Goal: Task Accomplishment & Management: Manage account settings

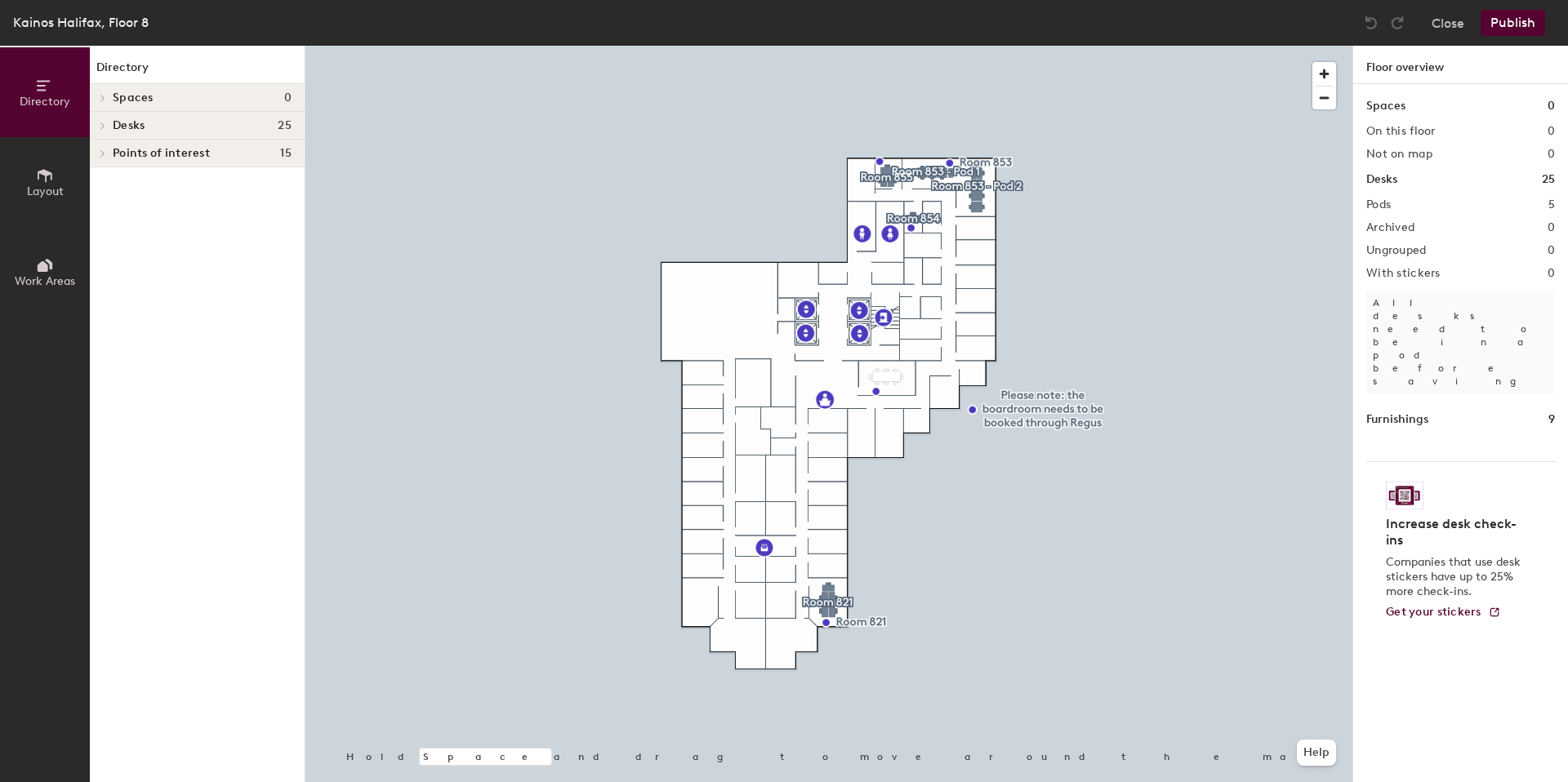
click at [47, 264] on icon at bounding box center [45, 264] width 18 height 18
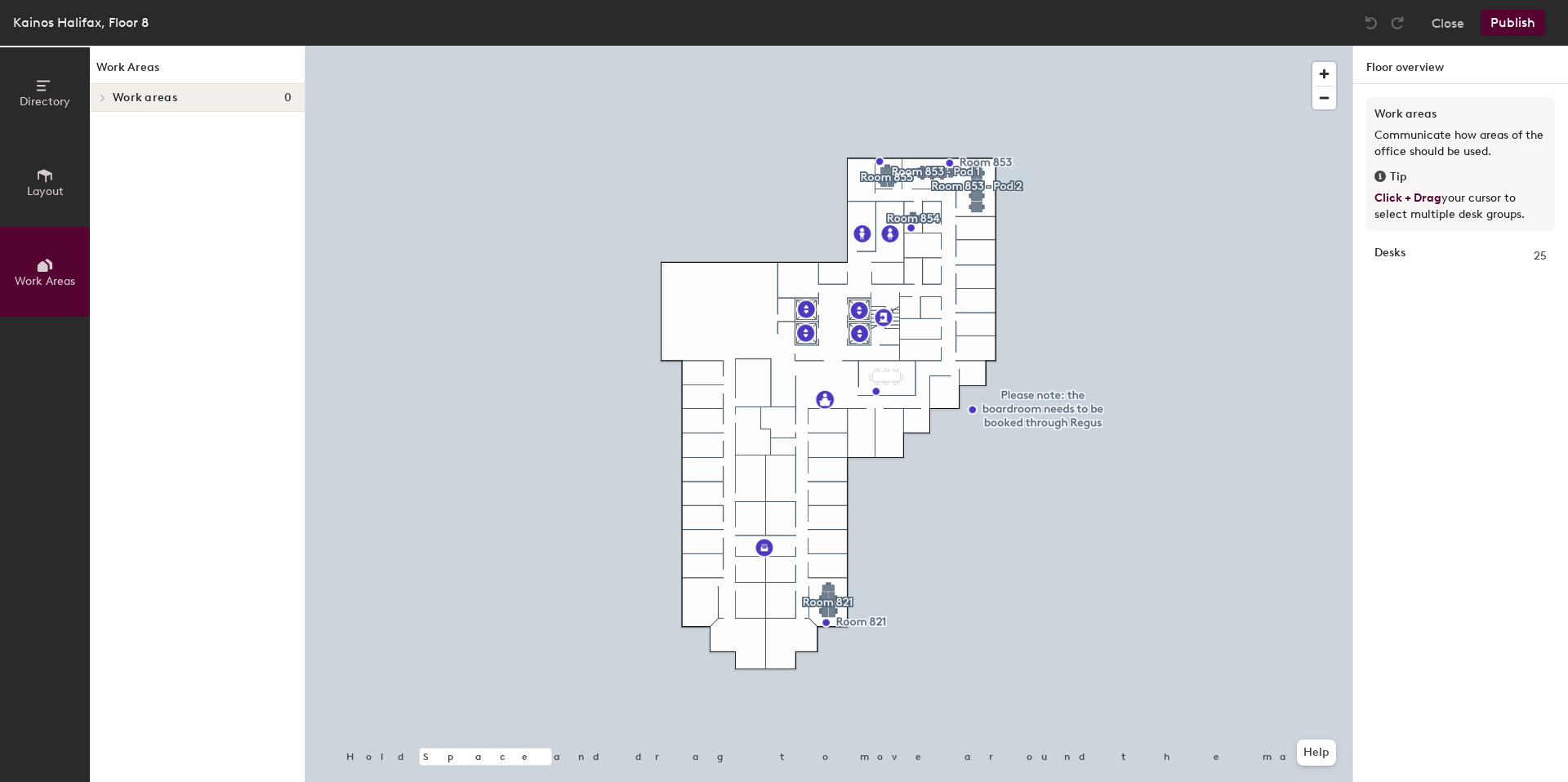
click at [49, 200] on button "Layout" at bounding box center [45, 182] width 89 height 89
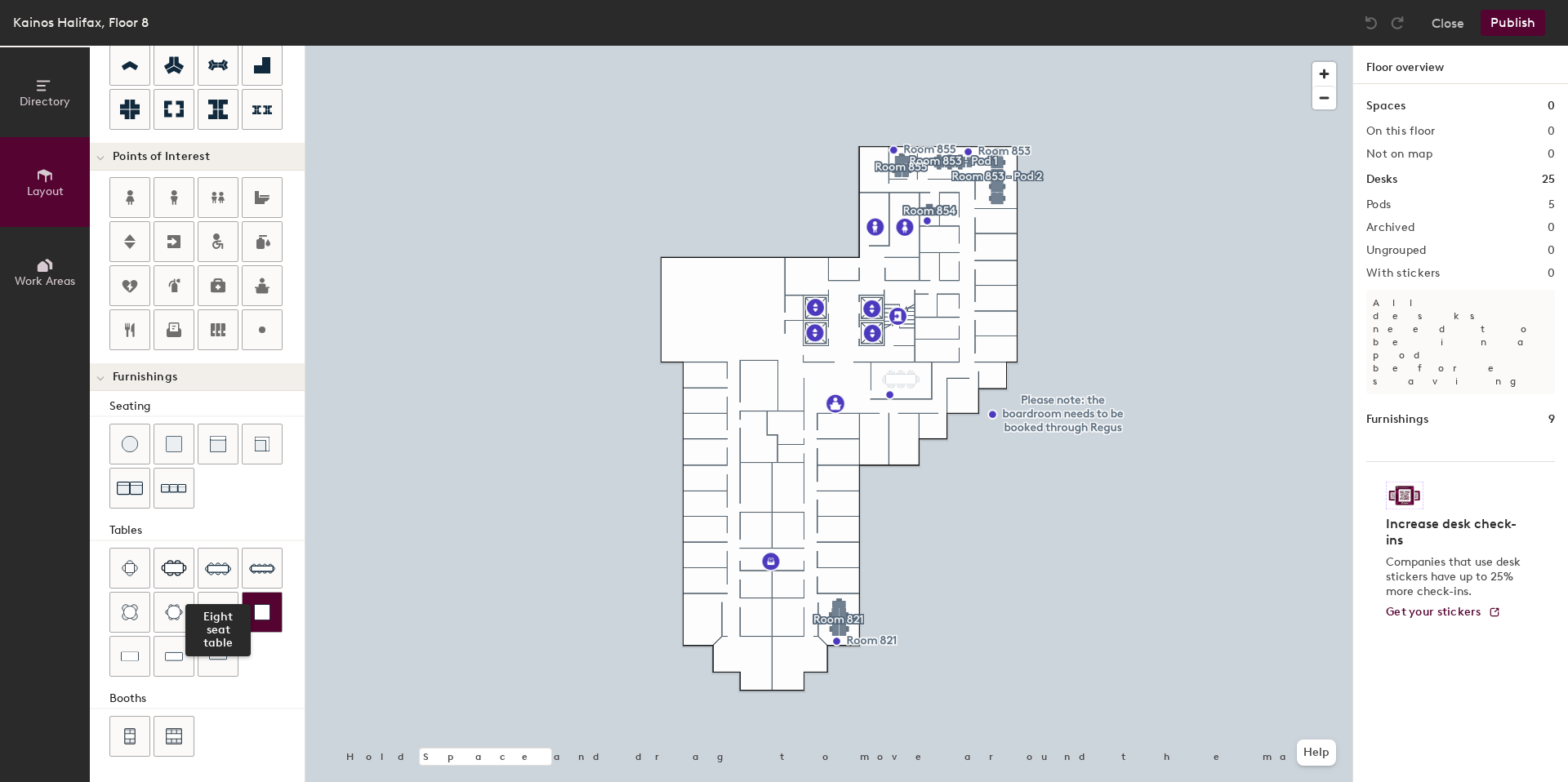
scroll to position [249, 0]
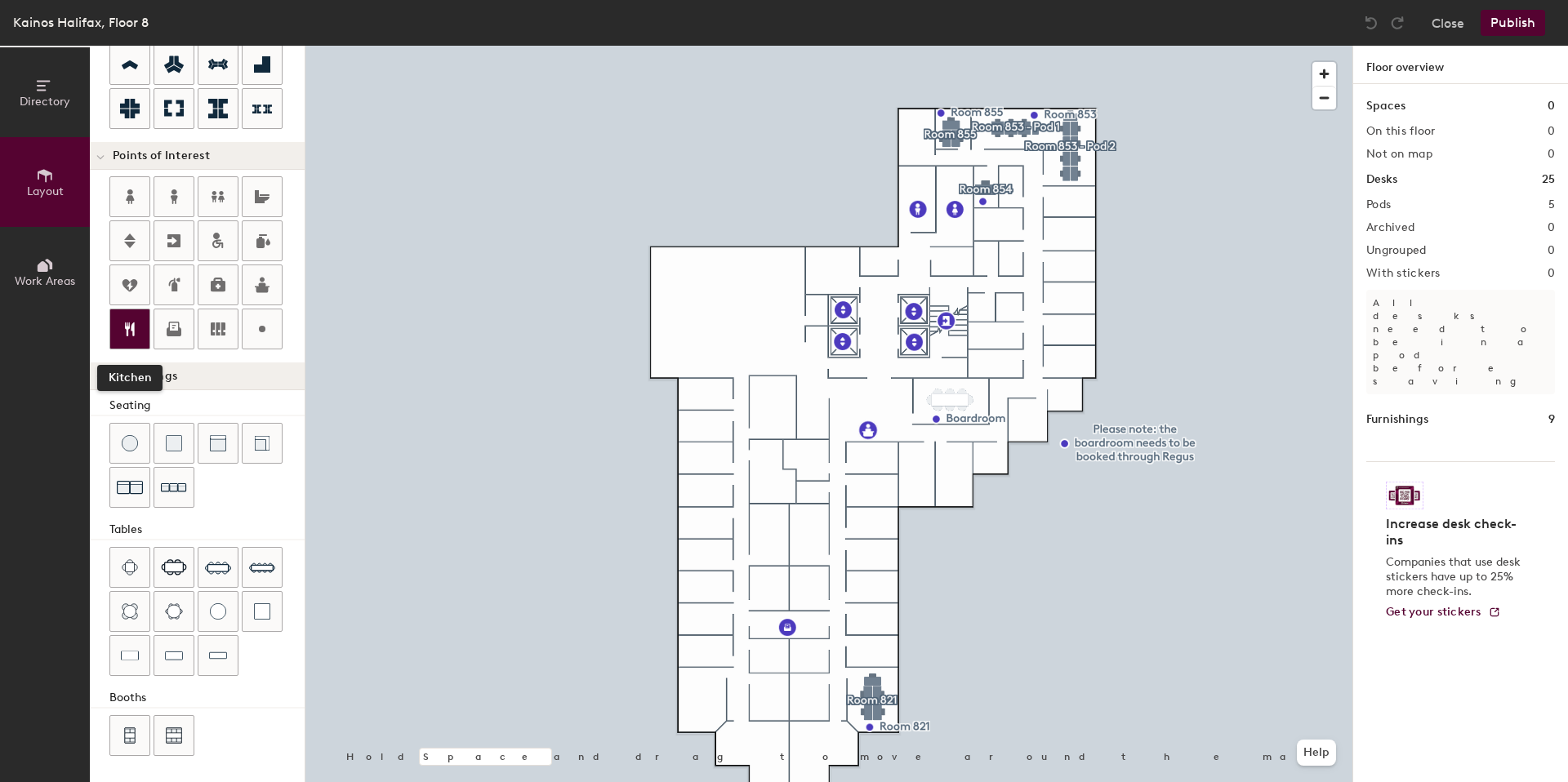
click at [118, 328] on div at bounding box center [129, 329] width 39 height 39
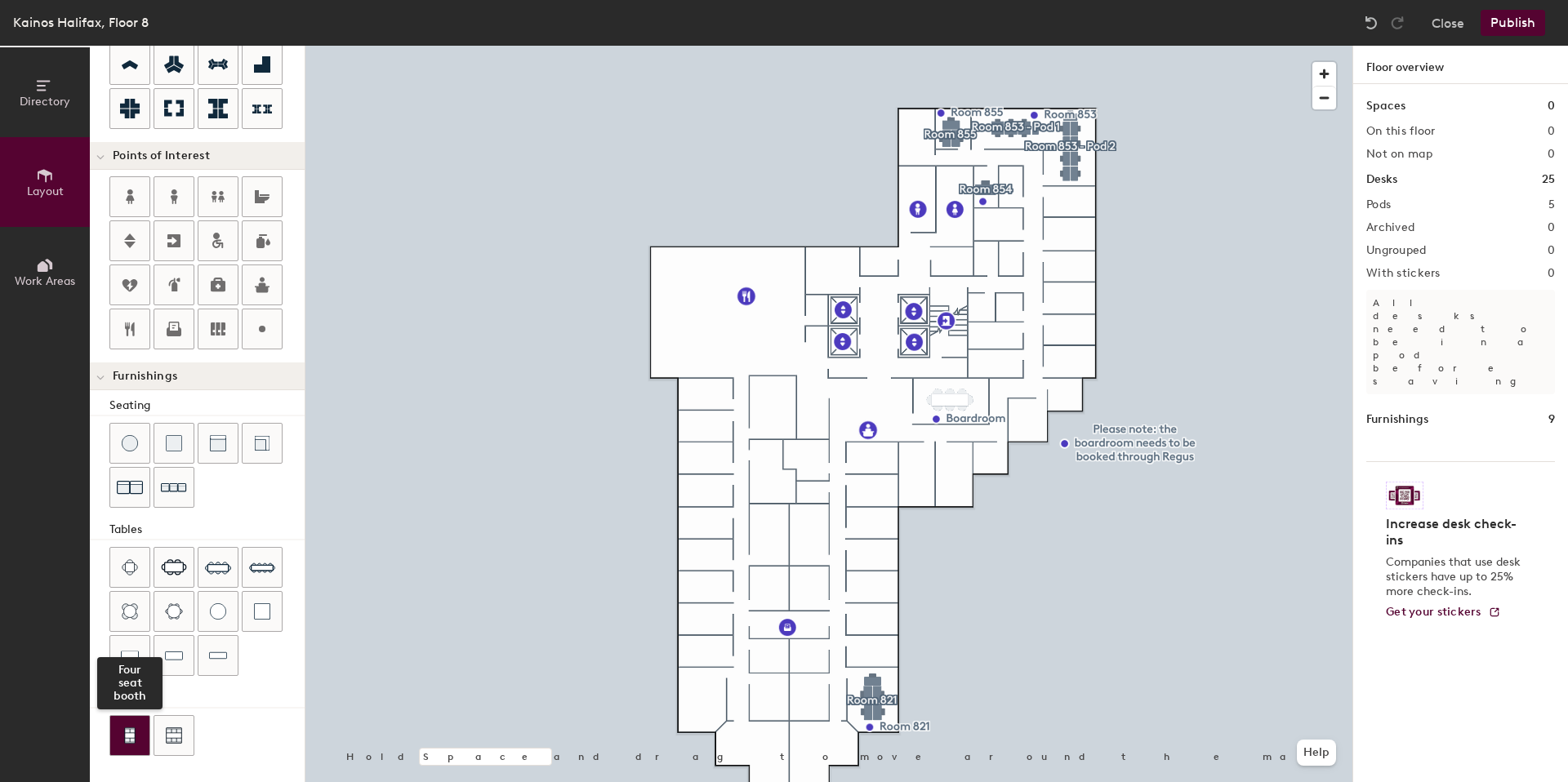
click at [137, 721] on div at bounding box center [129, 735] width 39 height 39
type input "20"
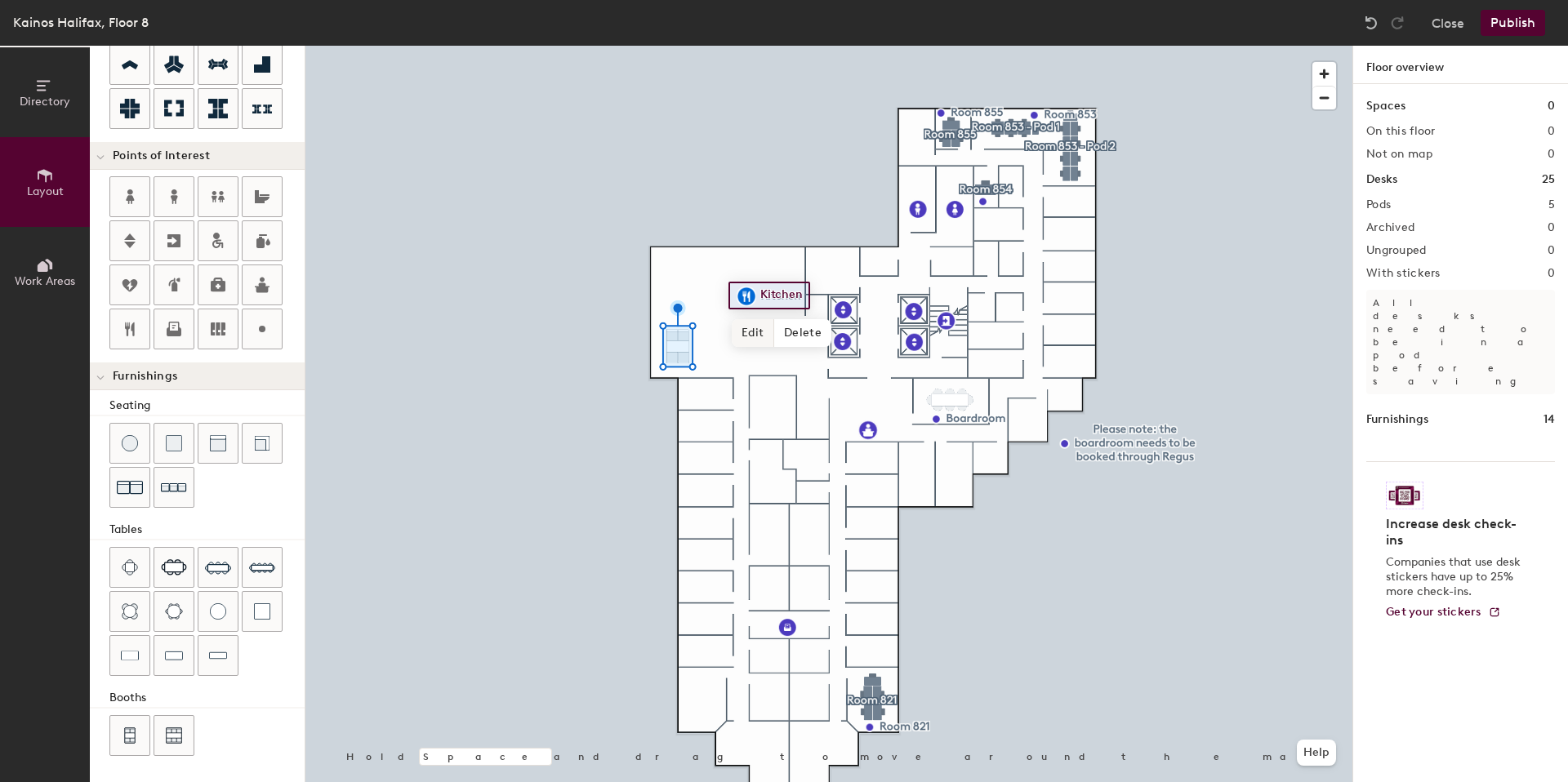
click at [771, 334] on span "Edit" at bounding box center [753, 333] width 43 height 28
click at [762, 299] on input "Kitchen" at bounding box center [782, 295] width 52 height 23
type input "Common Area Kitchen"
click at [882, 46] on div at bounding box center [829, 46] width 1048 height 0
click at [704, 46] on div at bounding box center [829, 46] width 1048 height 0
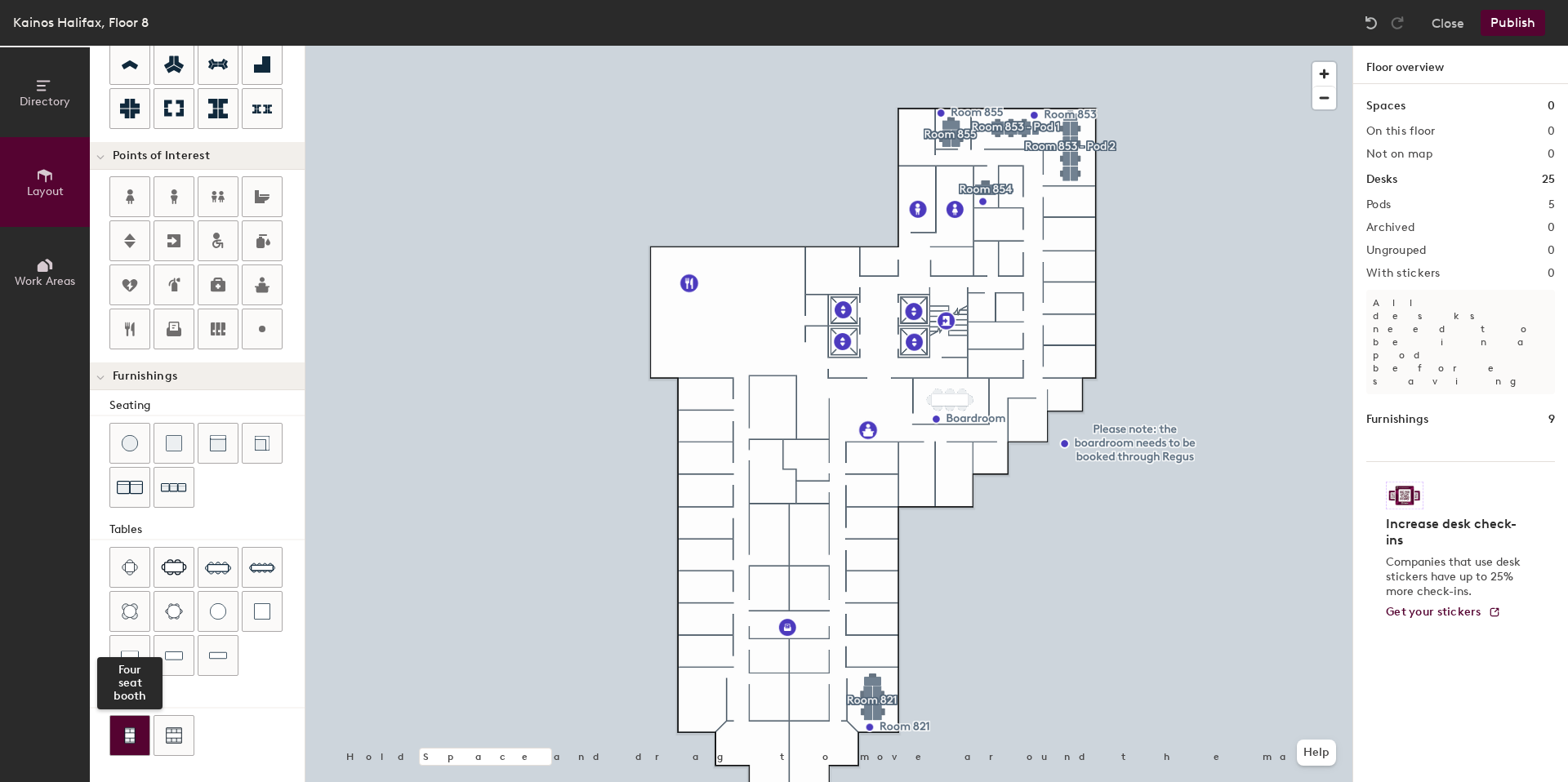
click at [143, 729] on div at bounding box center [129, 735] width 39 height 39
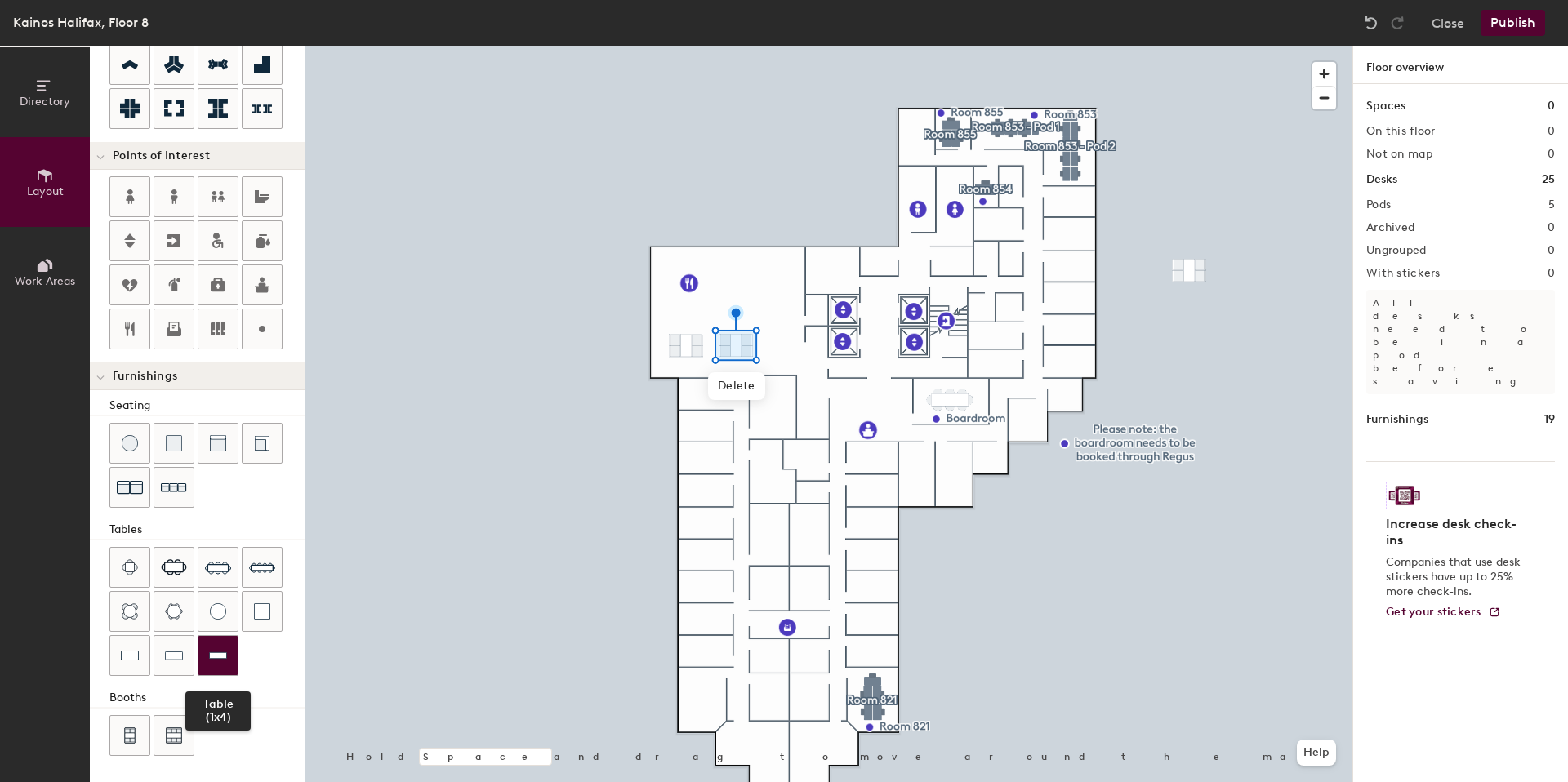
click at [223, 662] on img at bounding box center [218, 656] width 18 height 17
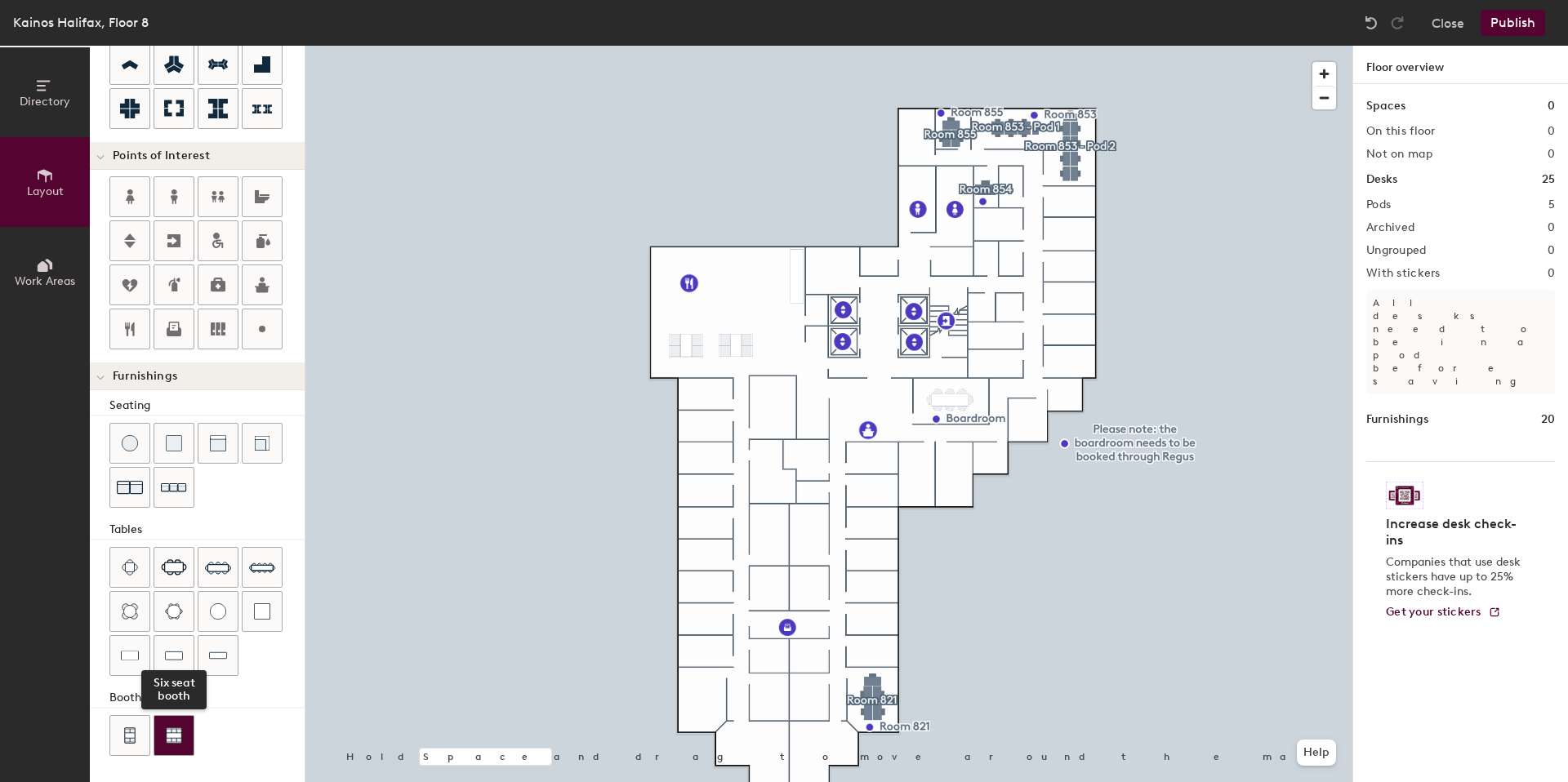
click at [173, 743] on img at bounding box center [174, 736] width 17 height 17
click at [671, 46] on div at bounding box center [829, 46] width 1048 height 0
click at [728, 46] on div at bounding box center [829, 46] width 1048 height 0
click at [734, 46] on div at bounding box center [829, 46] width 1048 height 0
click at [735, 46] on div at bounding box center [829, 46] width 1048 height 0
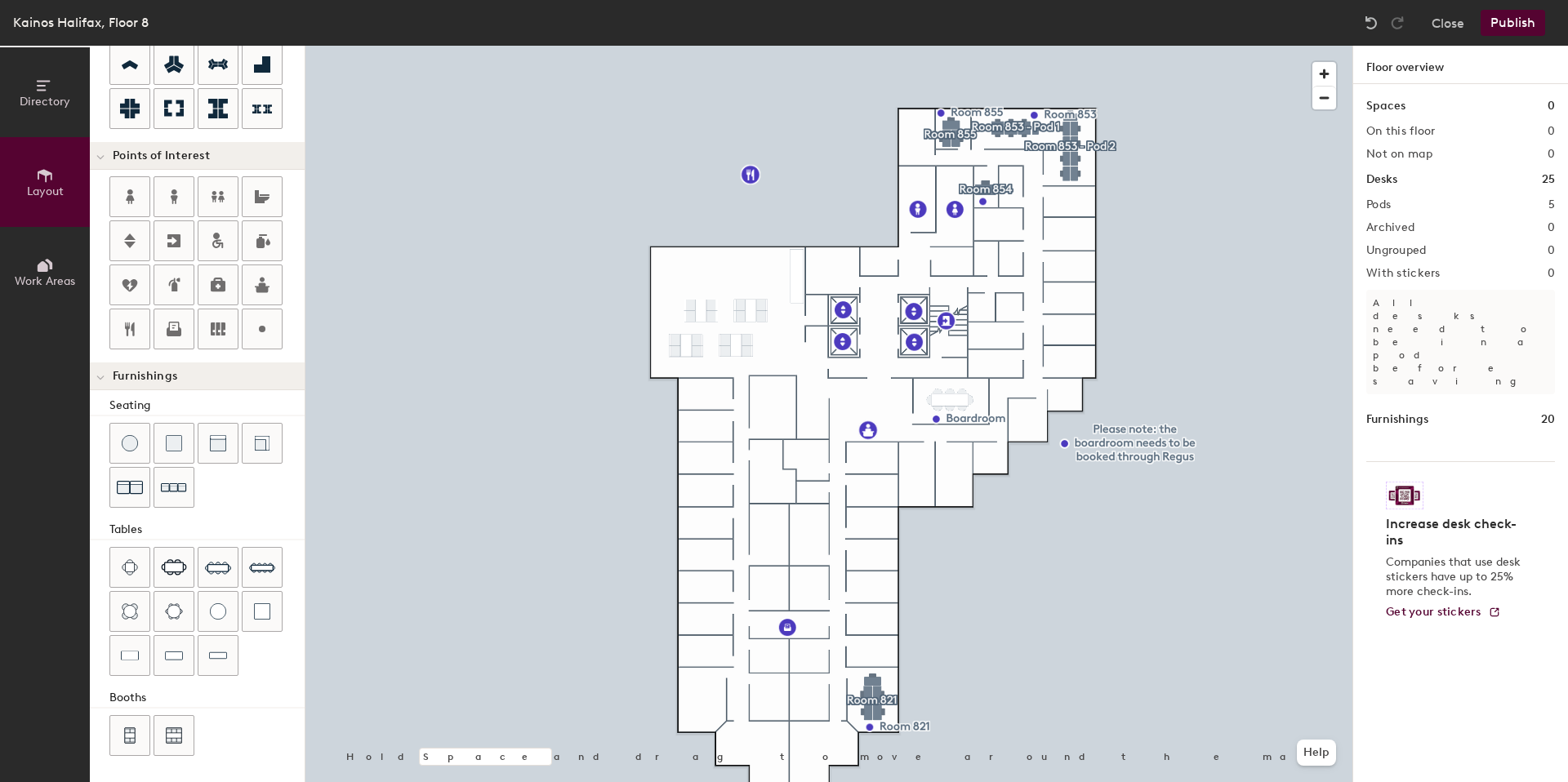
type input "20"
click at [673, 46] on div at bounding box center [829, 46] width 1048 height 0
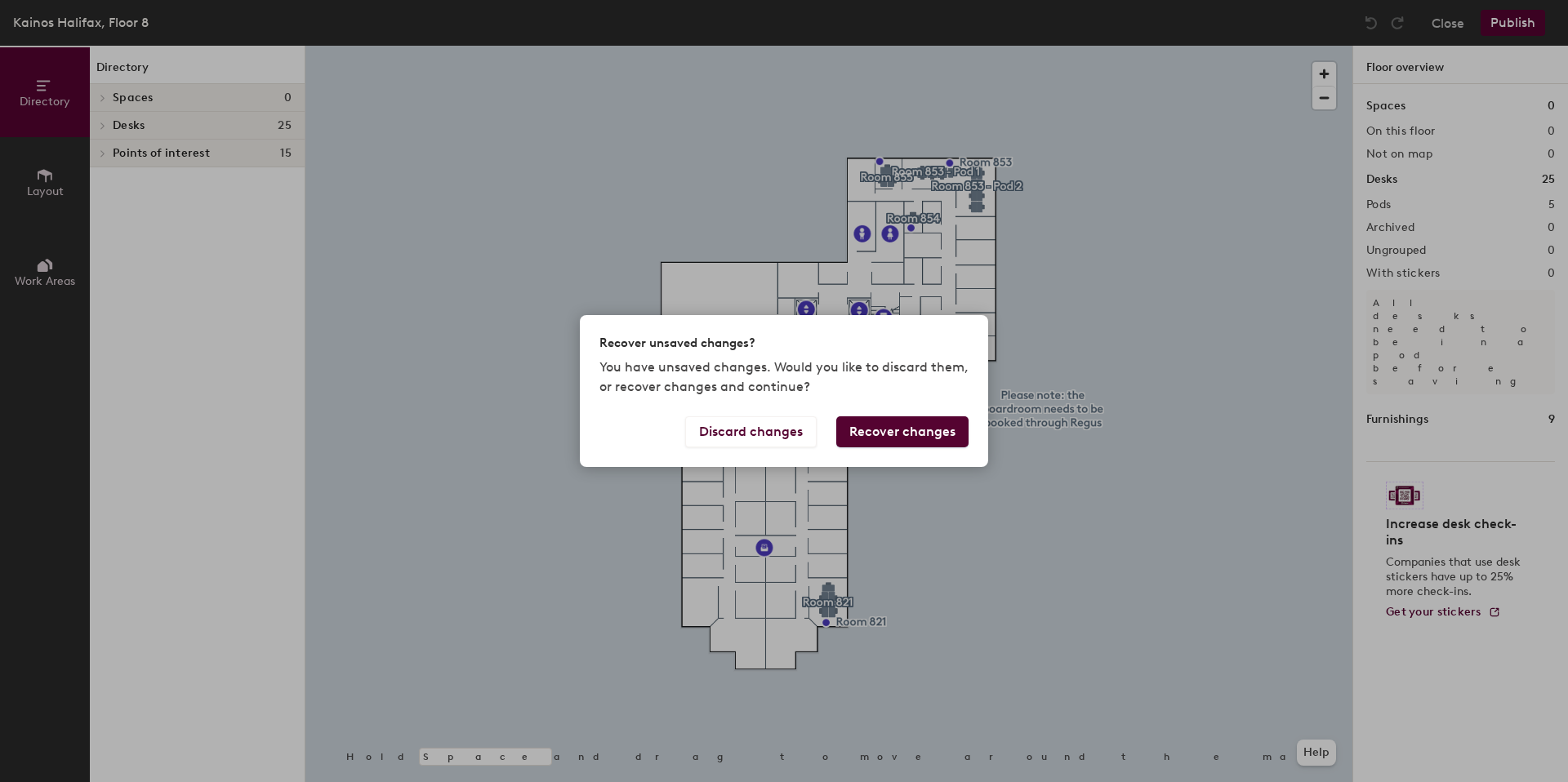
click at [880, 437] on button "Recover changes" at bounding box center [902, 431] width 132 height 31
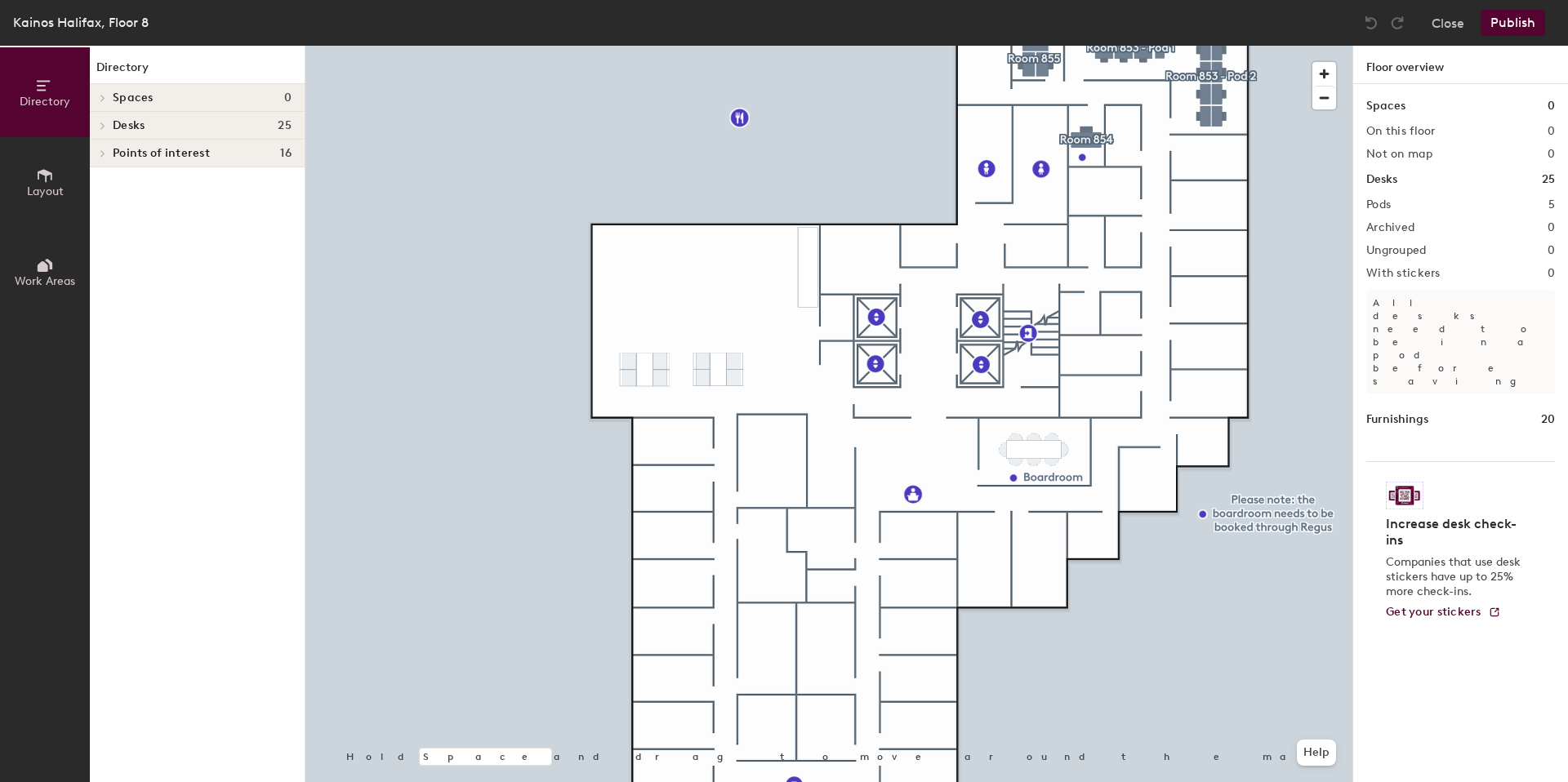
click at [47, 182] on icon at bounding box center [45, 175] width 18 height 18
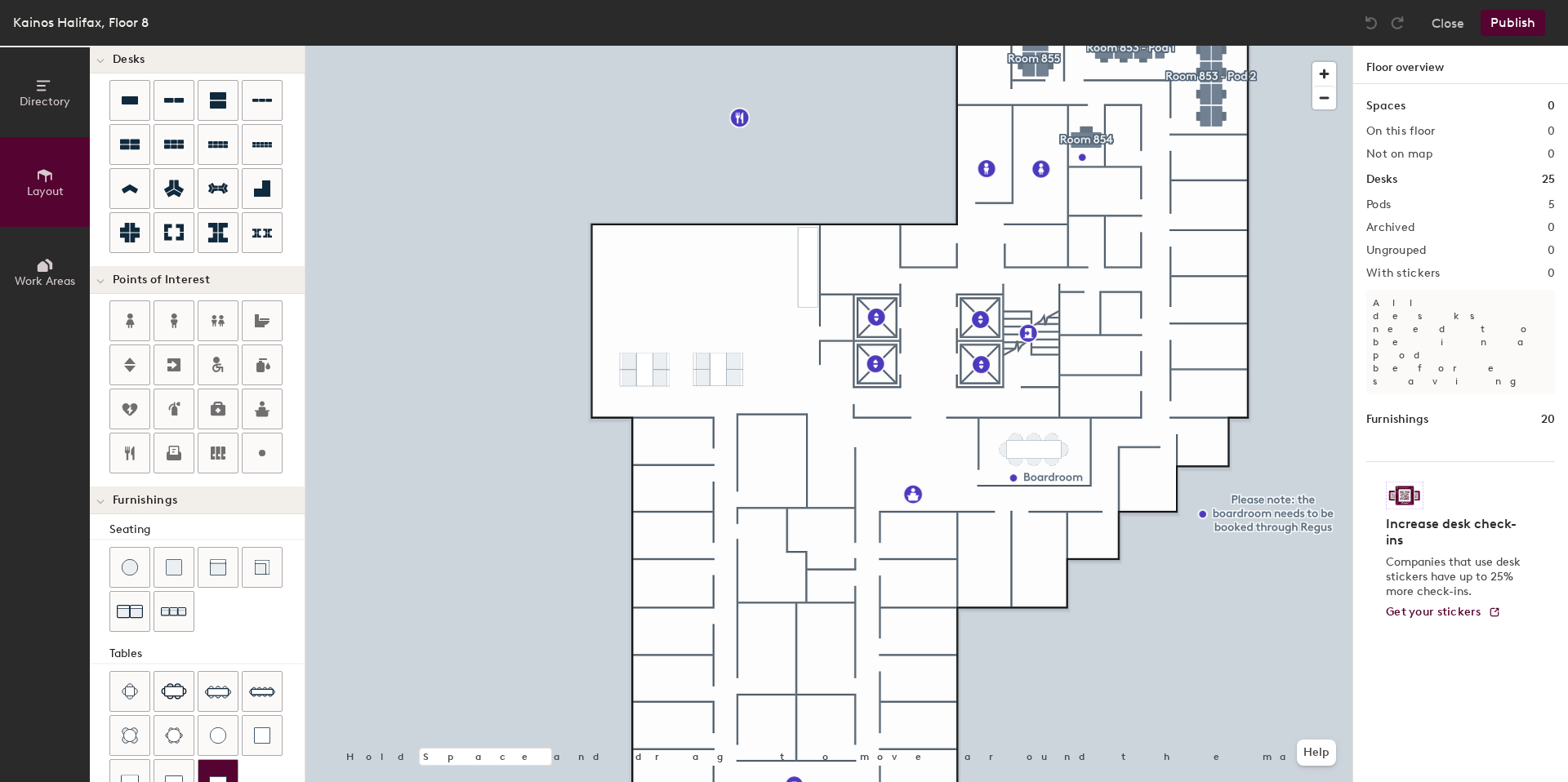
scroll to position [249, 0]
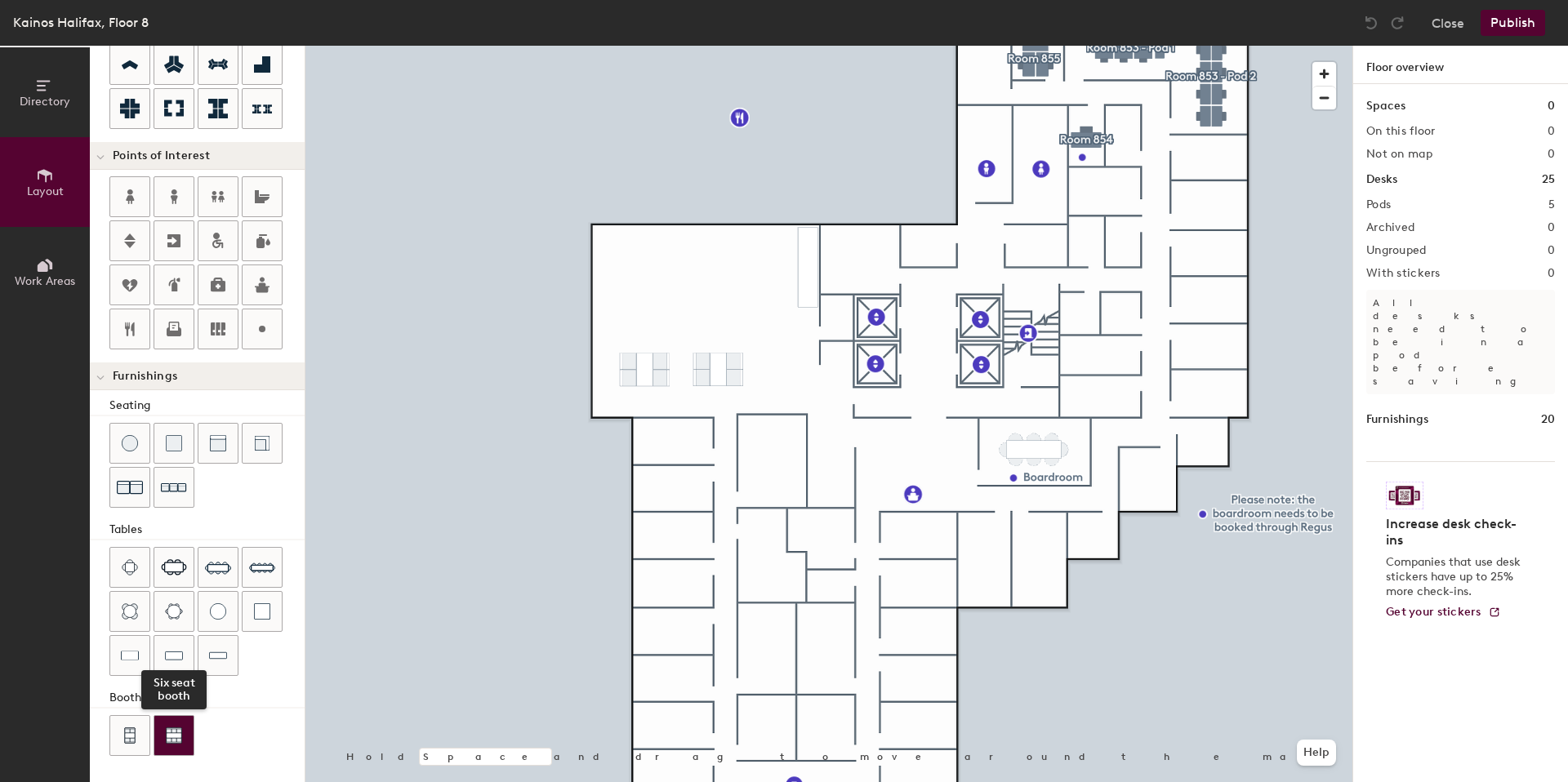
click at [169, 741] on img at bounding box center [174, 736] width 17 height 17
click at [754, 46] on div at bounding box center [829, 46] width 1048 height 0
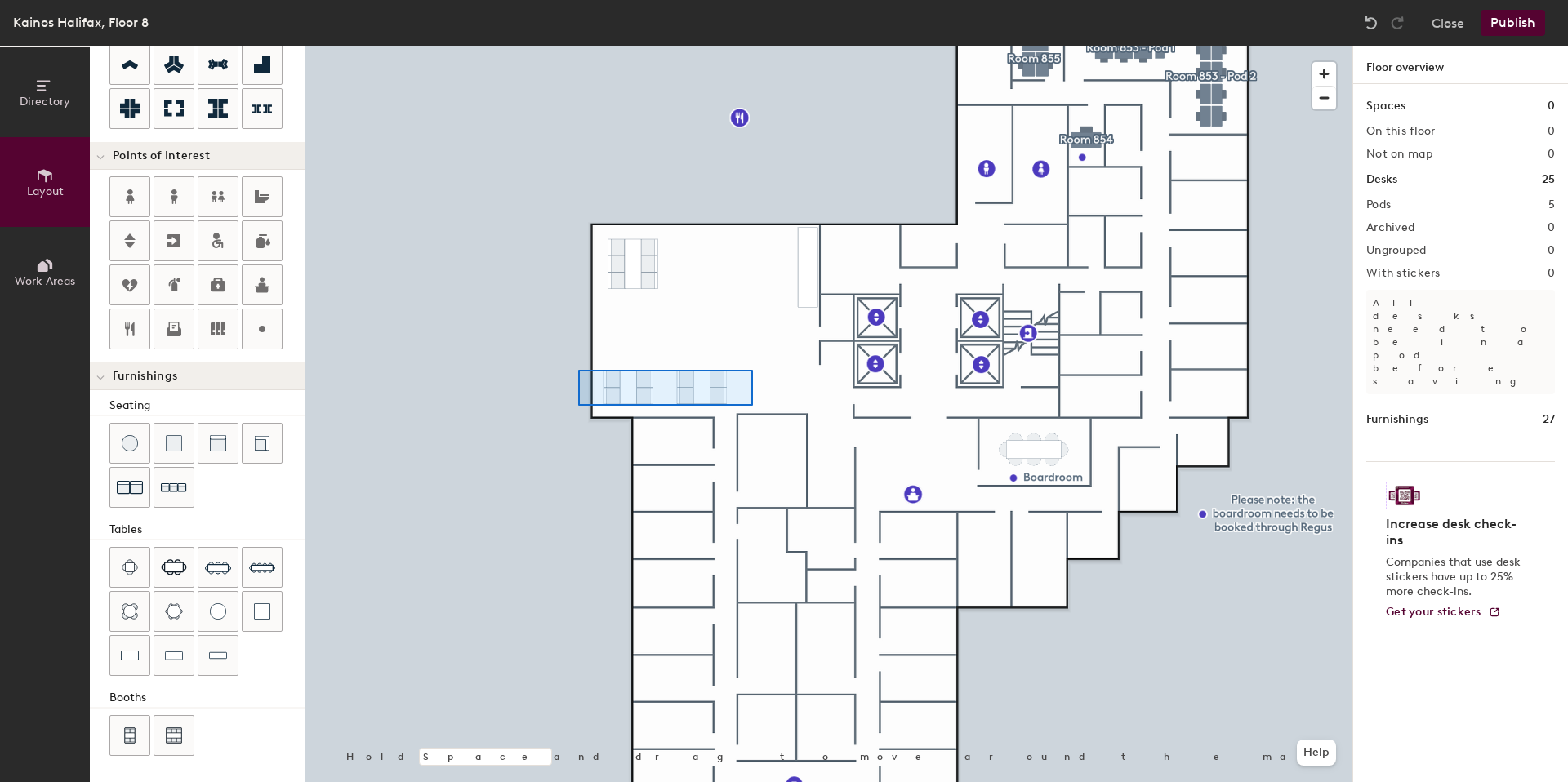
click at [578, 46] on div at bounding box center [829, 46] width 1048 height 0
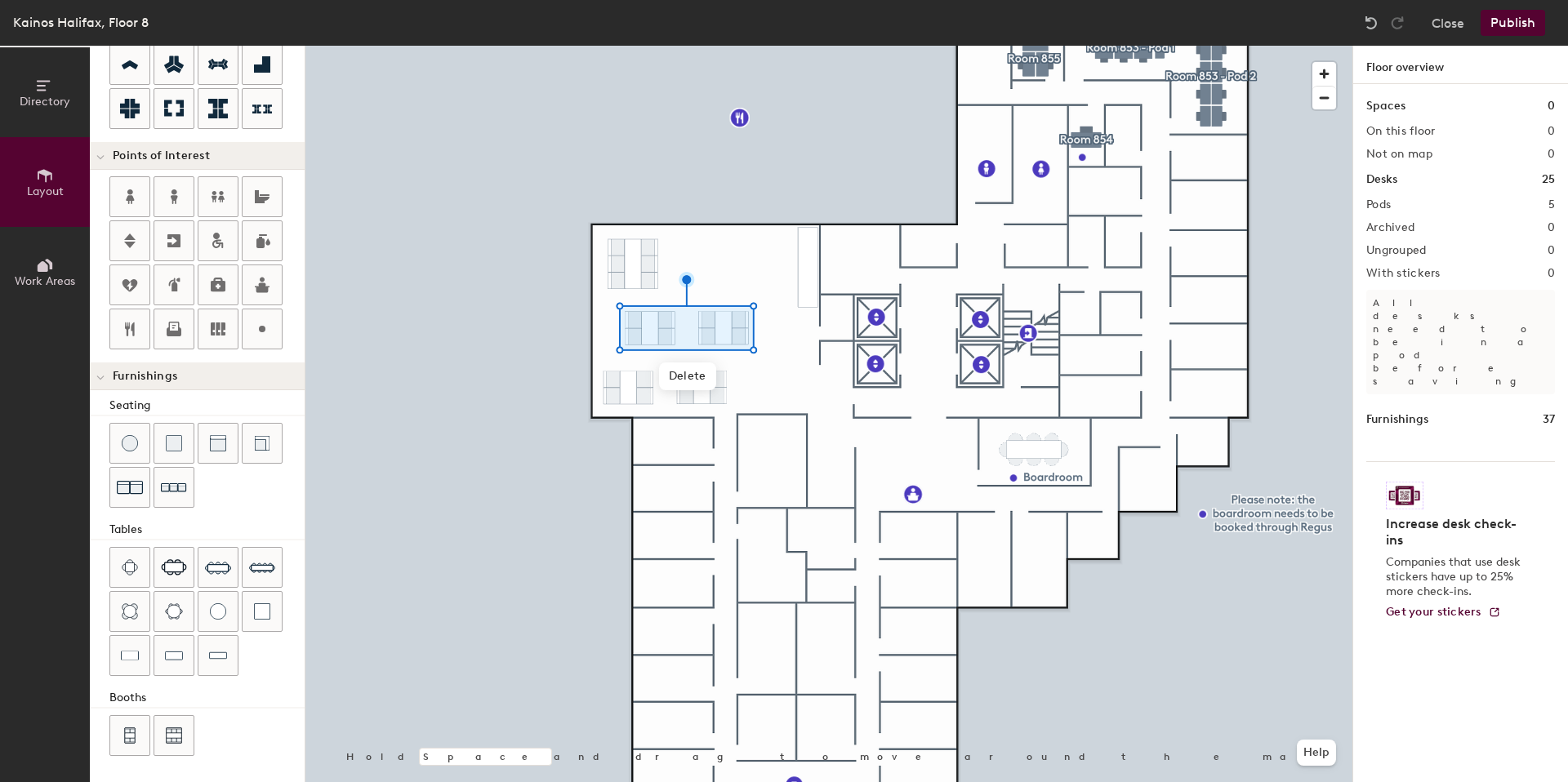
click at [720, 46] on div at bounding box center [829, 46] width 1048 height 0
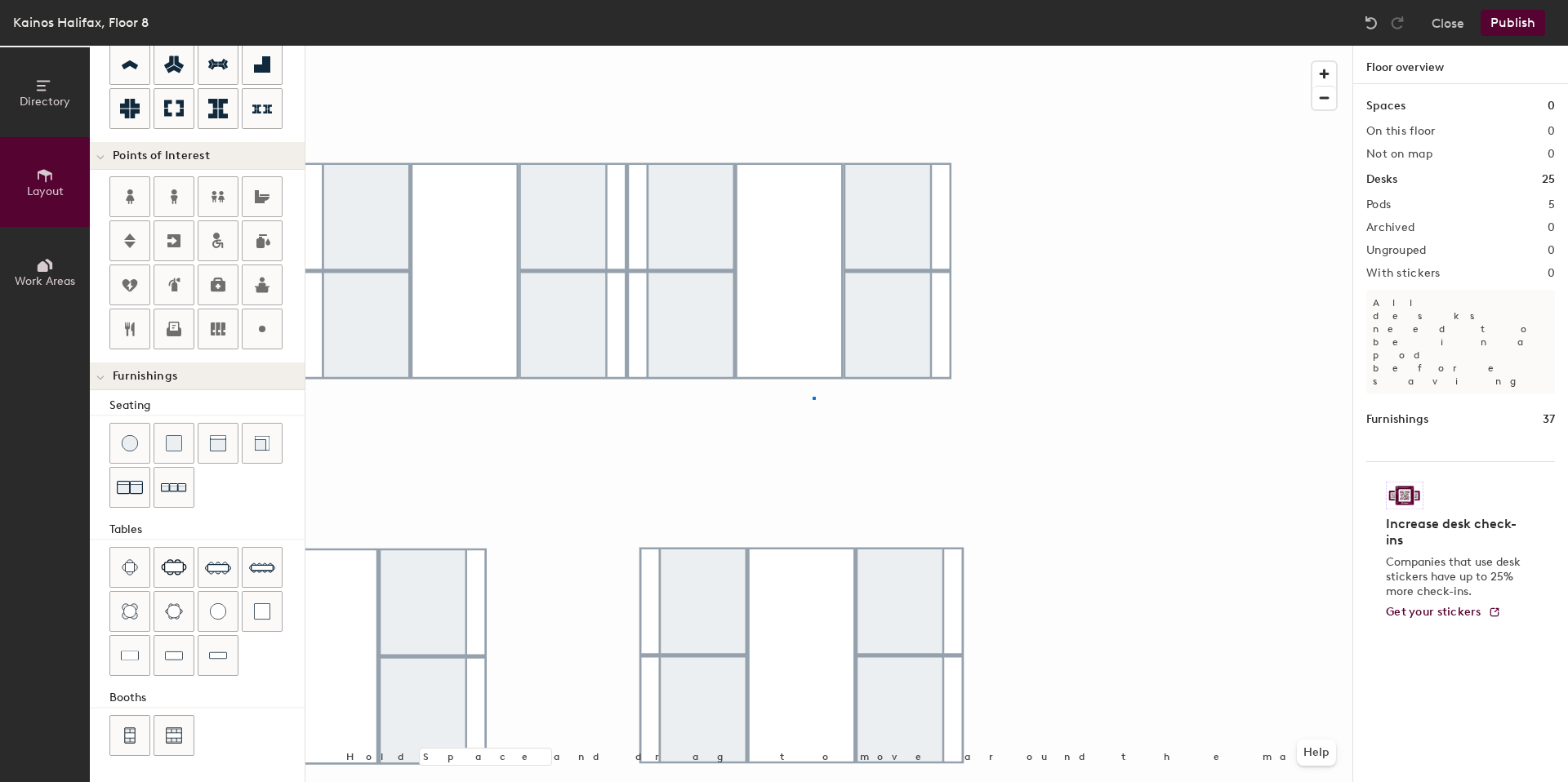
click at [813, 46] on div at bounding box center [829, 46] width 1048 height 0
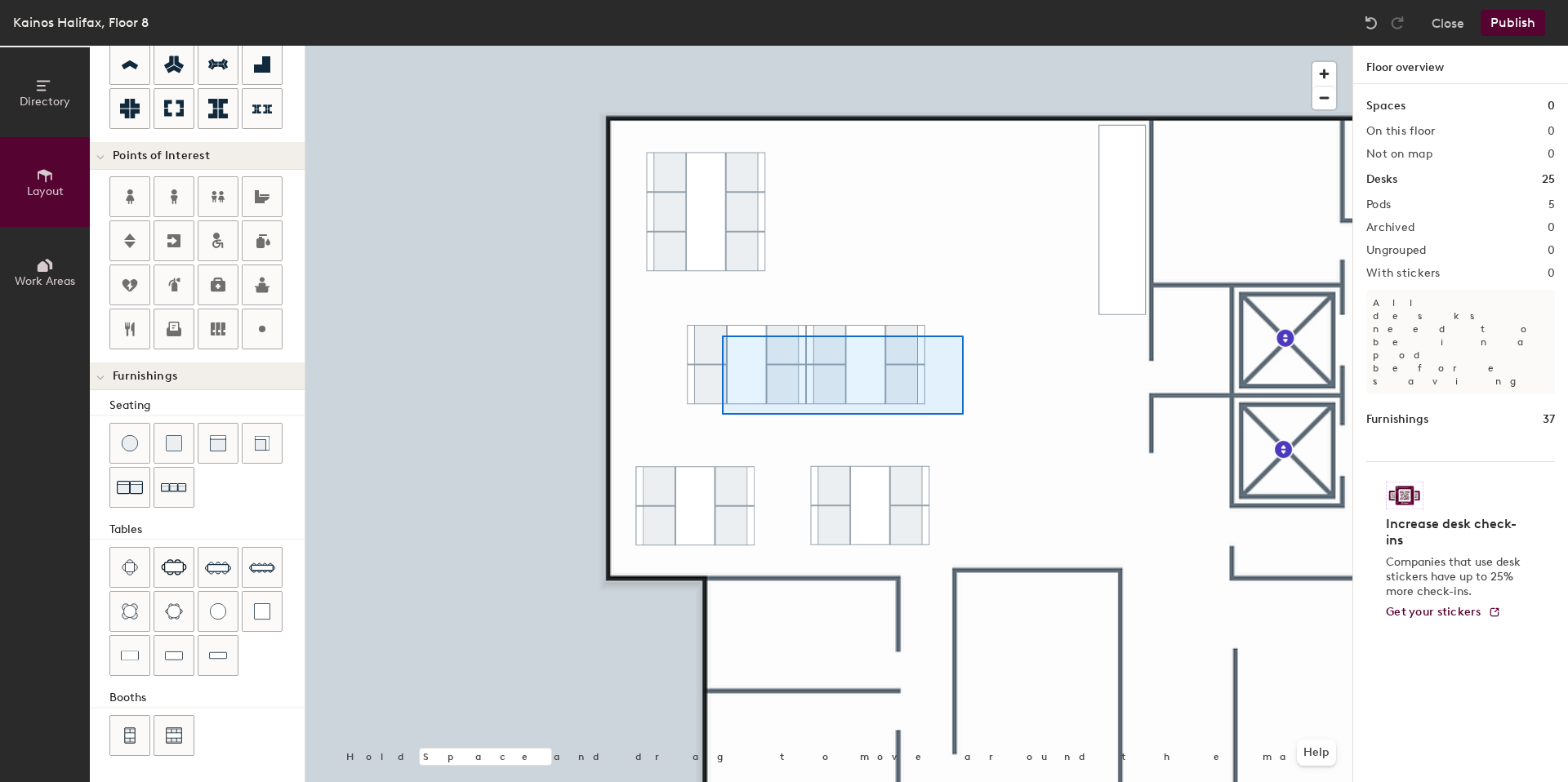
click at [710, 46] on div at bounding box center [829, 46] width 1048 height 0
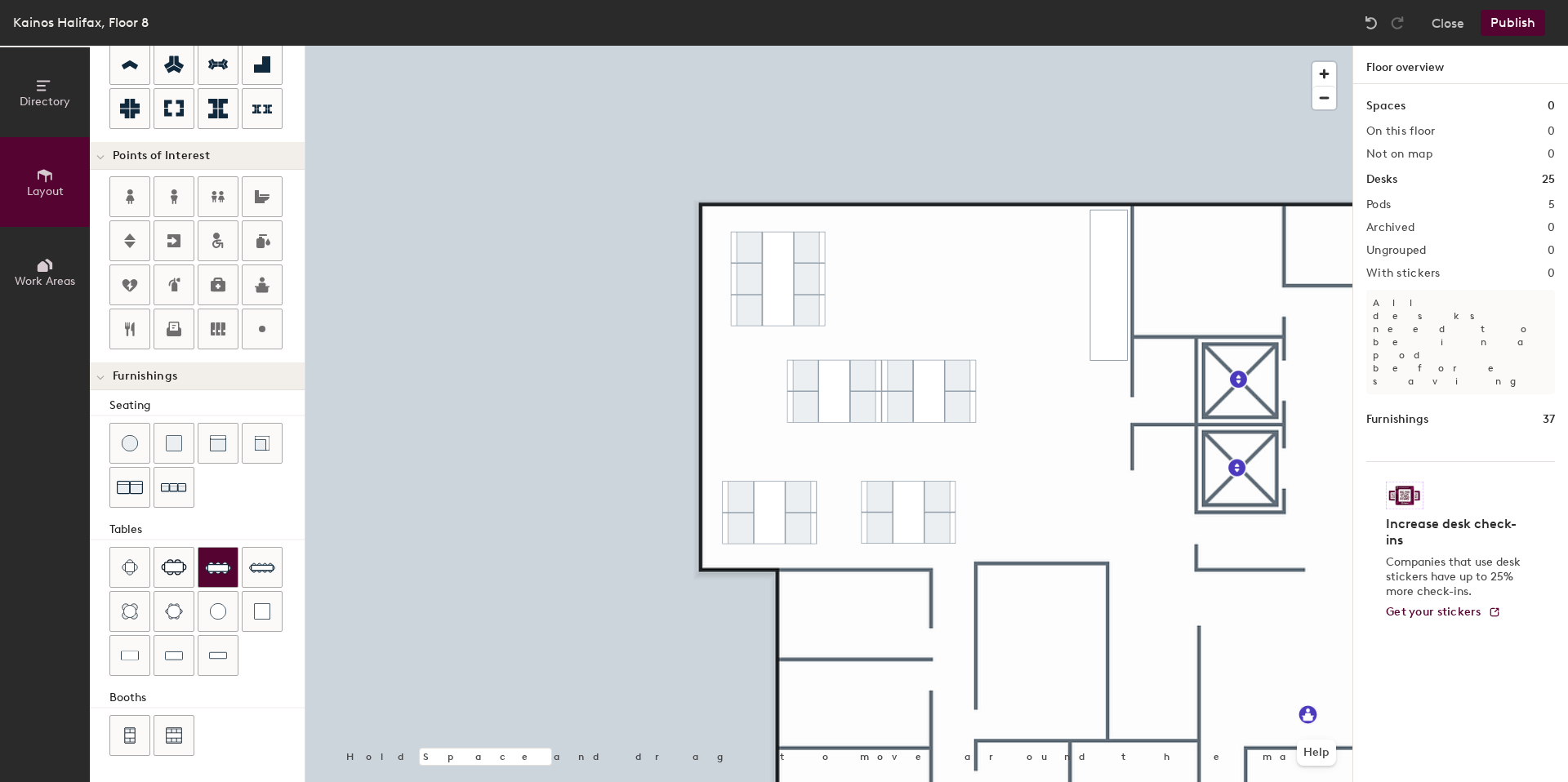
drag, startPoint x: 185, startPoint y: 566, endPoint x: 210, endPoint y: 566, distance: 25.0
click at [185, 566] on img at bounding box center [174, 568] width 26 height 17
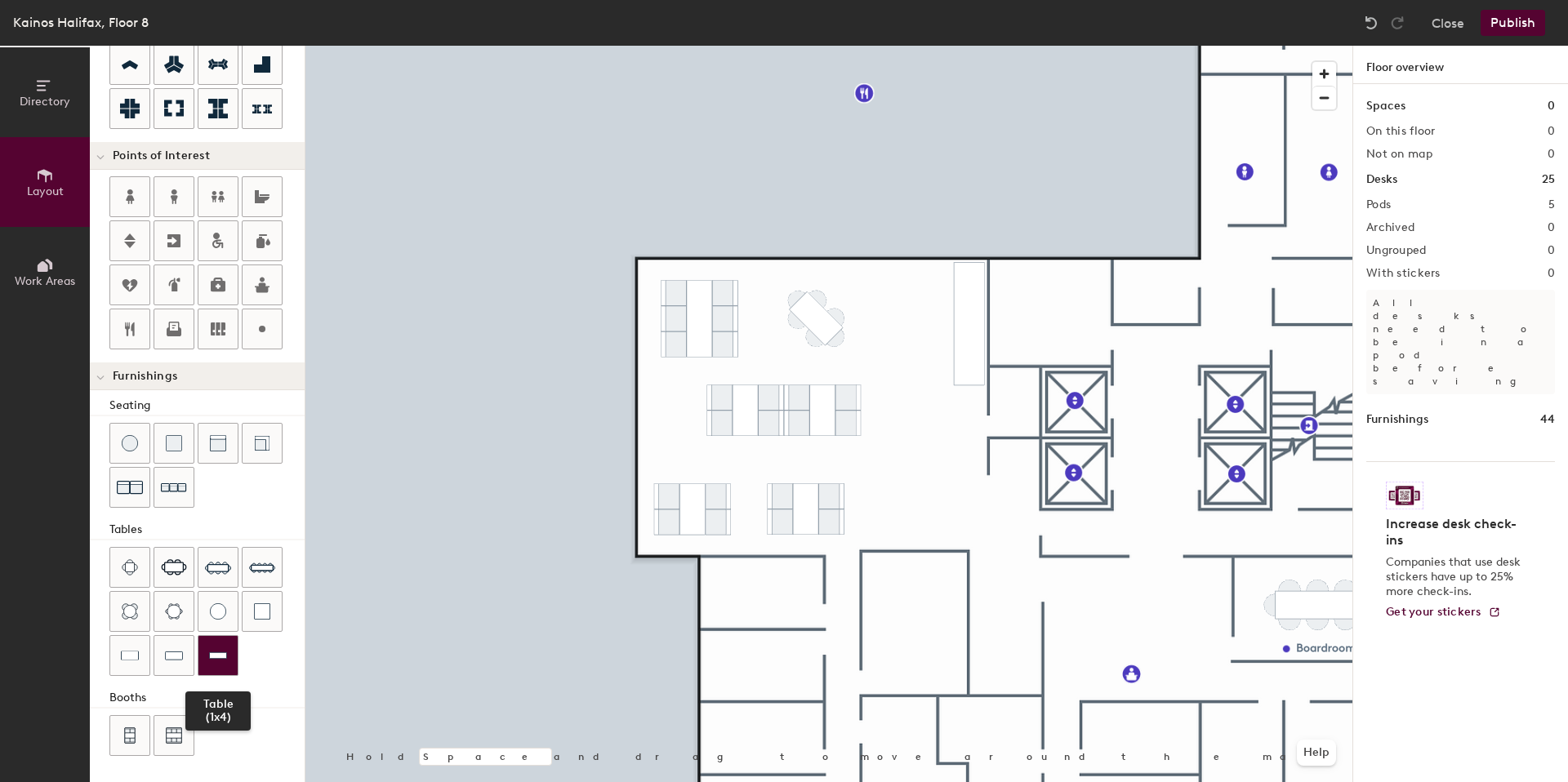
click at [210, 658] on img at bounding box center [218, 656] width 18 height 17
click at [183, 656] on div at bounding box center [174, 655] width 39 height 39
click at [185, 503] on div at bounding box center [174, 488] width 39 height 39
click at [934, 46] on div at bounding box center [829, 46] width 1048 height 0
click at [986, 46] on div at bounding box center [829, 46] width 1048 height 0
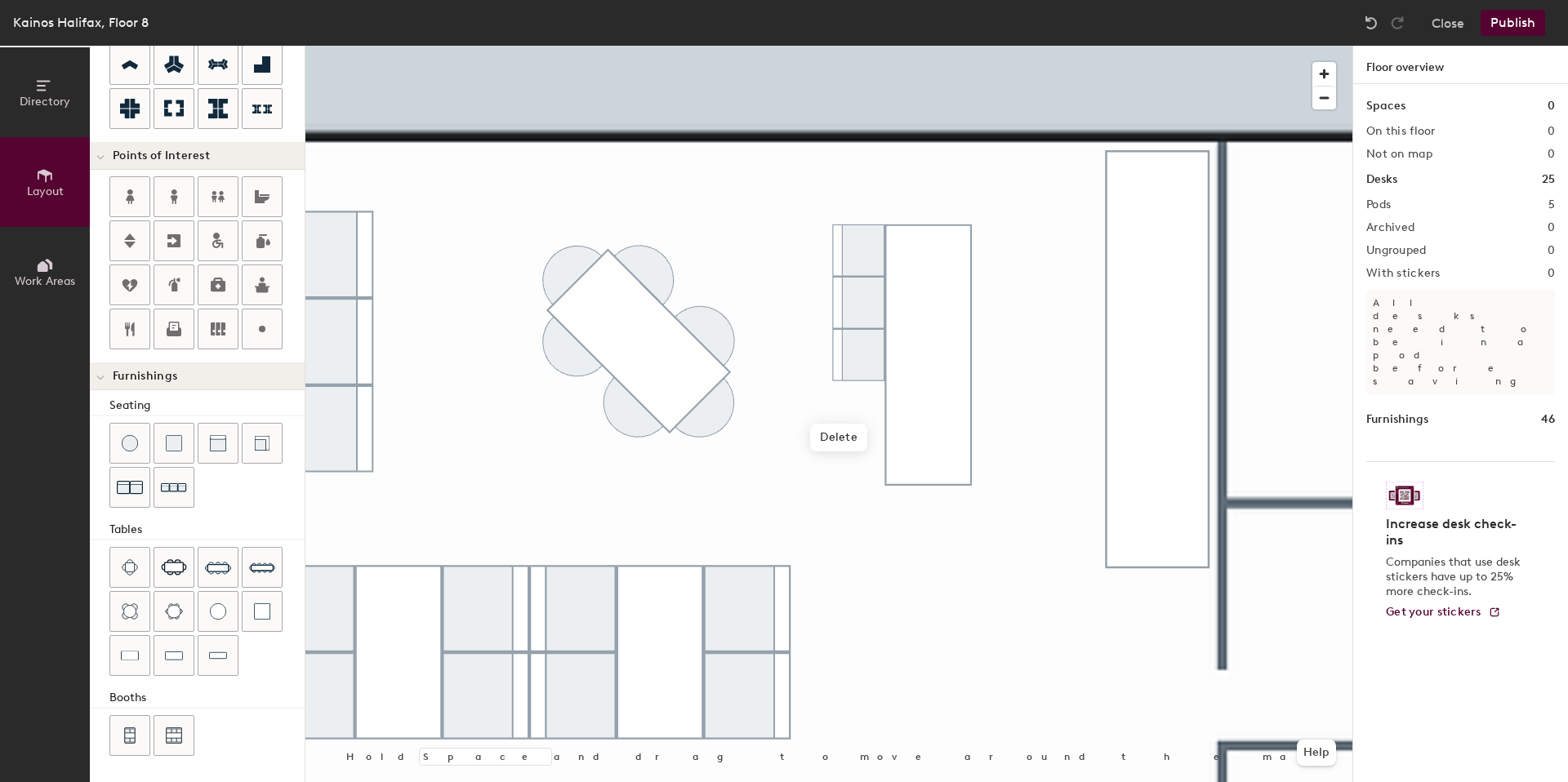
click at [1068, 46] on div at bounding box center [829, 46] width 1048 height 0
click at [856, 46] on div at bounding box center [829, 46] width 1048 height 0
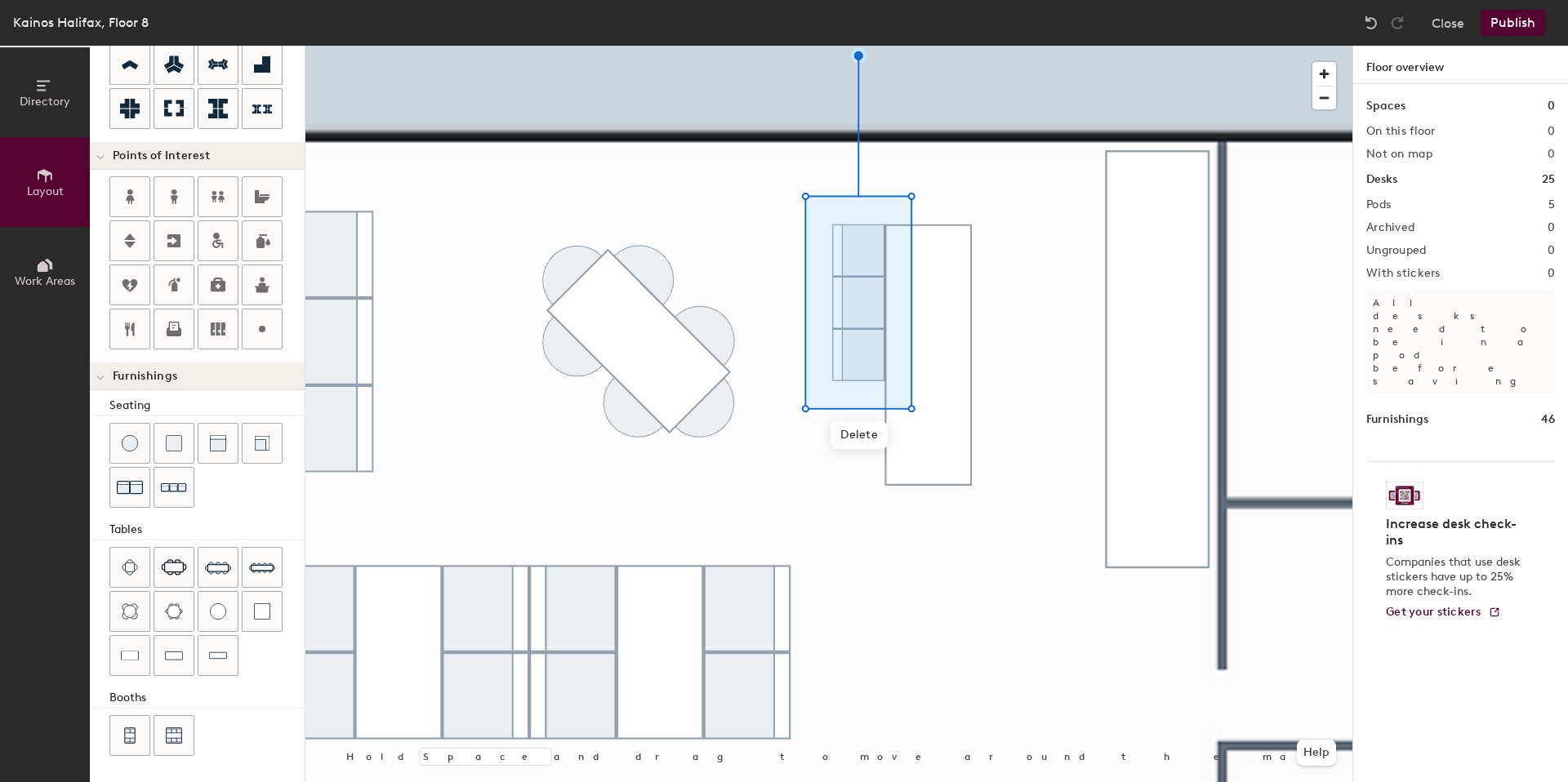
click at [998, 46] on div at bounding box center [829, 46] width 1048 height 0
click at [822, 46] on div at bounding box center [829, 46] width 1048 height 0
click at [806, 46] on div at bounding box center [829, 46] width 1048 height 0
click at [1048, 46] on div at bounding box center [829, 46] width 1048 height 0
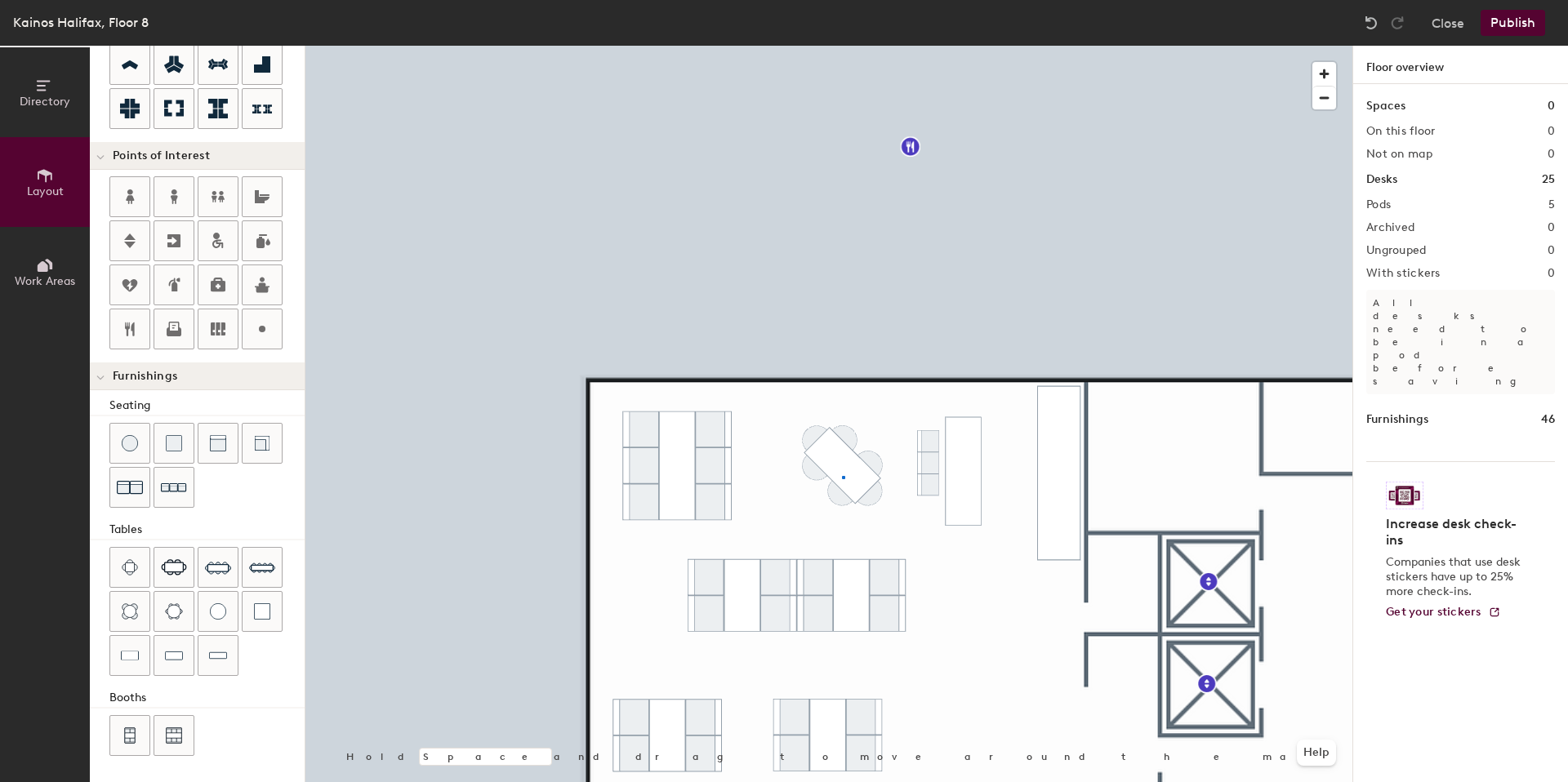
click at [842, 46] on div at bounding box center [829, 46] width 1048 height 0
click at [791, 46] on div at bounding box center [829, 46] width 1048 height 0
click at [936, 46] on div at bounding box center [829, 46] width 1048 height 0
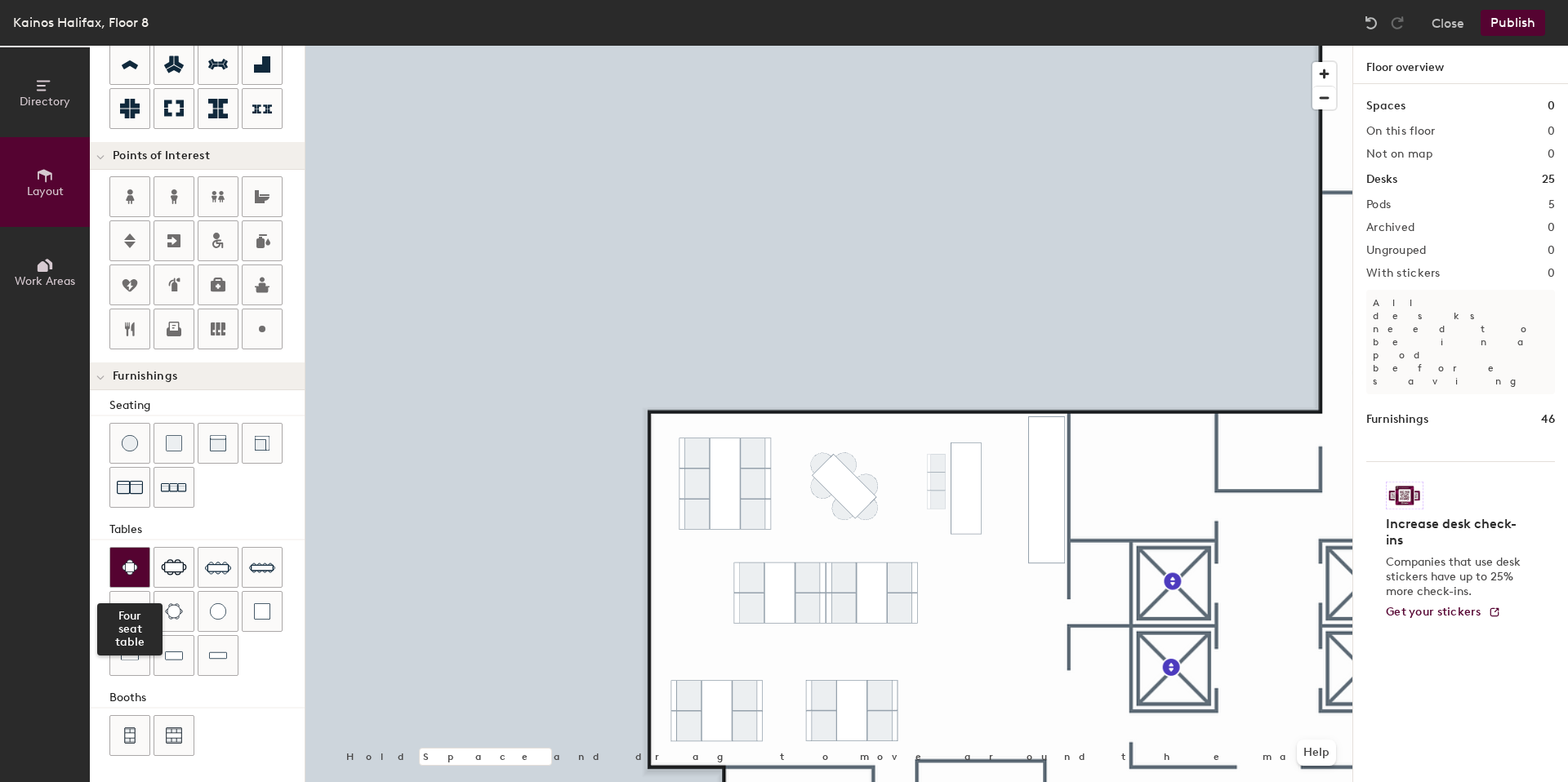
click at [118, 574] on div at bounding box center [129, 568] width 39 height 39
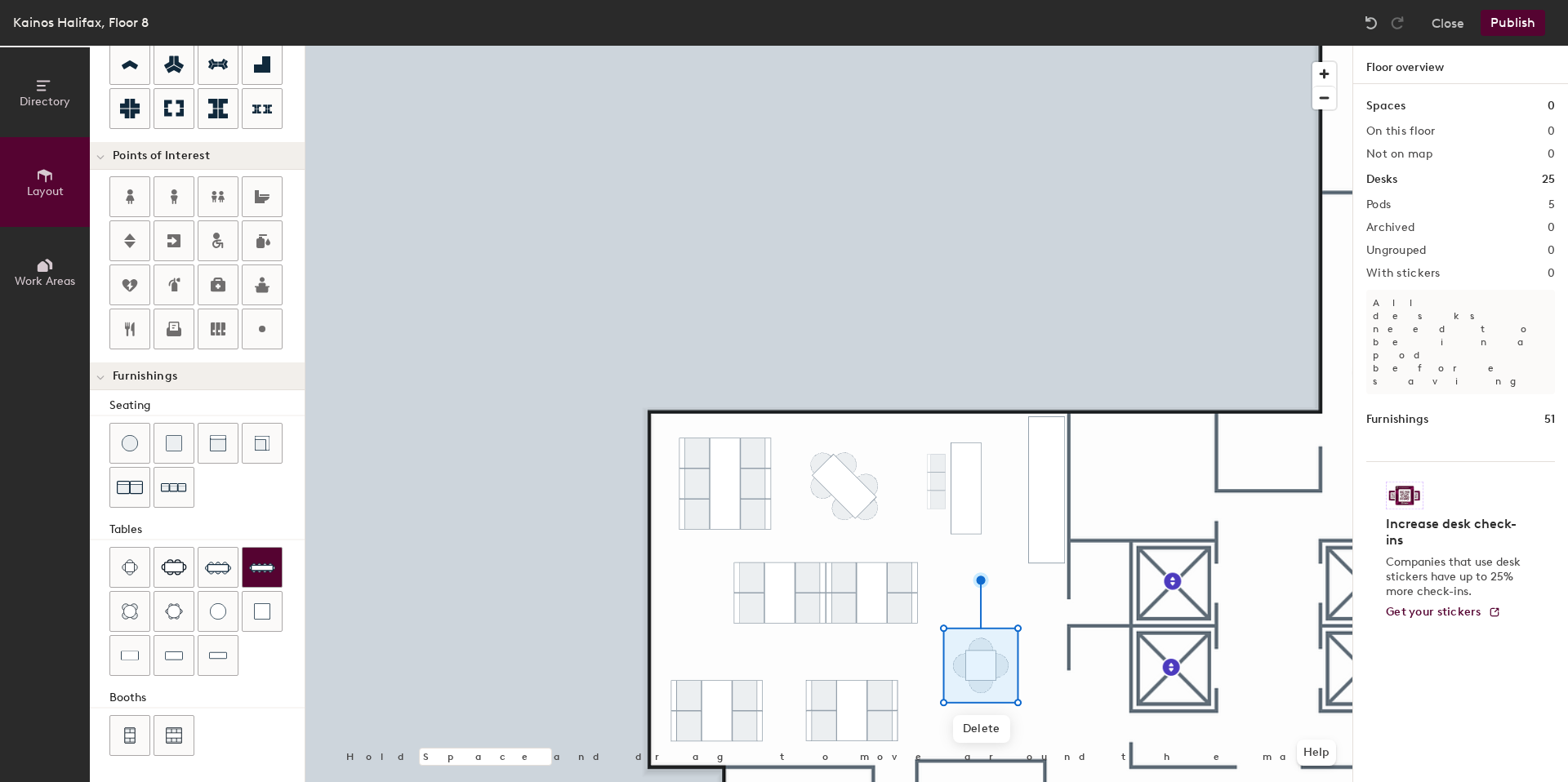
click at [966, 46] on div at bounding box center [829, 46] width 1048 height 0
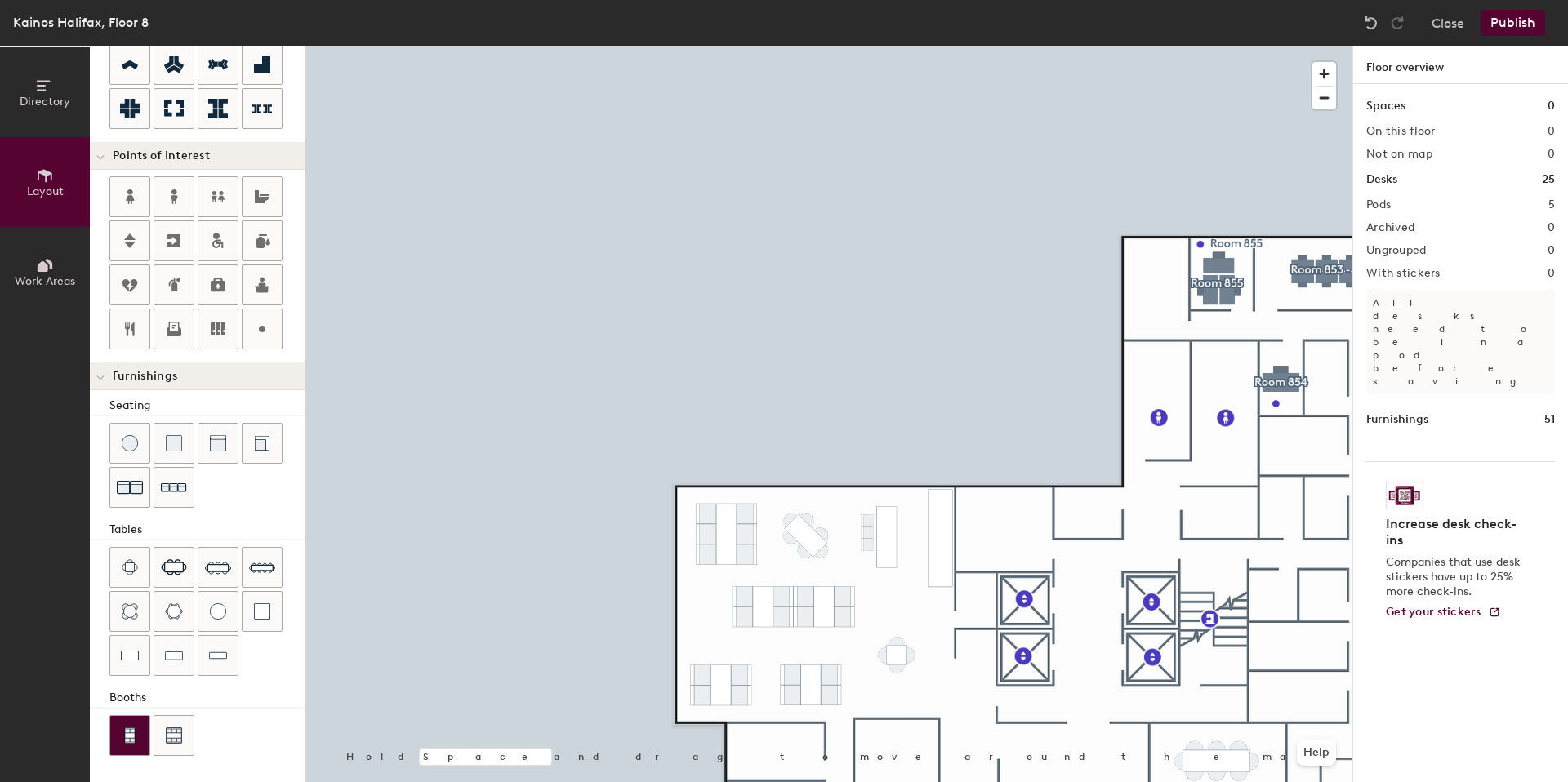
click at [129, 748] on div at bounding box center [129, 735] width 39 height 39
click at [924, 46] on div at bounding box center [829, 46] width 1048 height 0
click at [921, 46] on div at bounding box center [829, 46] width 1048 height 0
click at [901, 46] on div at bounding box center [829, 46] width 1048 height 0
click at [275, 618] on div at bounding box center [263, 612] width 39 height 39
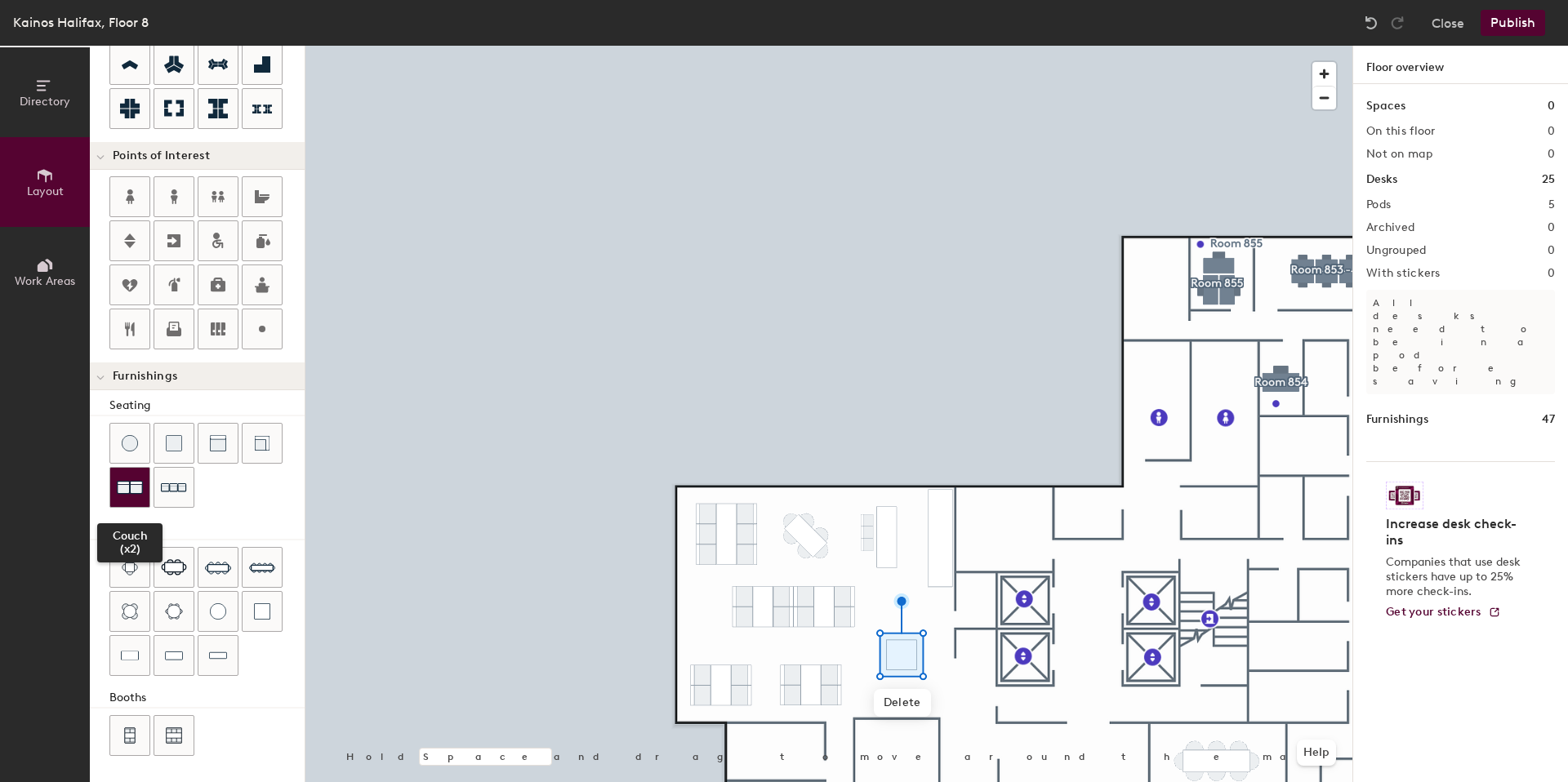
click at [136, 496] on img at bounding box center [129, 488] width 26 height 26
click at [1000, 46] on div at bounding box center [829, 46] width 1048 height 0
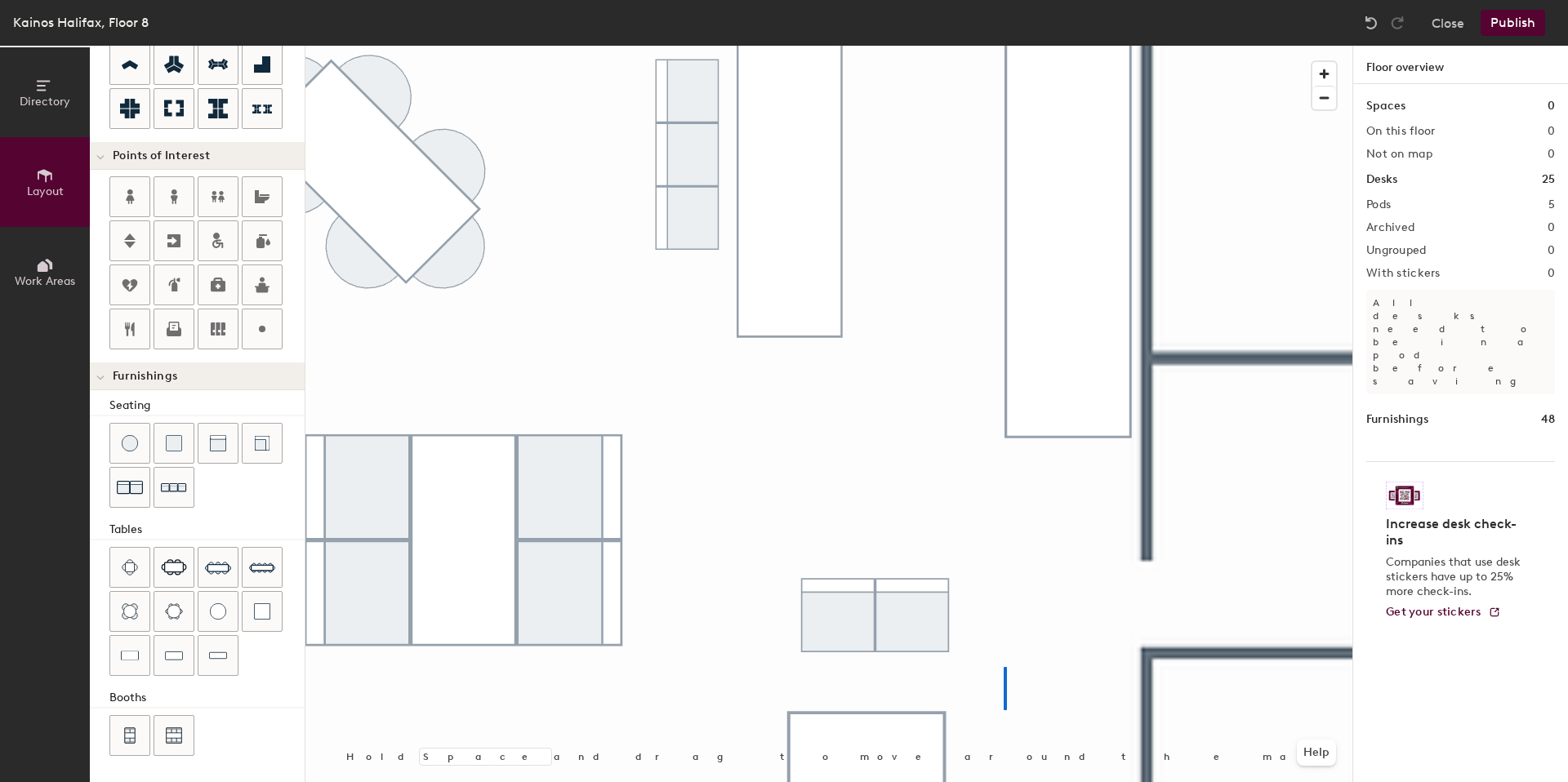
click at [1002, 46] on div at bounding box center [829, 46] width 1048 height 0
click at [892, 46] on div at bounding box center [829, 46] width 1048 height 0
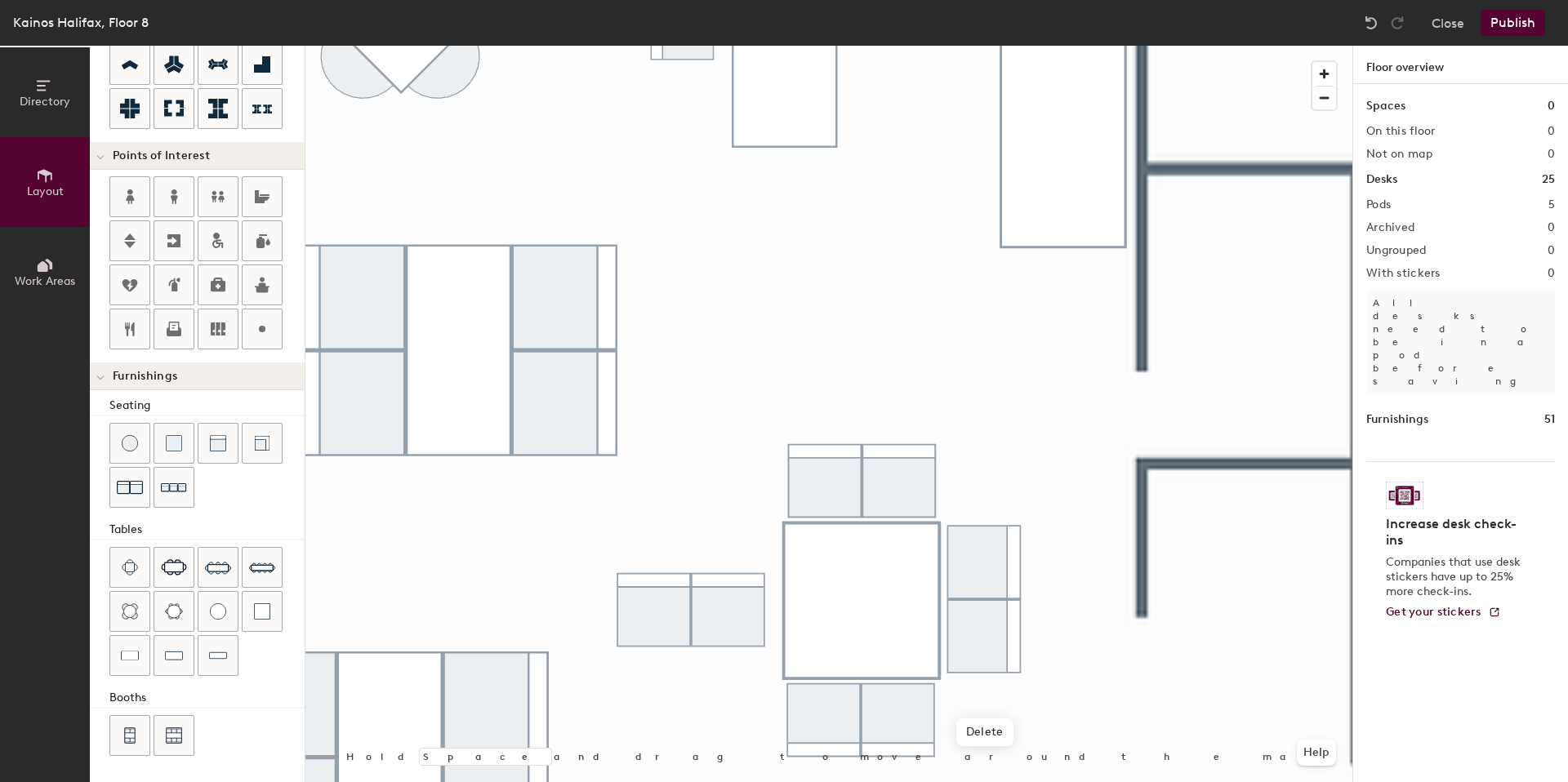
click at [1089, 46] on div at bounding box center [829, 46] width 1048 height 0
click at [1079, 46] on div at bounding box center [829, 46] width 1048 height 0
type input "20"
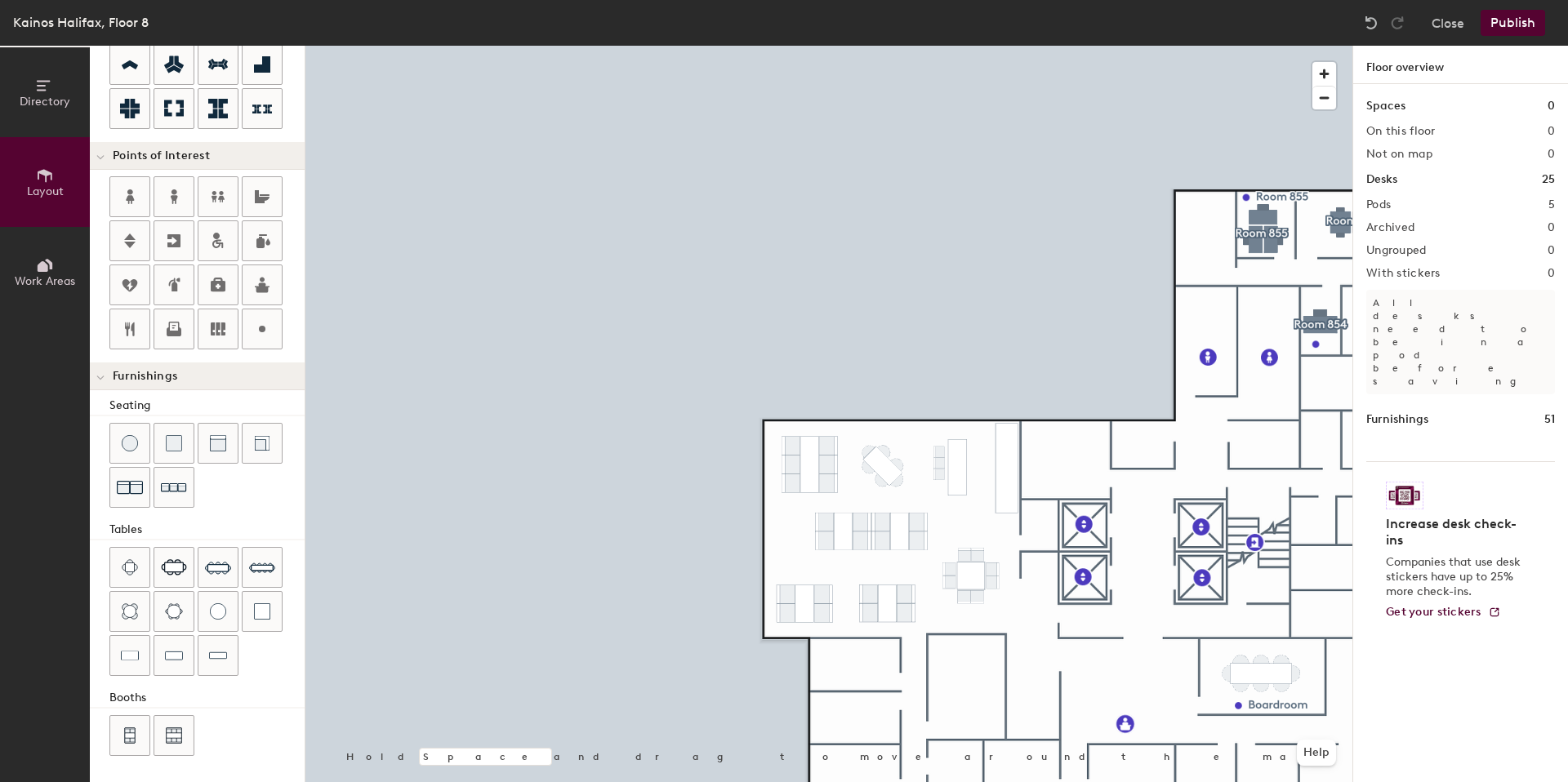
click at [941, 46] on div at bounding box center [829, 46] width 1048 height 0
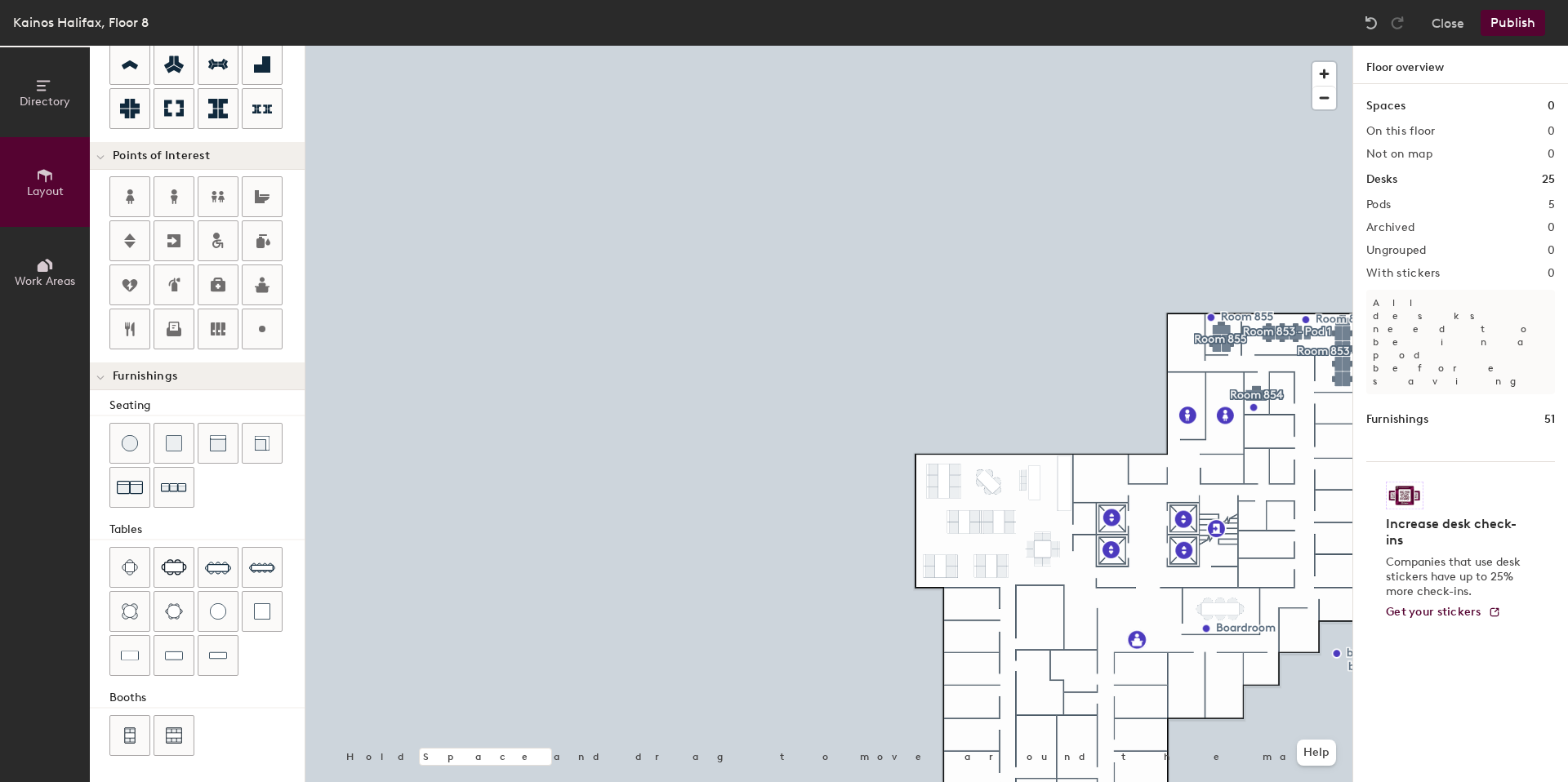
click at [1062, 46] on div at bounding box center [829, 46] width 1048 height 0
click at [1196, 46] on div at bounding box center [829, 46] width 1048 height 0
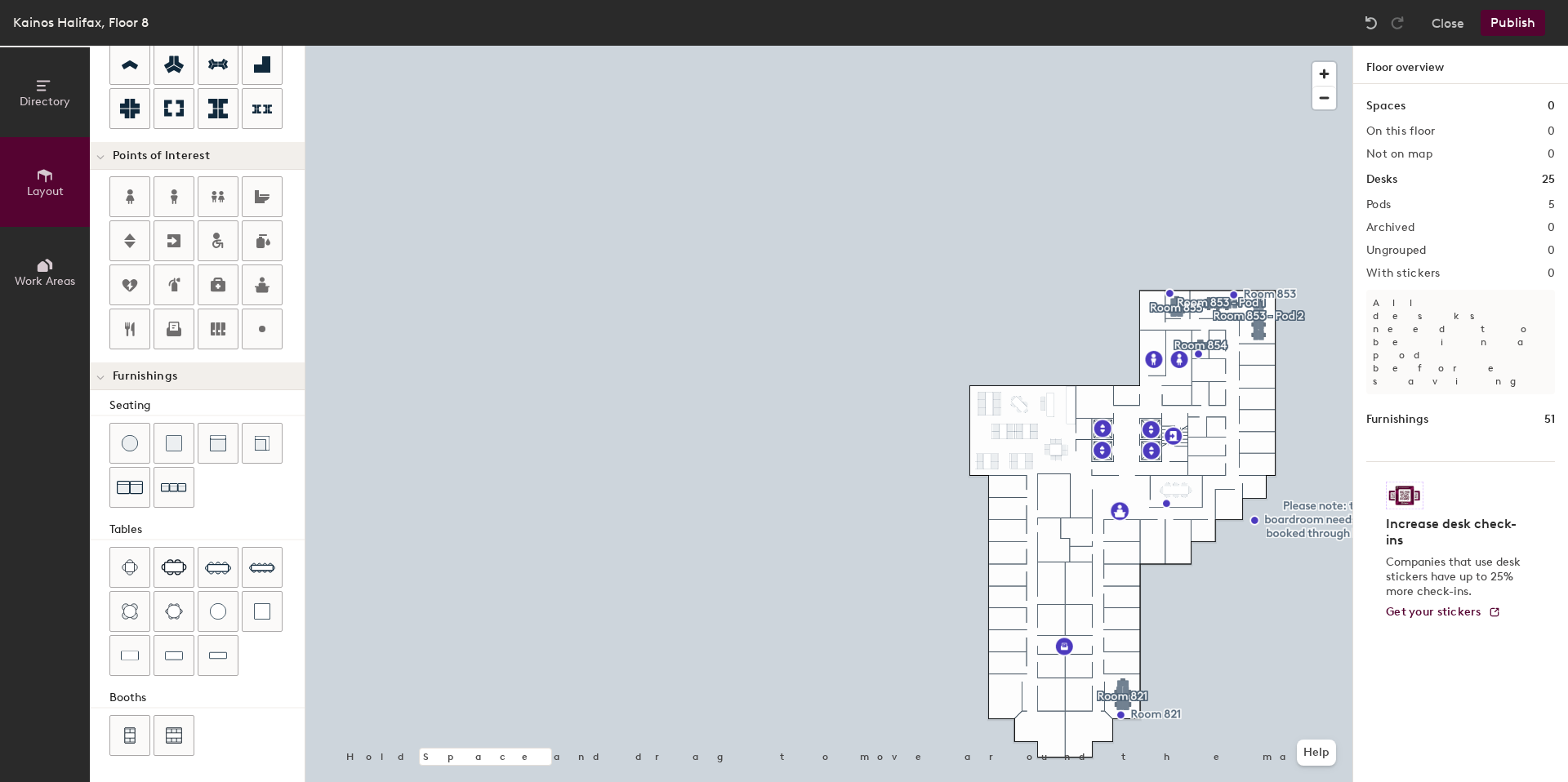
click at [63, 276] on span "Work Areas" at bounding box center [45, 281] width 61 height 14
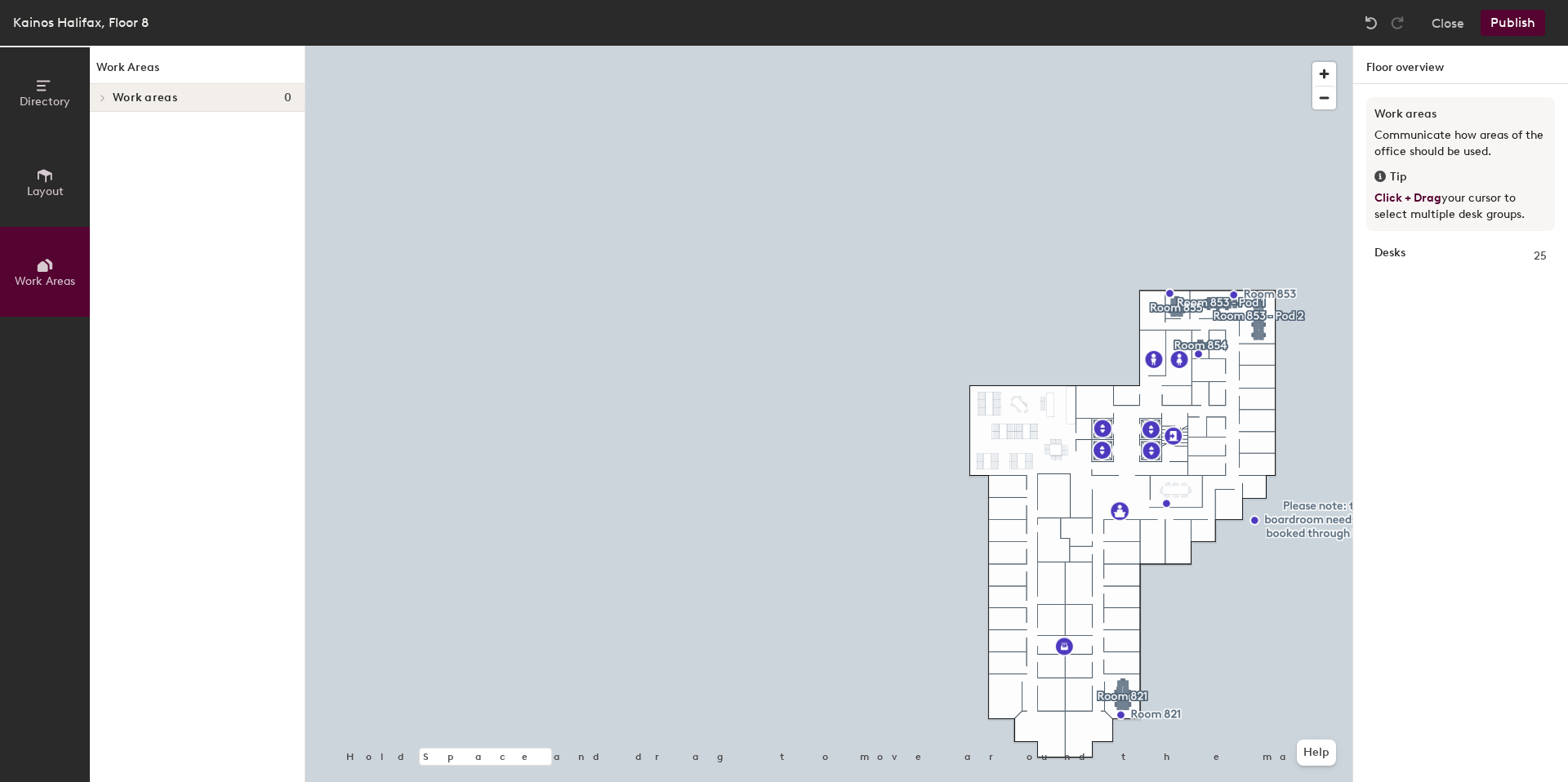
click at [40, 120] on button "Directory" at bounding box center [45, 92] width 89 height 89
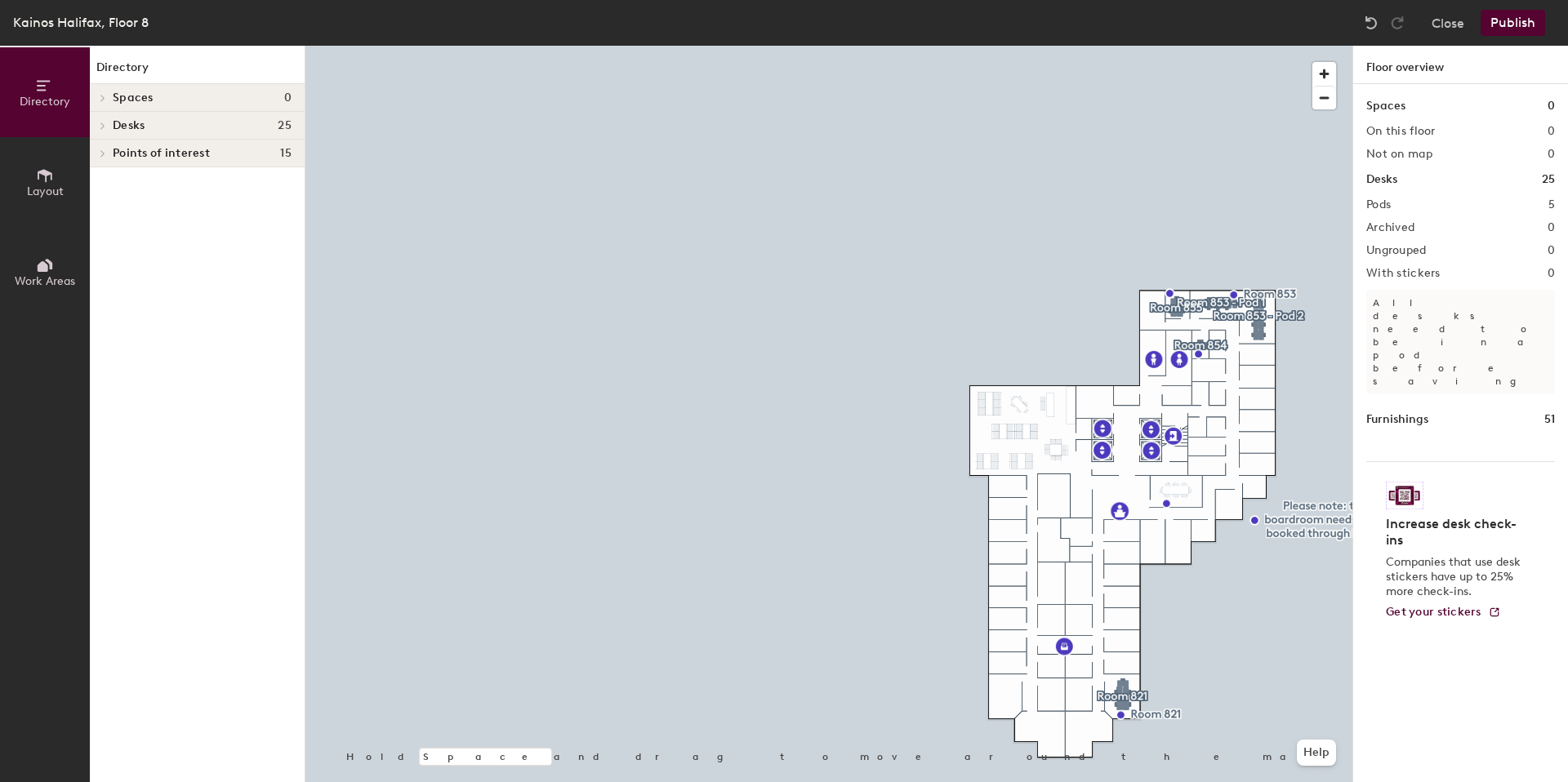
click at [144, 135] on div "Desks 25" at bounding box center [196, 126] width 215 height 28
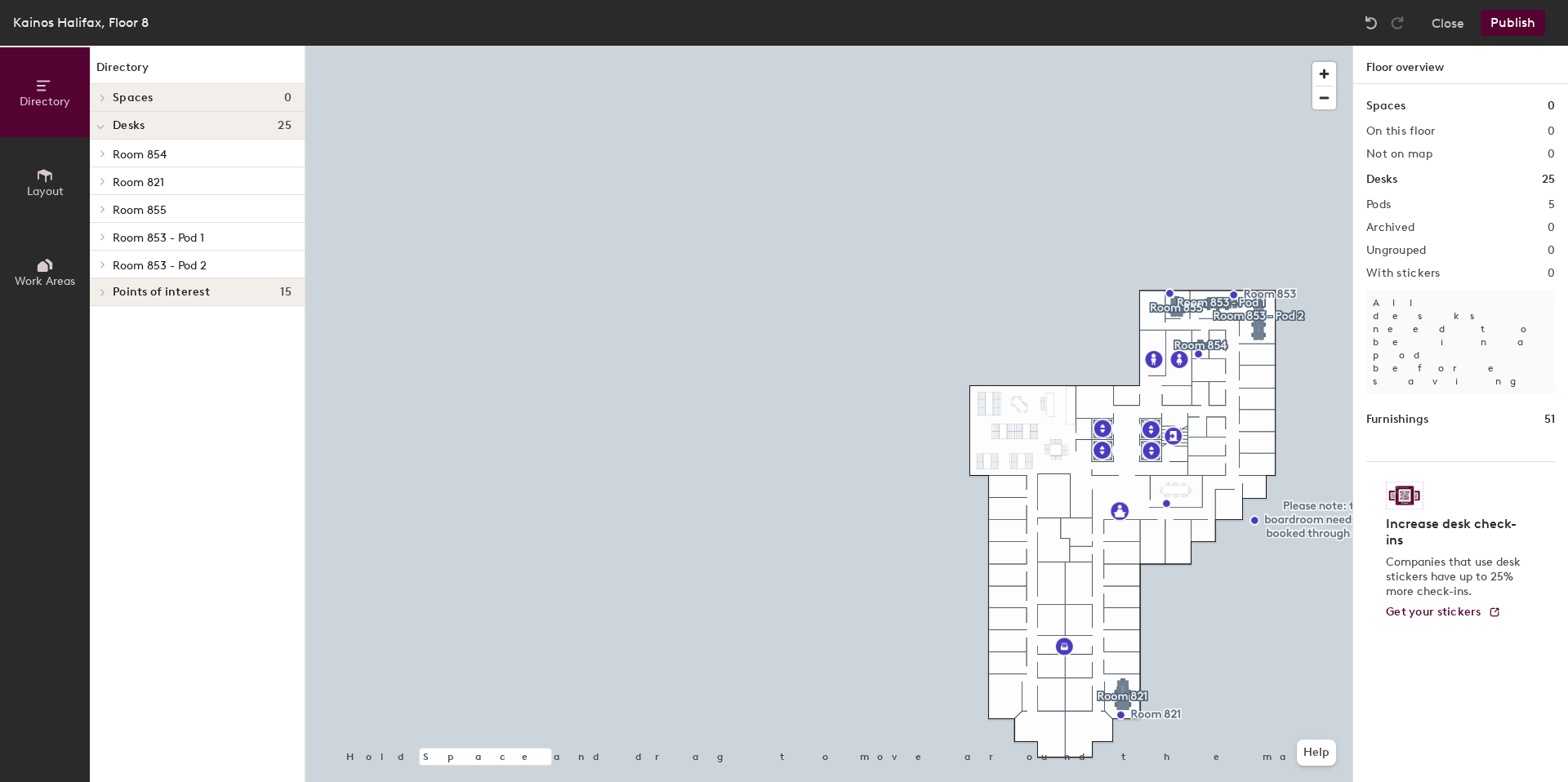
click at [135, 296] on span "Points of interest" at bounding box center [161, 292] width 97 height 13
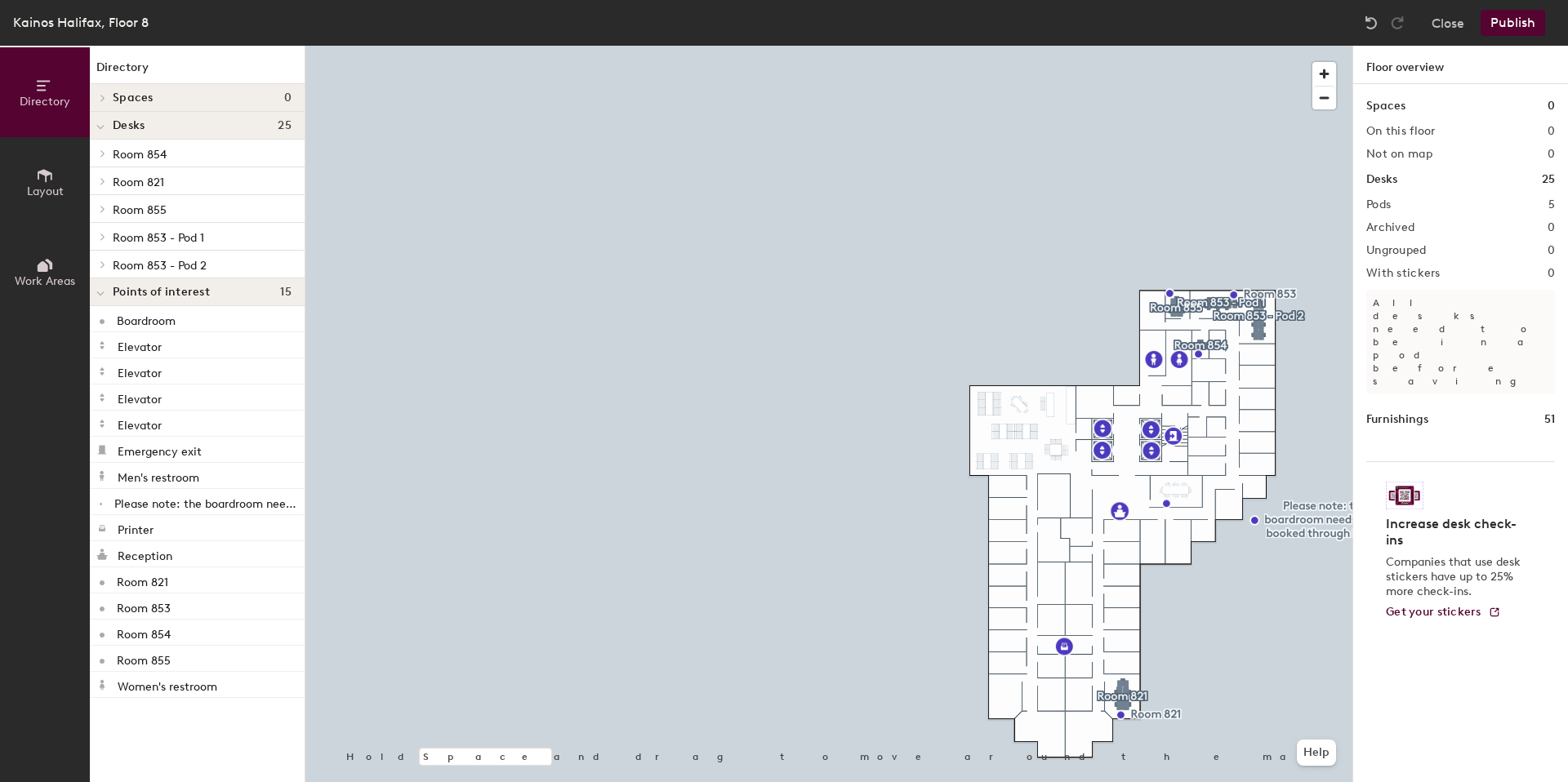
click at [44, 207] on button "Layout" at bounding box center [45, 182] width 89 height 89
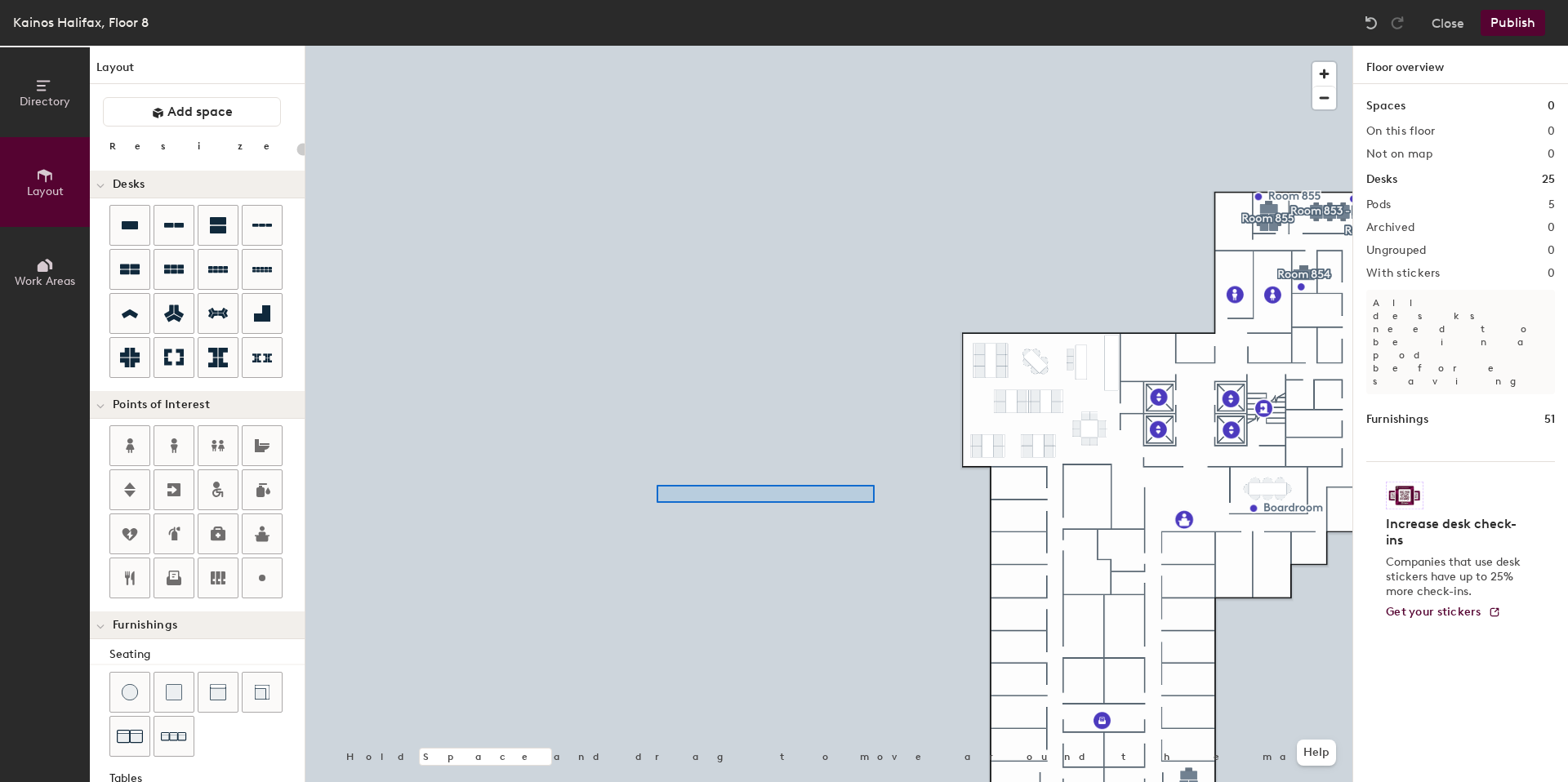
click at [650, 46] on div at bounding box center [829, 46] width 1048 height 0
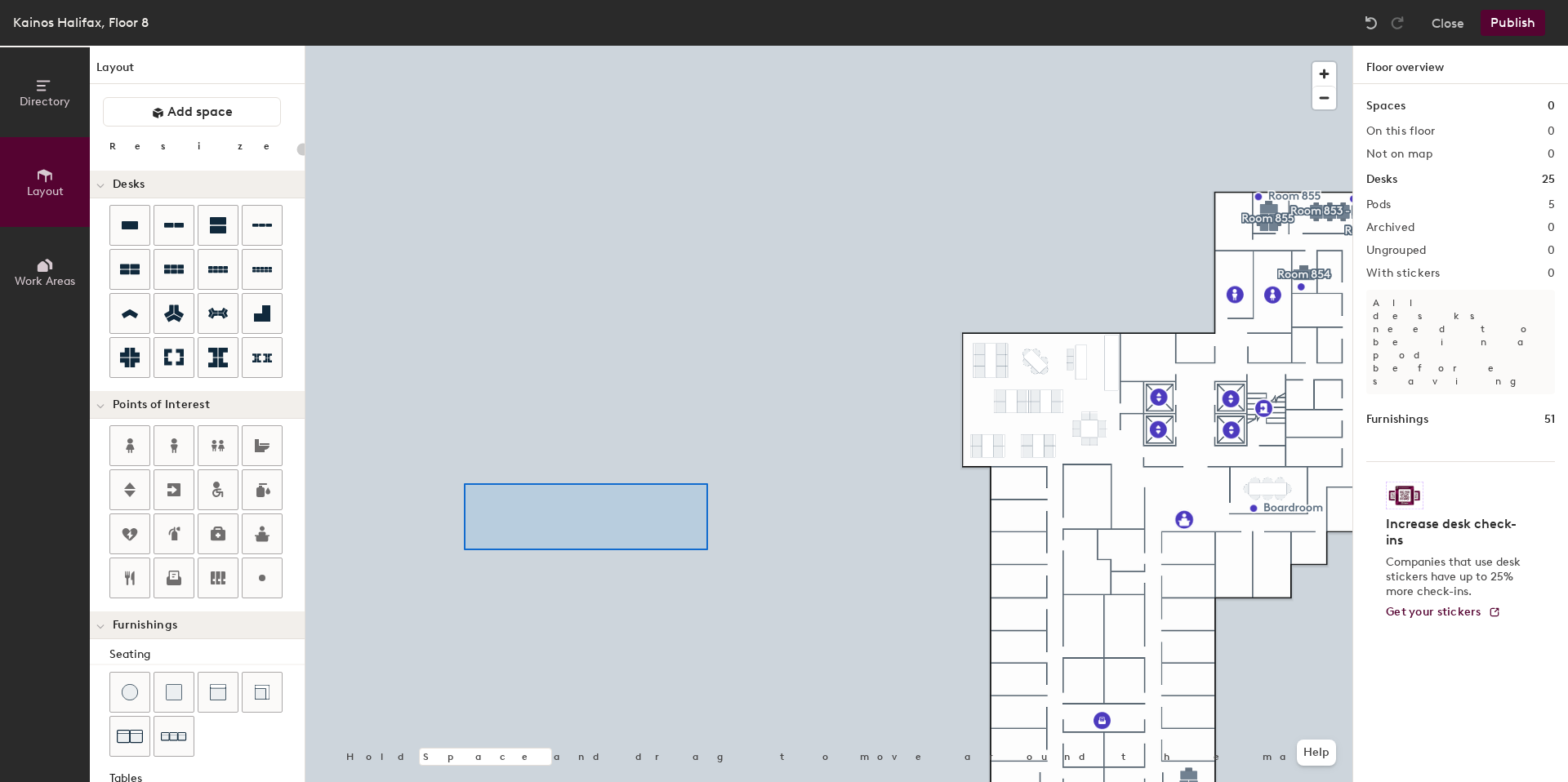
click at [463, 46] on div at bounding box center [829, 46] width 1048 height 0
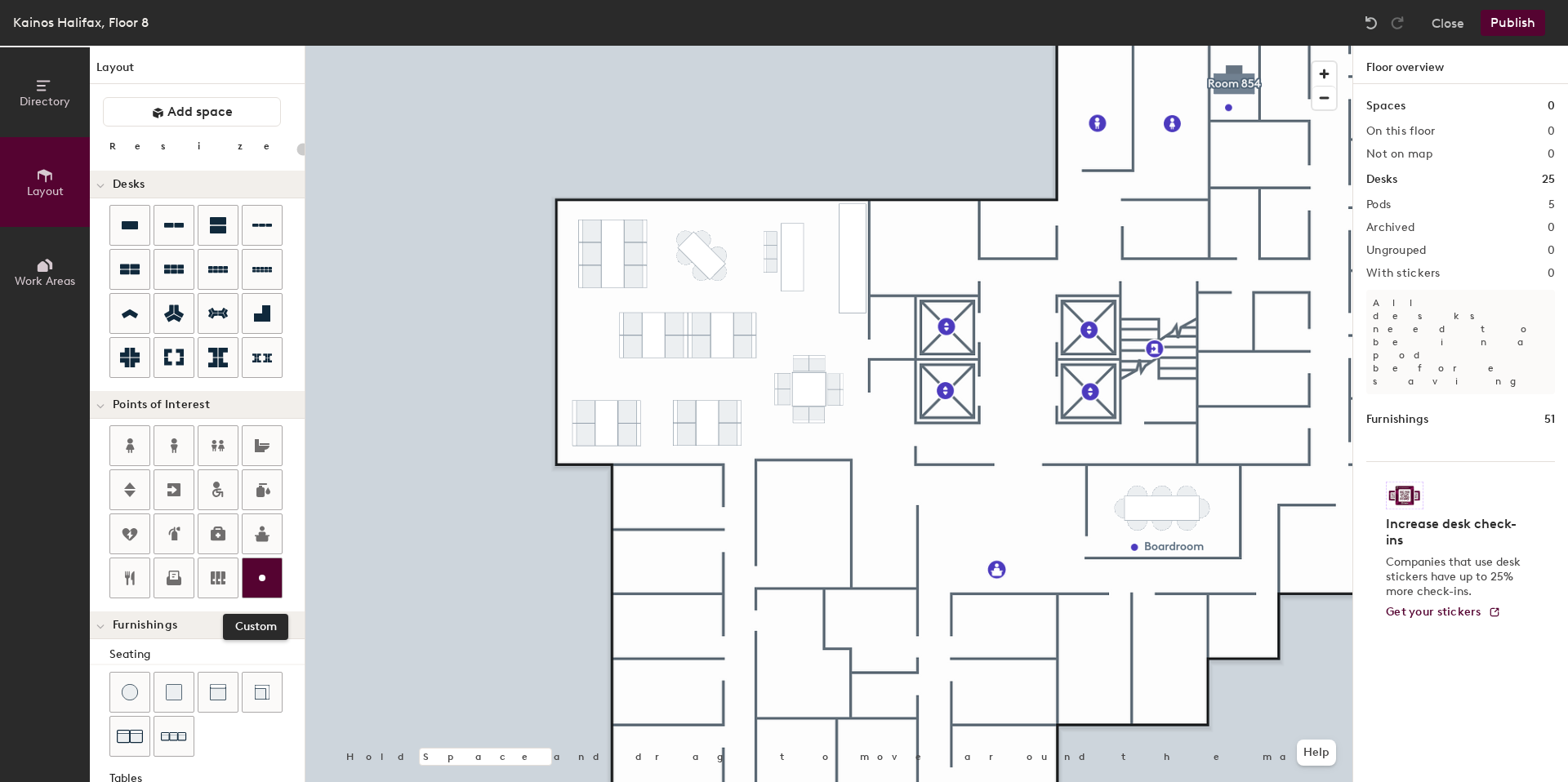
click at [253, 575] on icon at bounding box center [262, 578] width 20 height 20
type input "20"
click at [767, 306] on input "Kitchen - communal area" at bounding box center [722, 305] width 169 height 23
click at [728, 305] on input "Kitchen - communal area" at bounding box center [722, 305] width 169 height 23
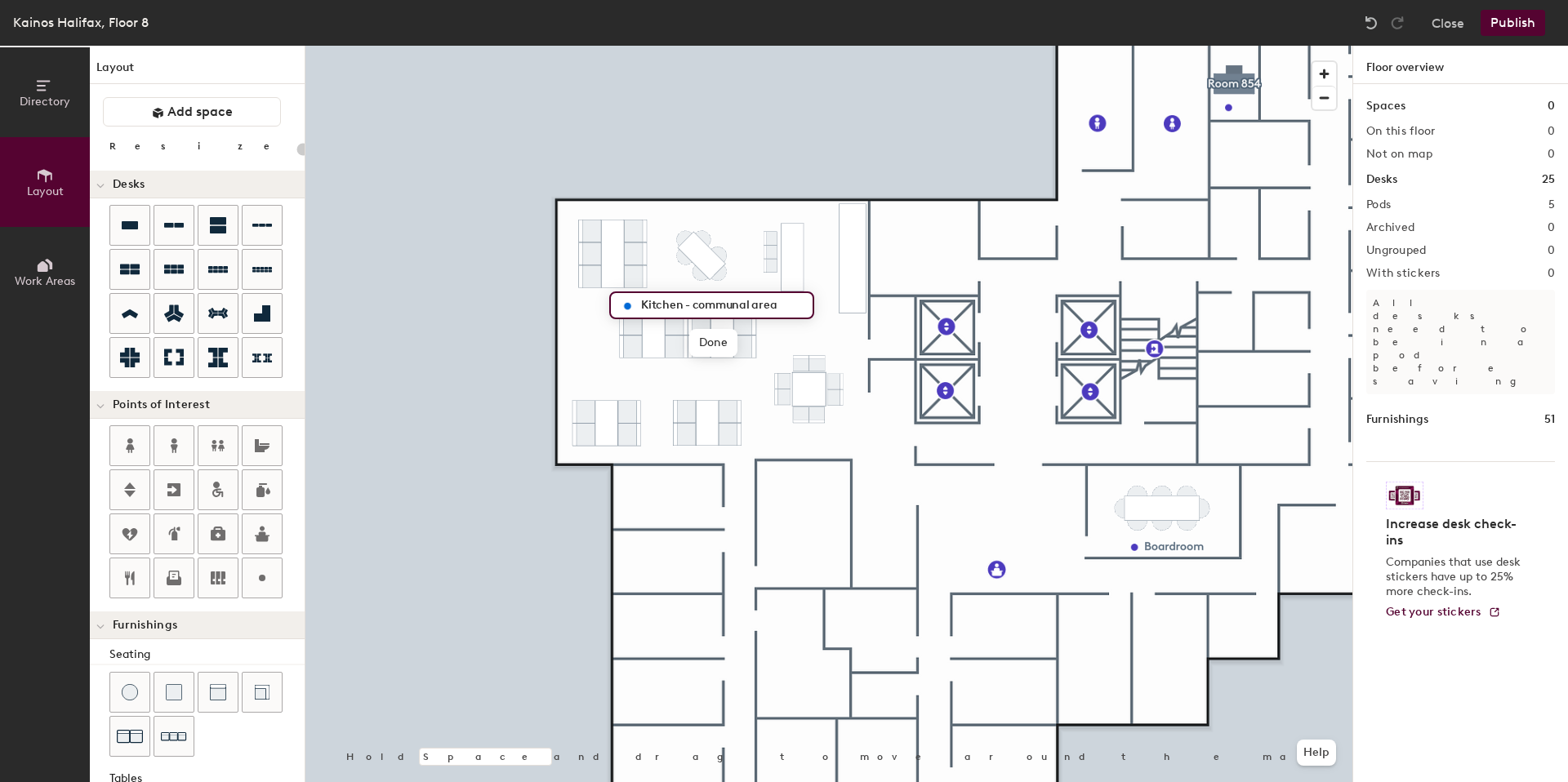
click at [728, 305] on input "Kitchen - communal area" at bounding box center [722, 305] width 169 height 23
type input "Kitchen - common area"
click at [677, 46] on div at bounding box center [829, 46] width 1048 height 0
type input "20"
click at [642, 337] on span "Edit" at bounding box center [634, 344] width 43 height 28
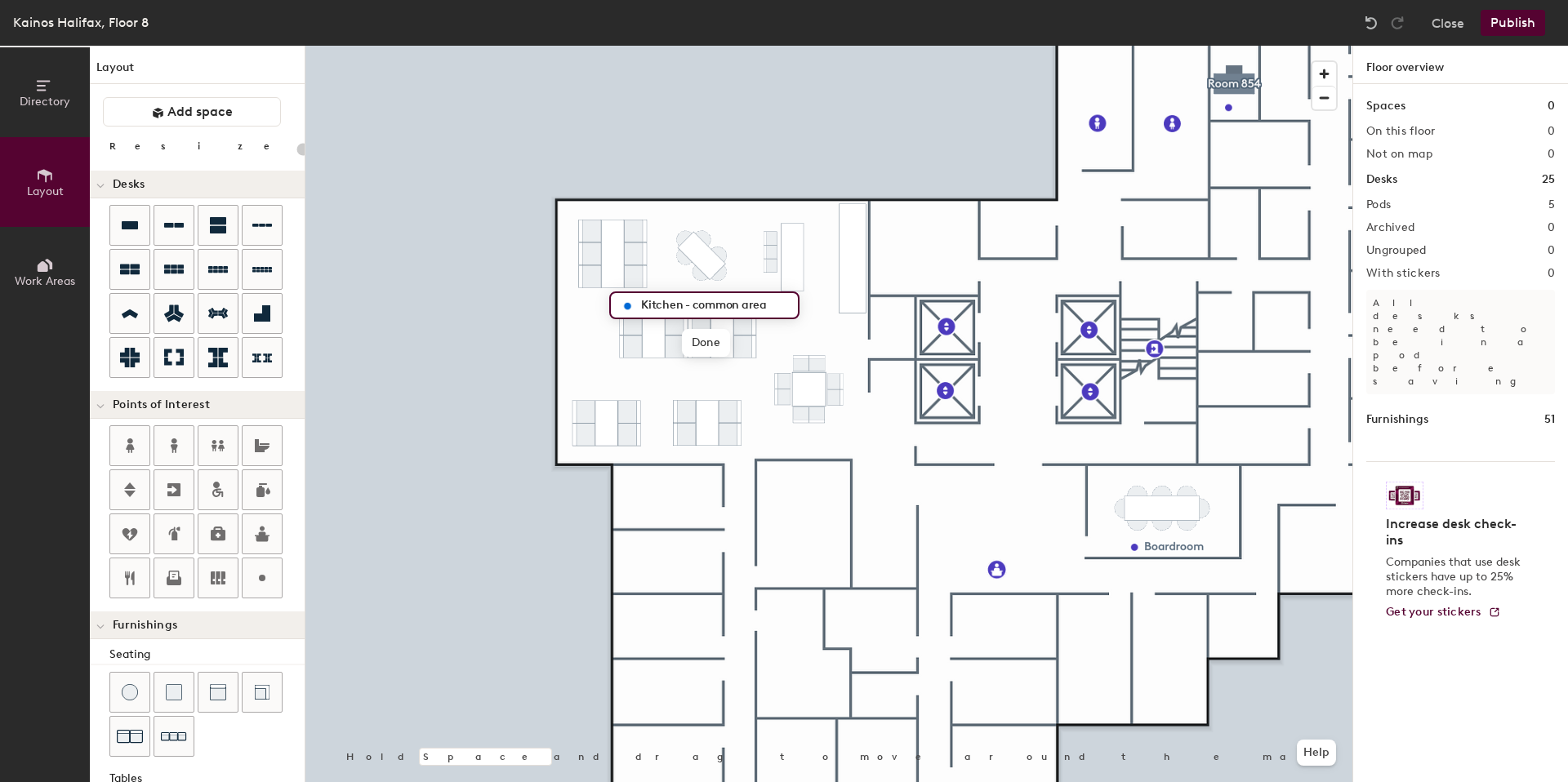
click at [699, 304] on input "Kitchen - common area" at bounding box center [714, 305] width 155 height 23
click at [749, 303] on input "Kitchen - Common area" at bounding box center [714, 305] width 155 height 23
type input "Kitchen - Common Area"
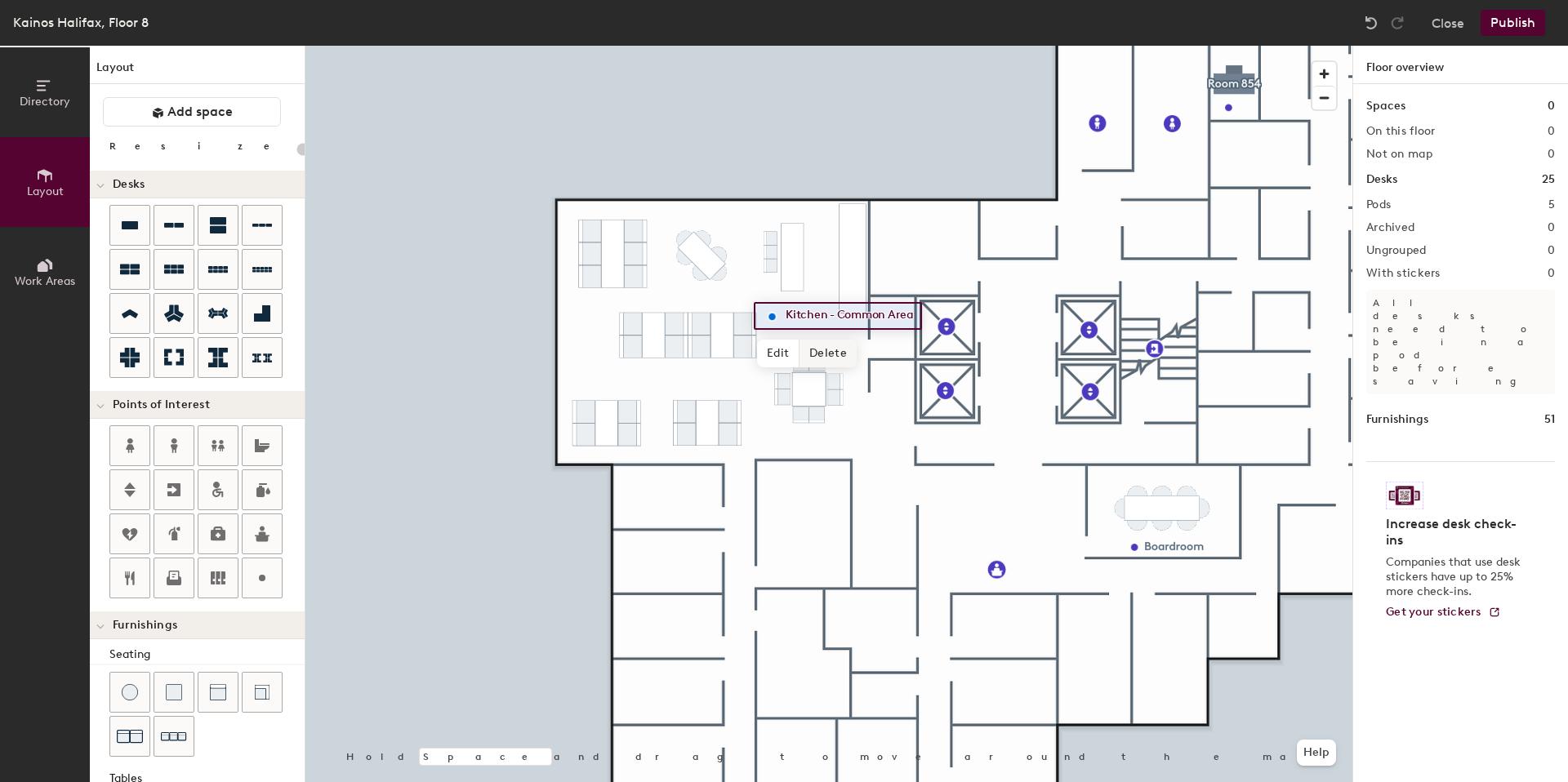
click at [858, 46] on div at bounding box center [829, 46] width 1048 height 0
click at [880, 46] on div at bounding box center [829, 46] width 1048 height 0
click at [817, 46] on div at bounding box center [829, 46] width 1048 height 0
type input "20"
click at [23, 283] on span "Work Areas" at bounding box center [45, 281] width 61 height 14
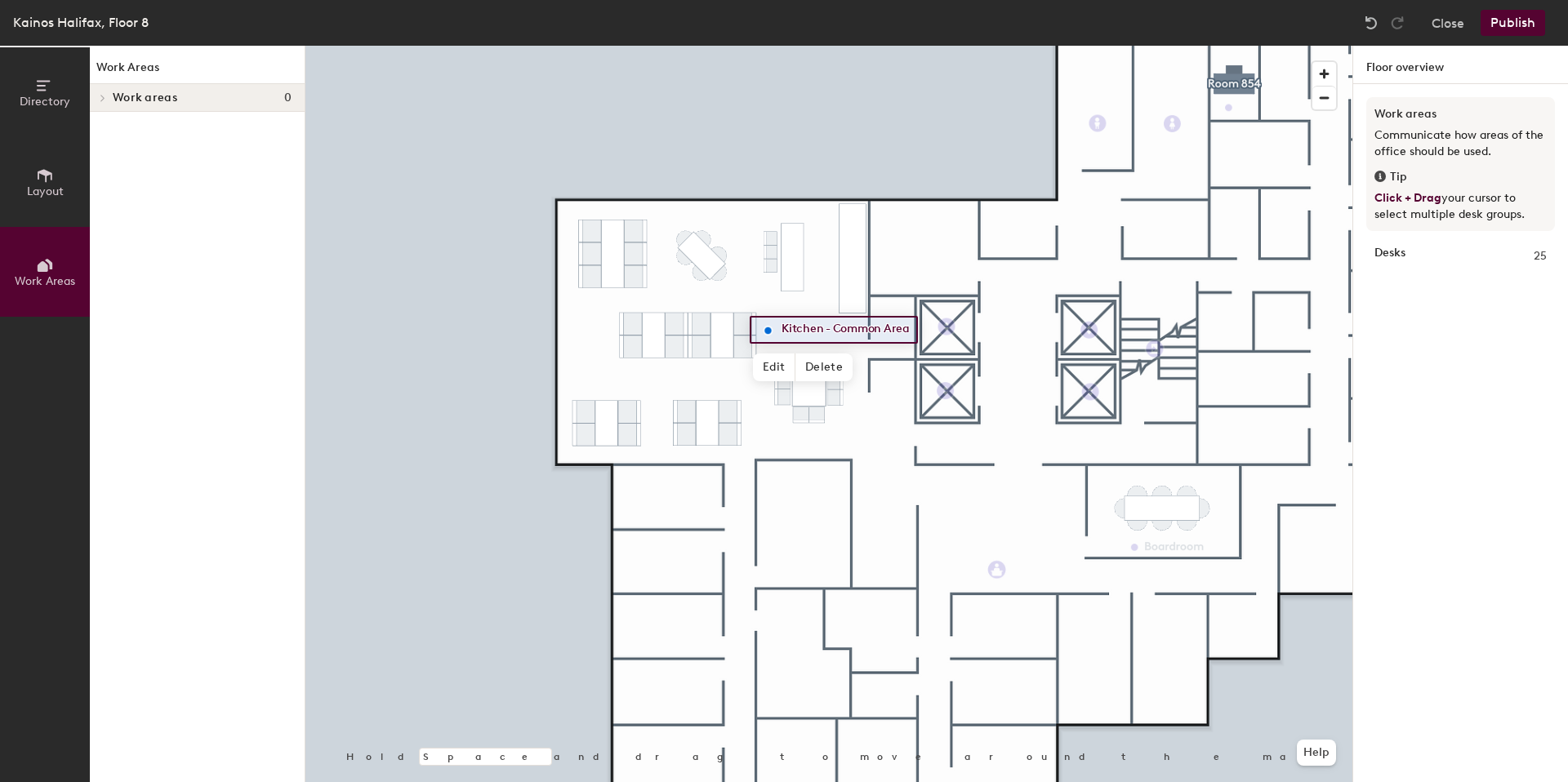
click at [43, 123] on button "Directory" at bounding box center [45, 92] width 89 height 89
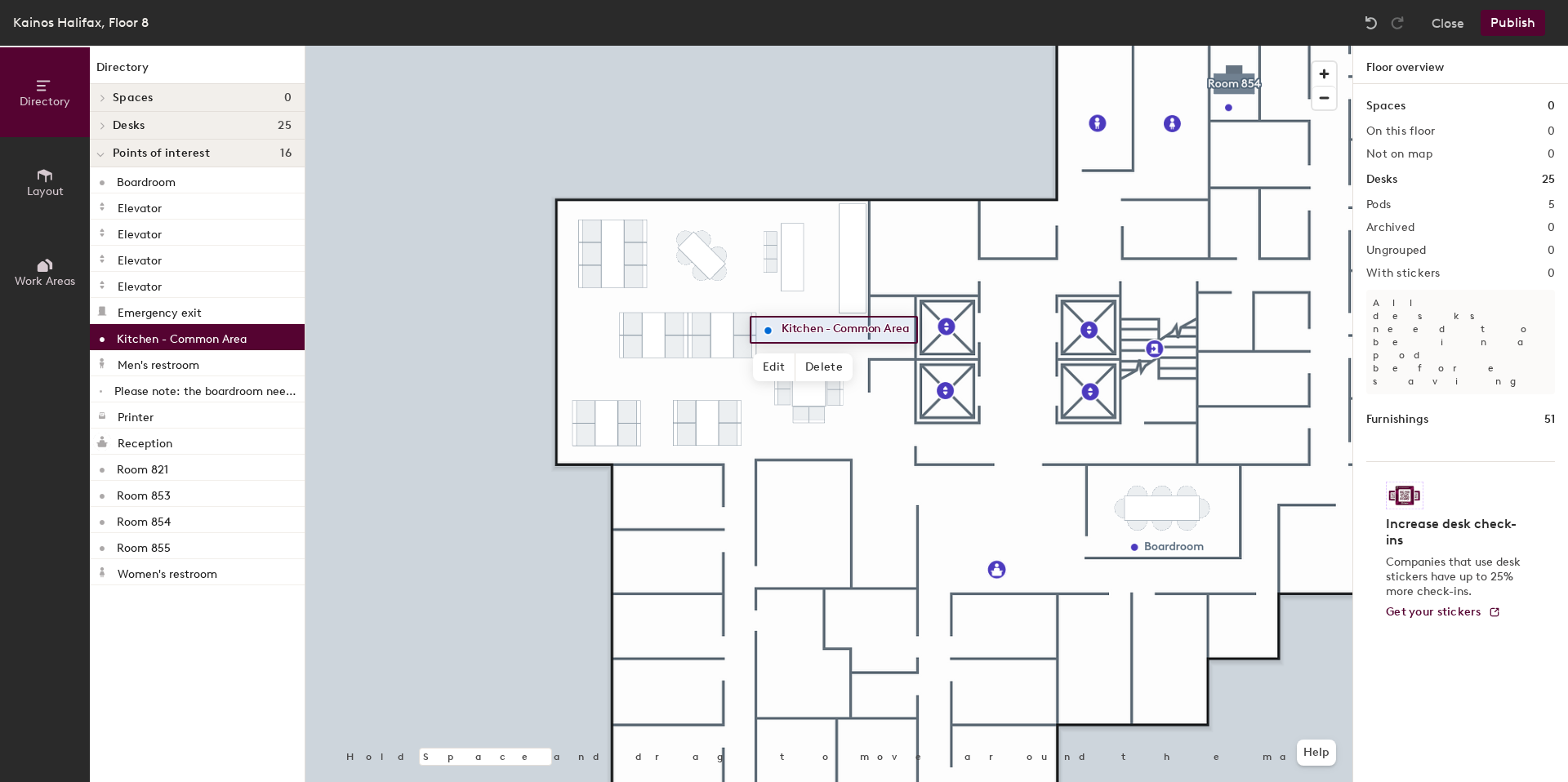
click at [47, 196] on span "Layout" at bounding box center [45, 191] width 36 height 14
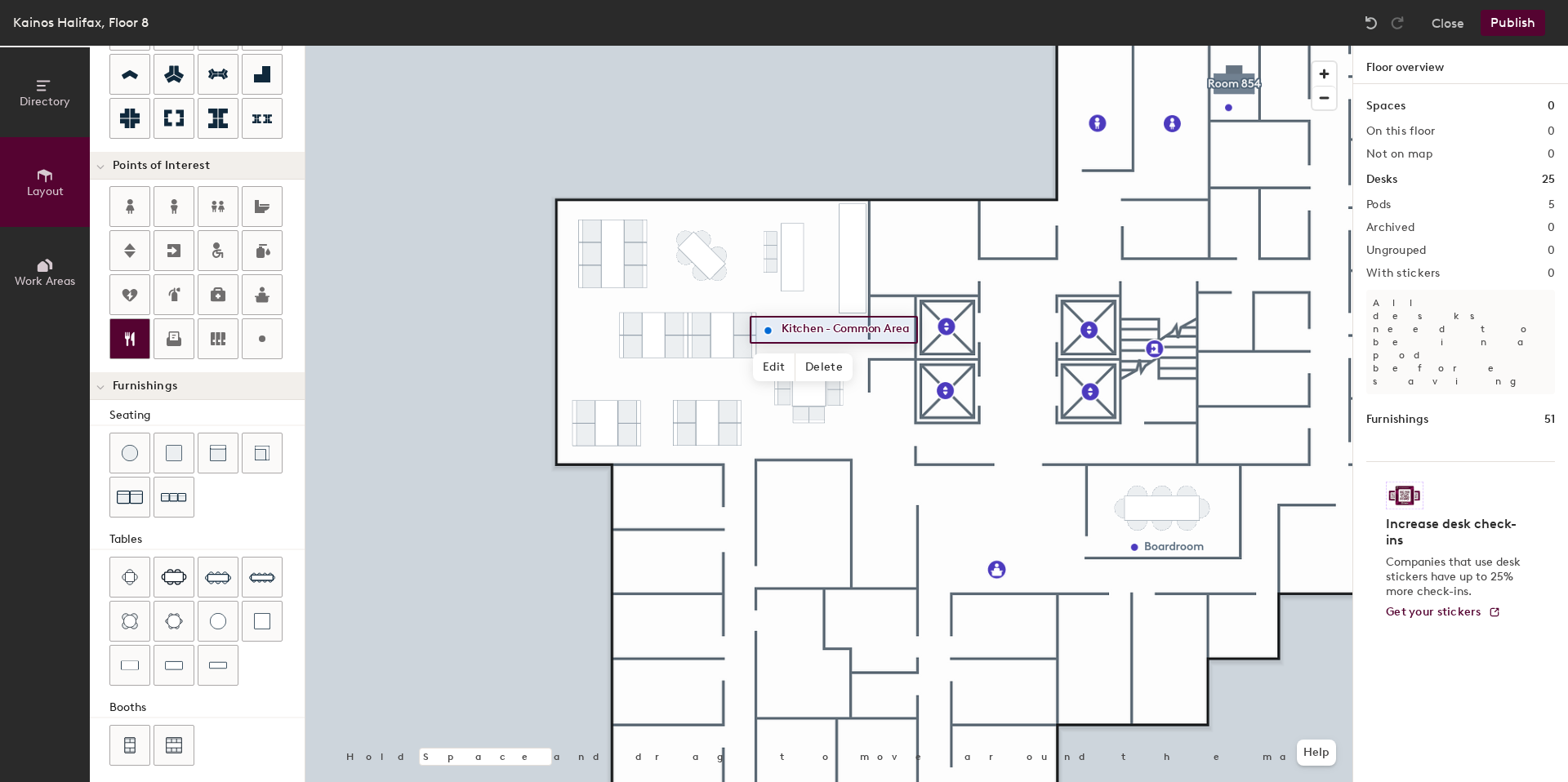
scroll to position [211, 0]
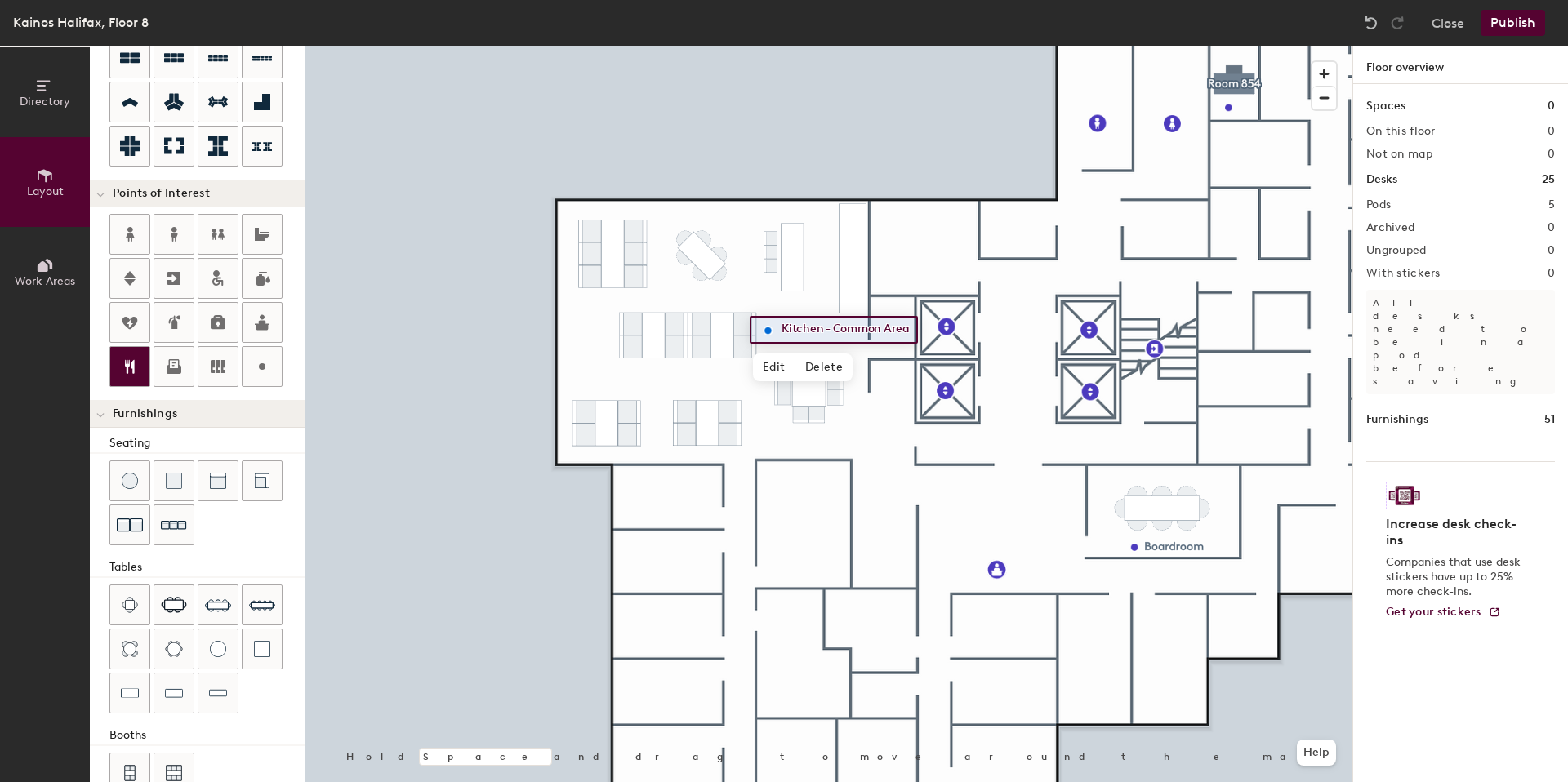
click at [120, 371] on icon at bounding box center [129, 366] width 20 height 20
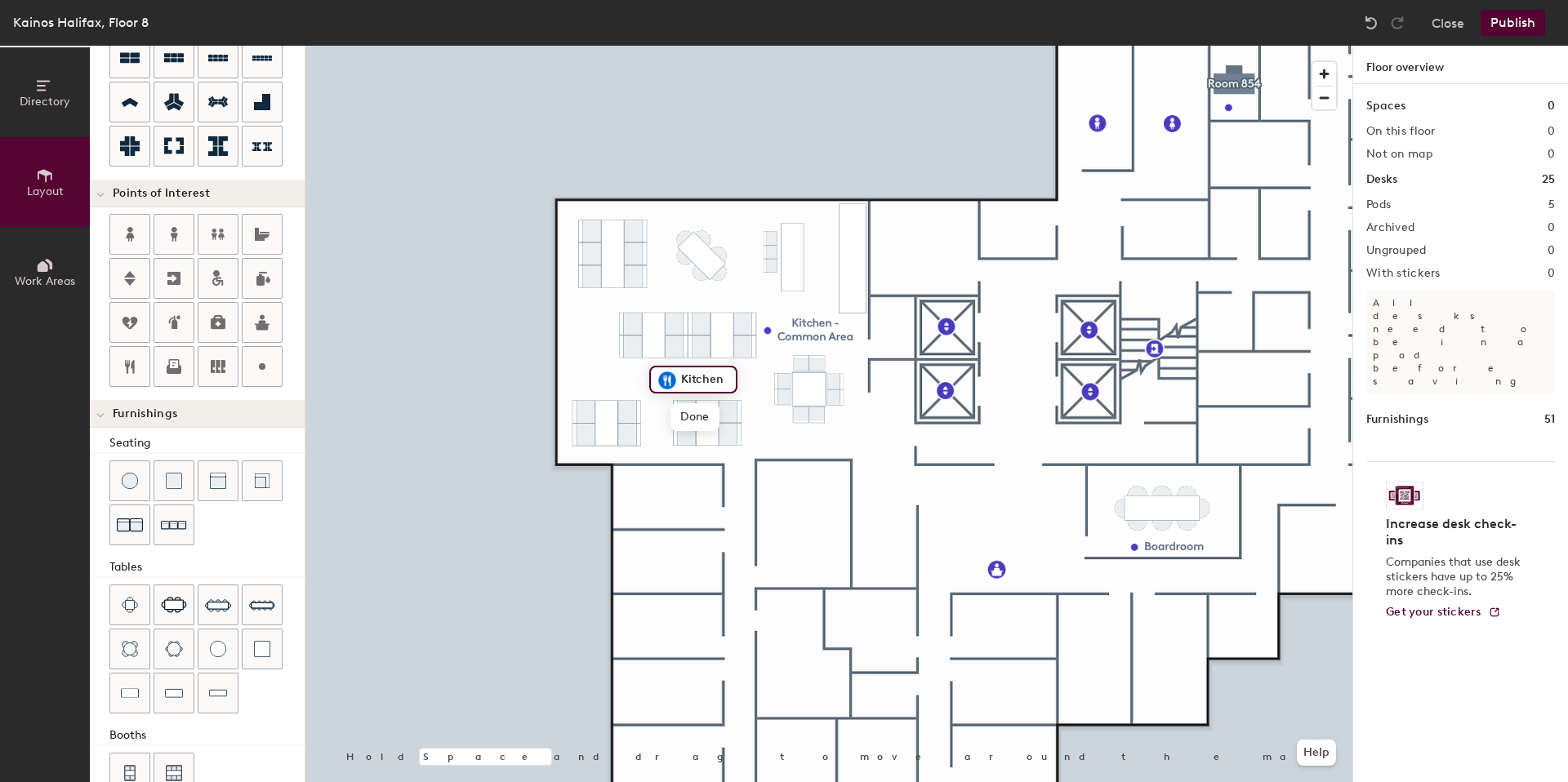
type input "20"
type input "Kitchen - Common Area"
click at [804, 46] on div at bounding box center [829, 46] width 1048 height 0
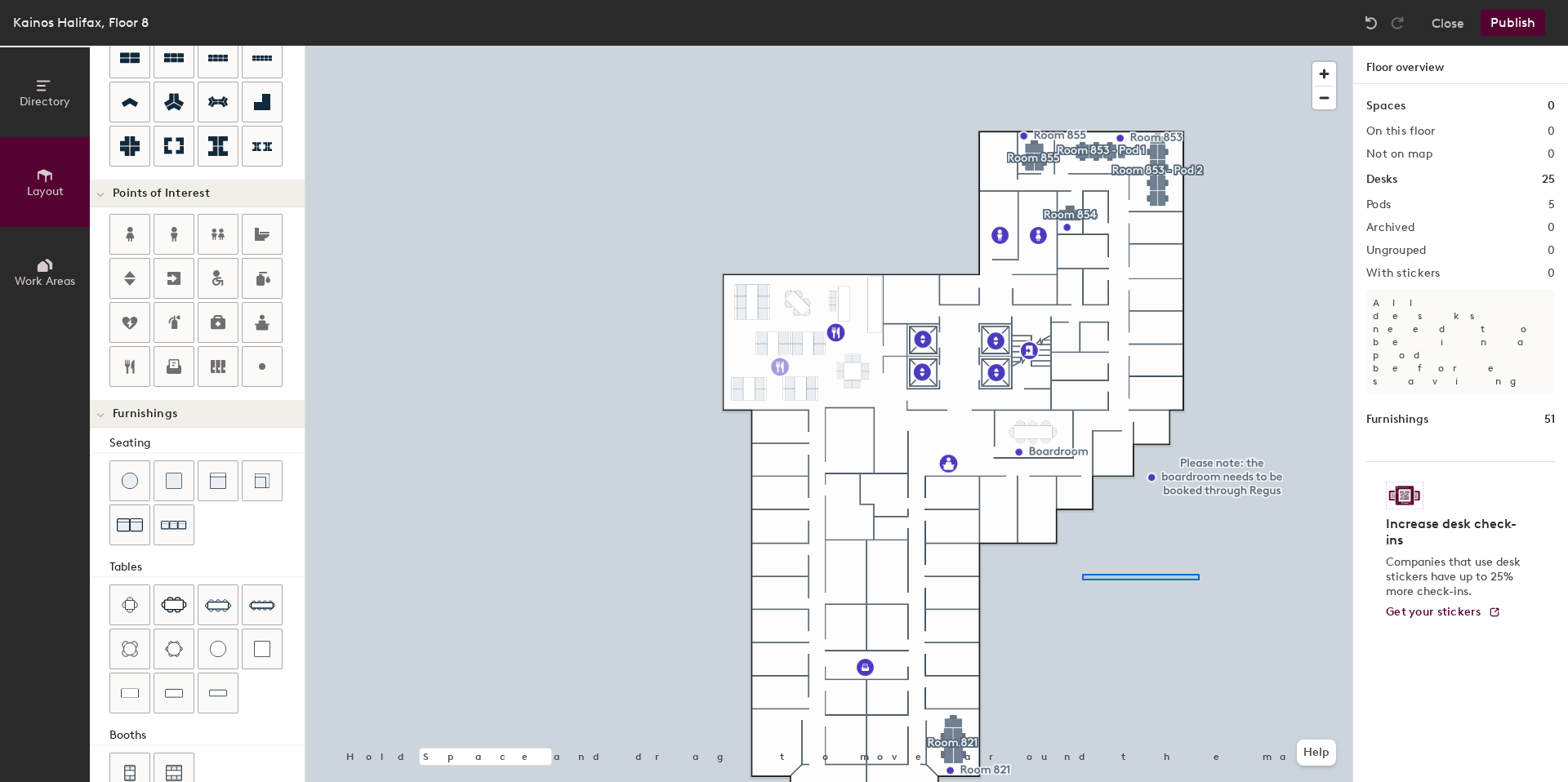
click at [1072, 46] on div at bounding box center [829, 46] width 1048 height 0
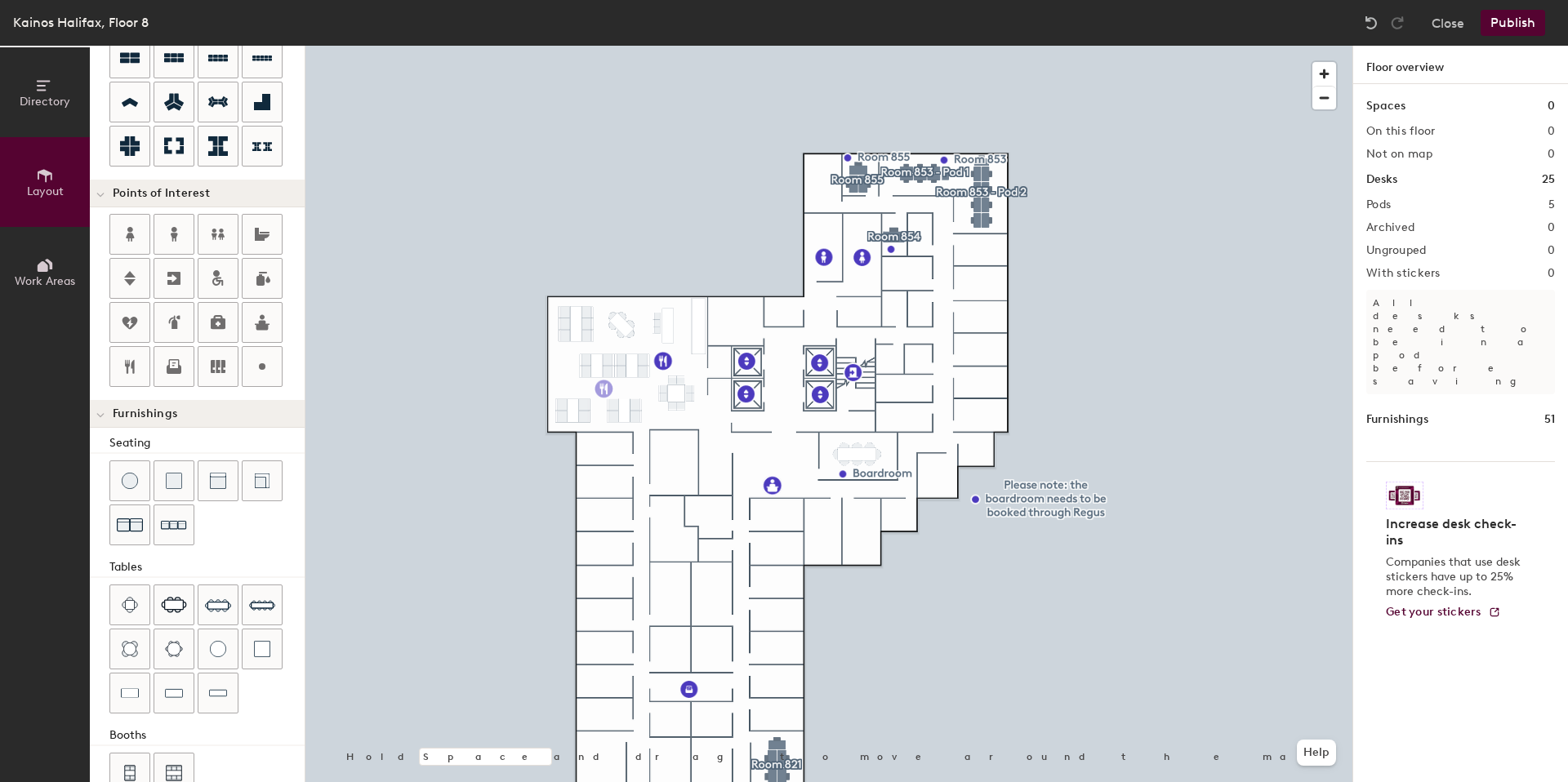
click at [1511, 30] on button "Publish" at bounding box center [1512, 23] width 64 height 26
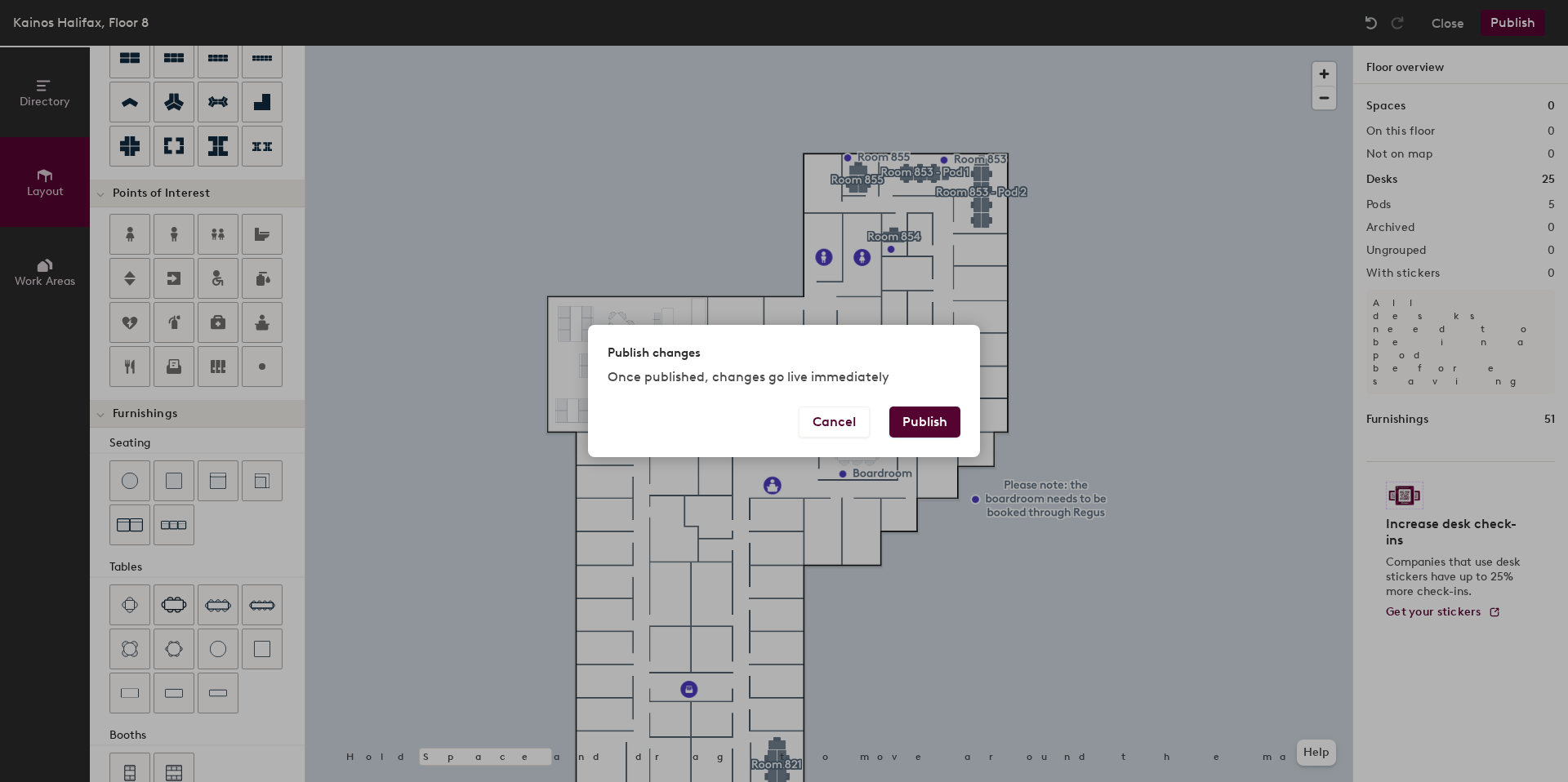
click at [926, 420] on button "Publish" at bounding box center [925, 422] width 71 height 31
type input "20"
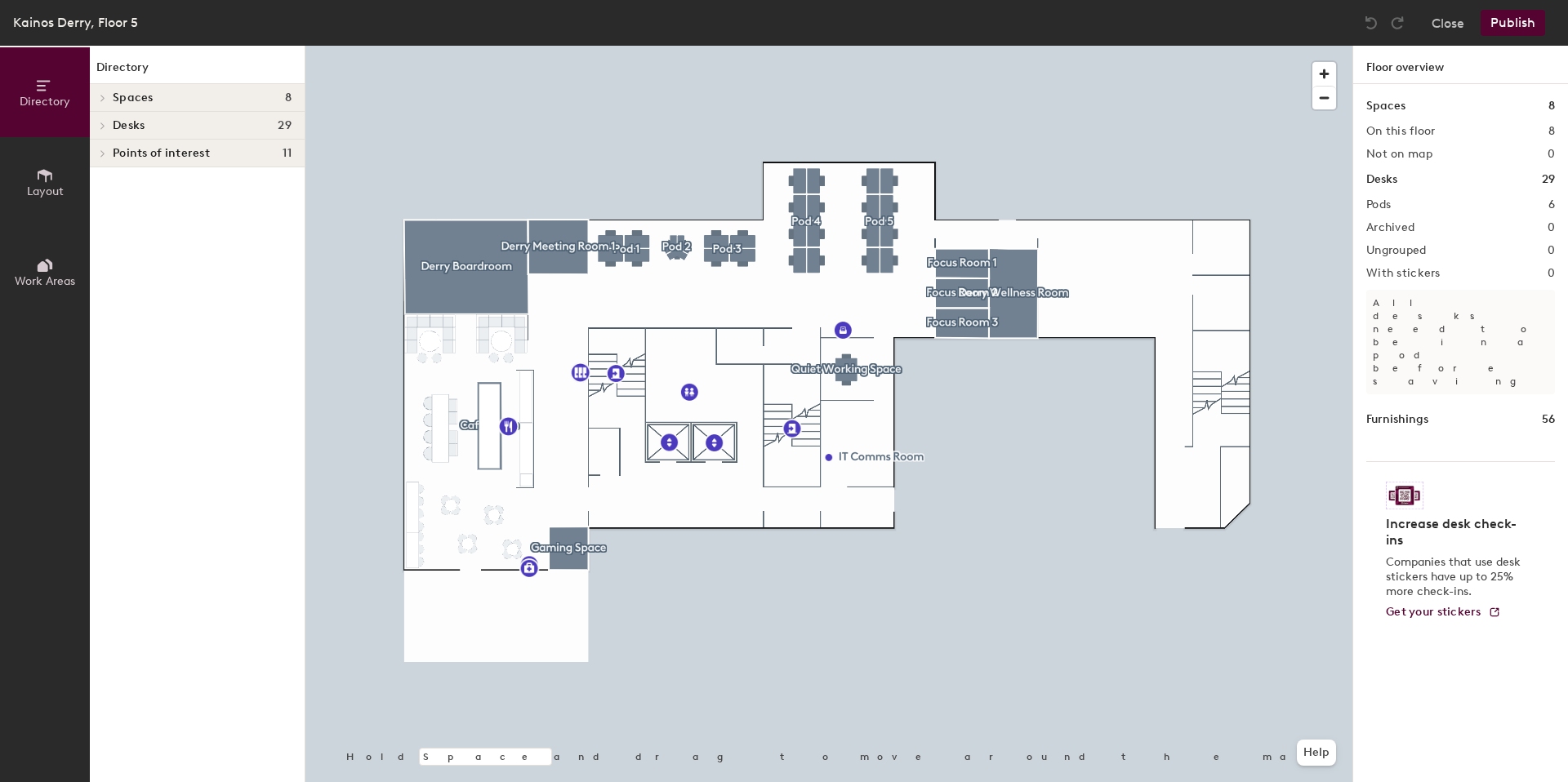
click at [180, 92] on h4 "Spaces 8" at bounding box center [202, 98] width 179 height 13
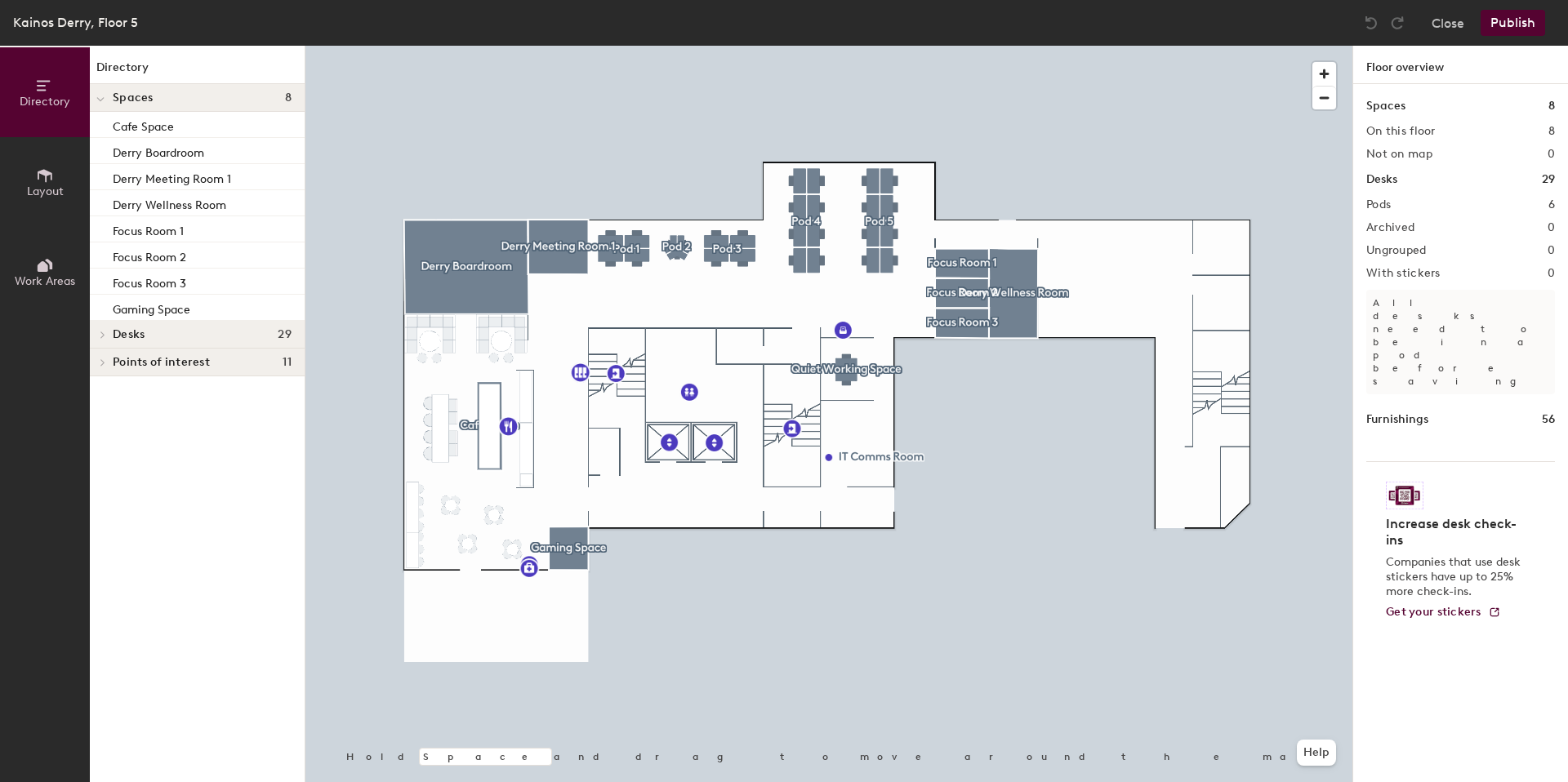
click at [182, 92] on h4 "Spaces 8" at bounding box center [202, 98] width 179 height 13
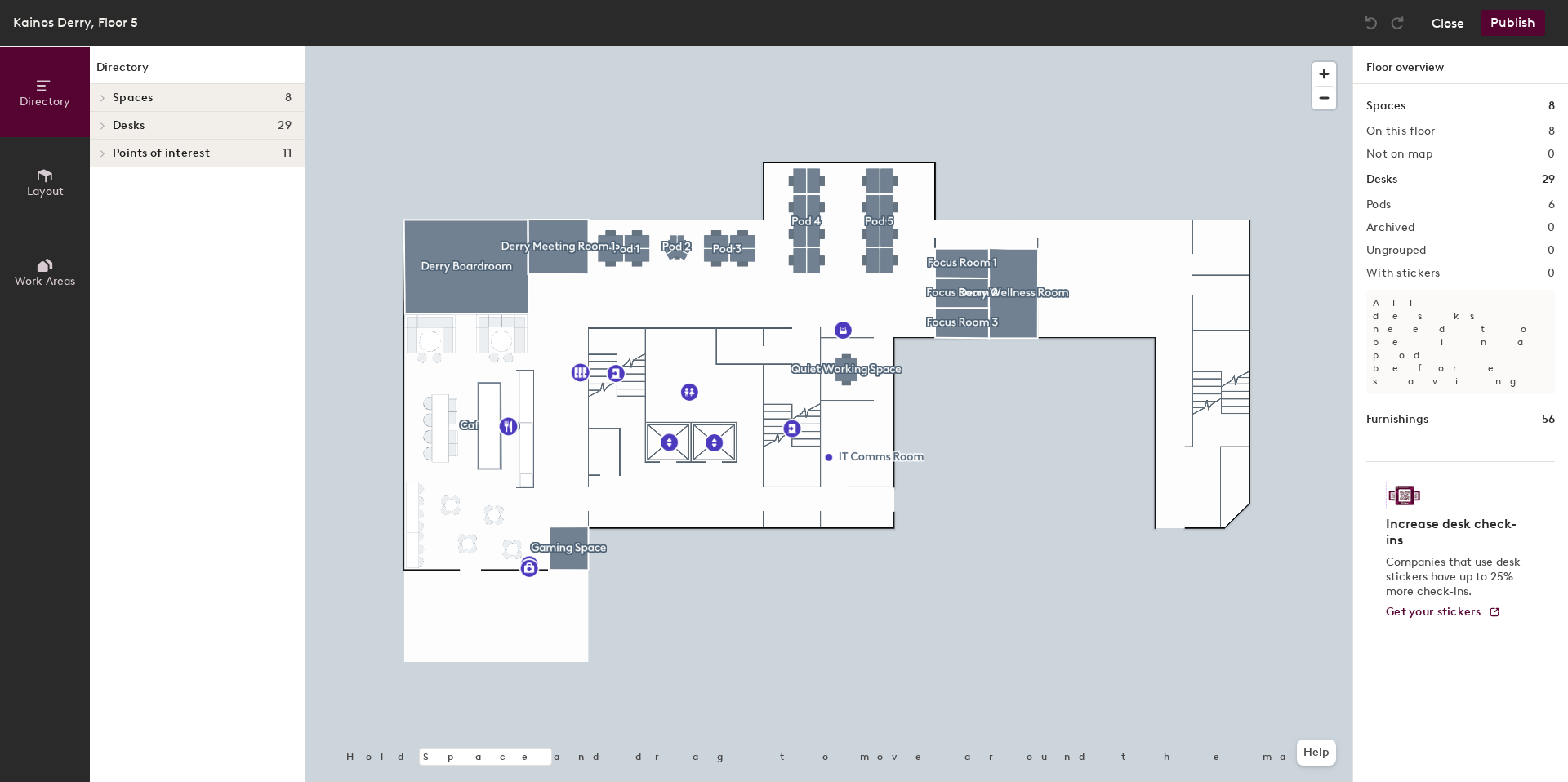
click at [1447, 27] on button "Close" at bounding box center [1448, 23] width 33 height 26
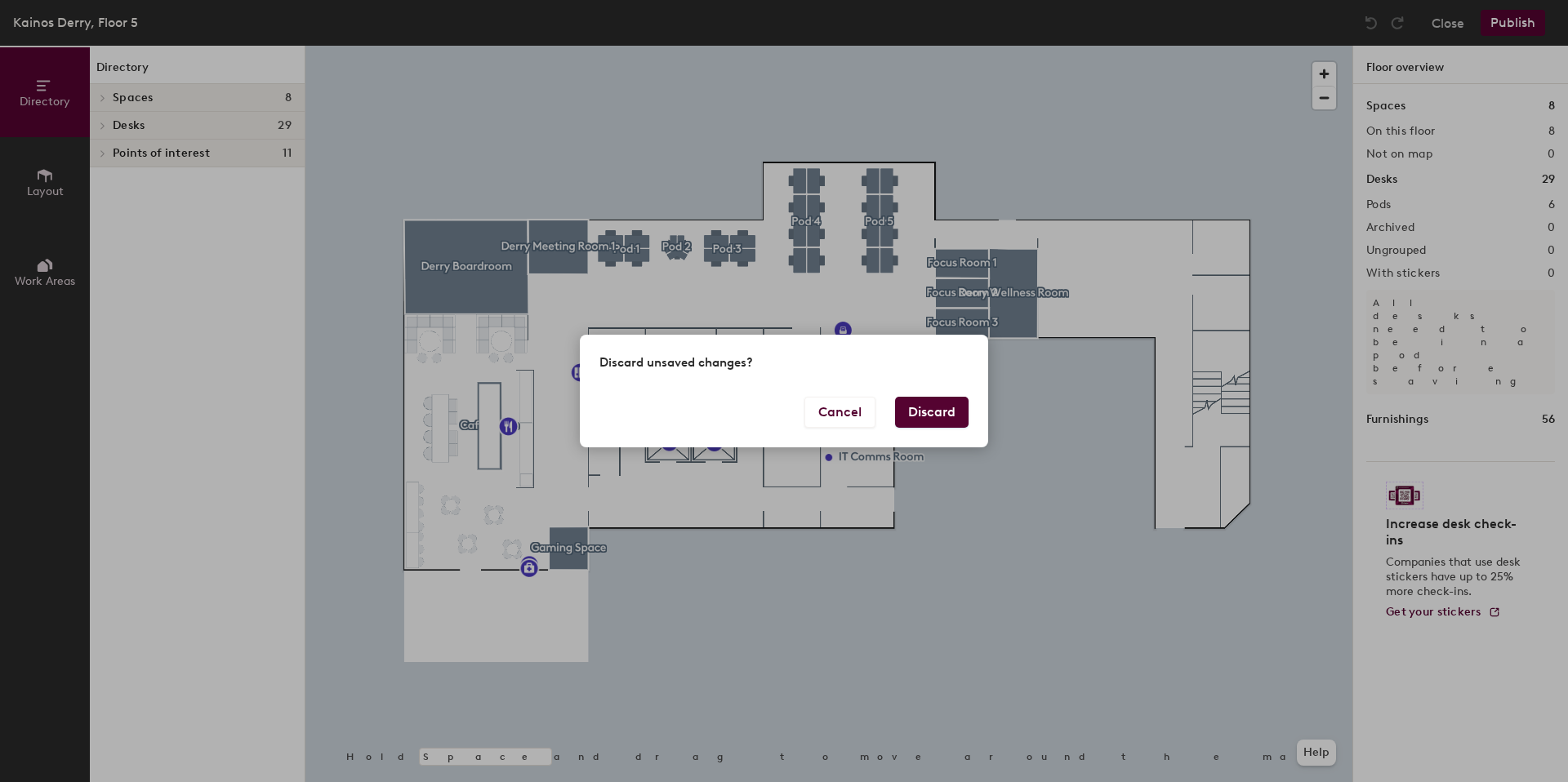
click at [940, 397] on button "Discard" at bounding box center [931, 411] width 74 height 31
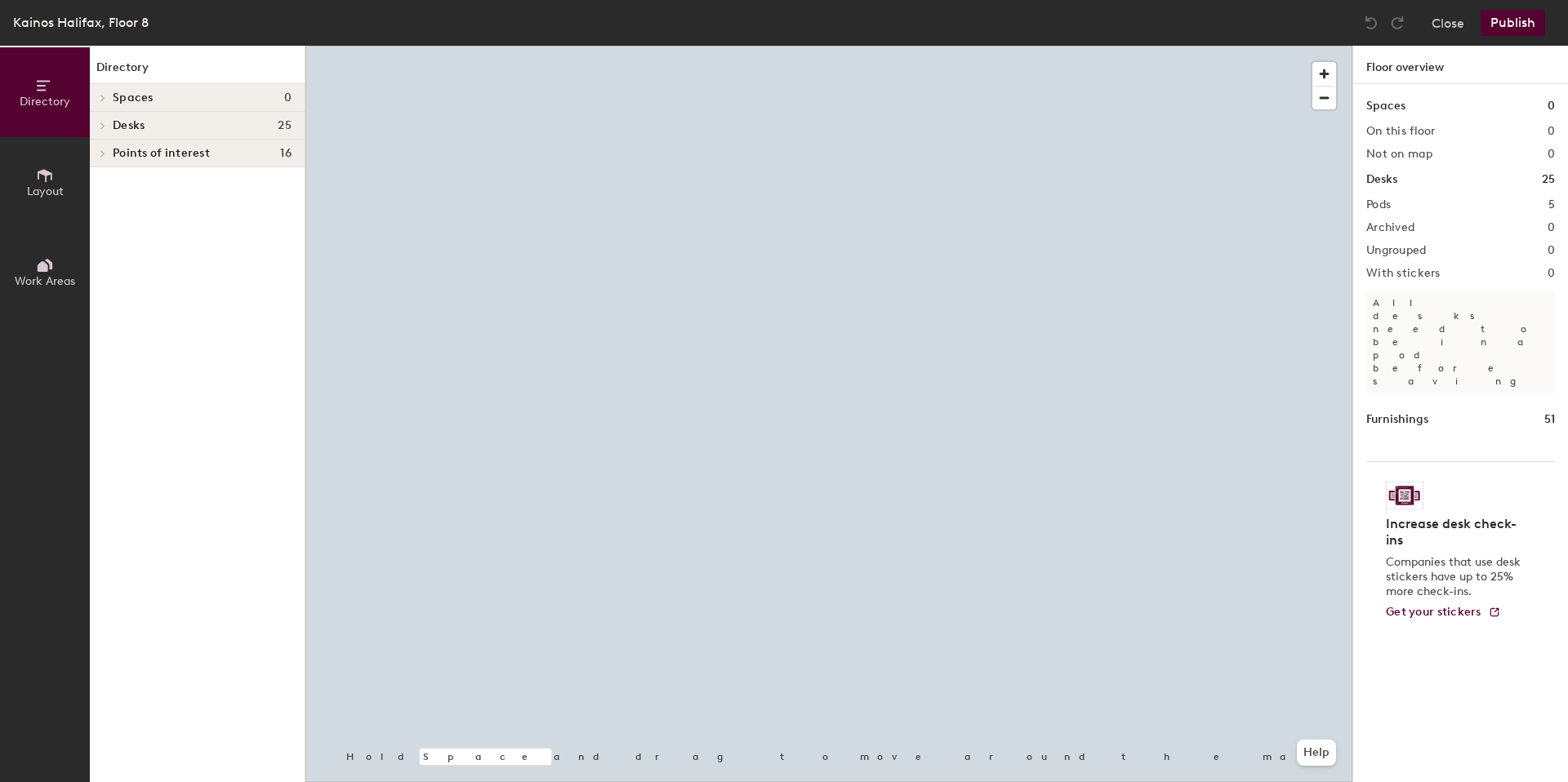
click at [51, 174] on icon at bounding box center [45, 176] width 15 height 13
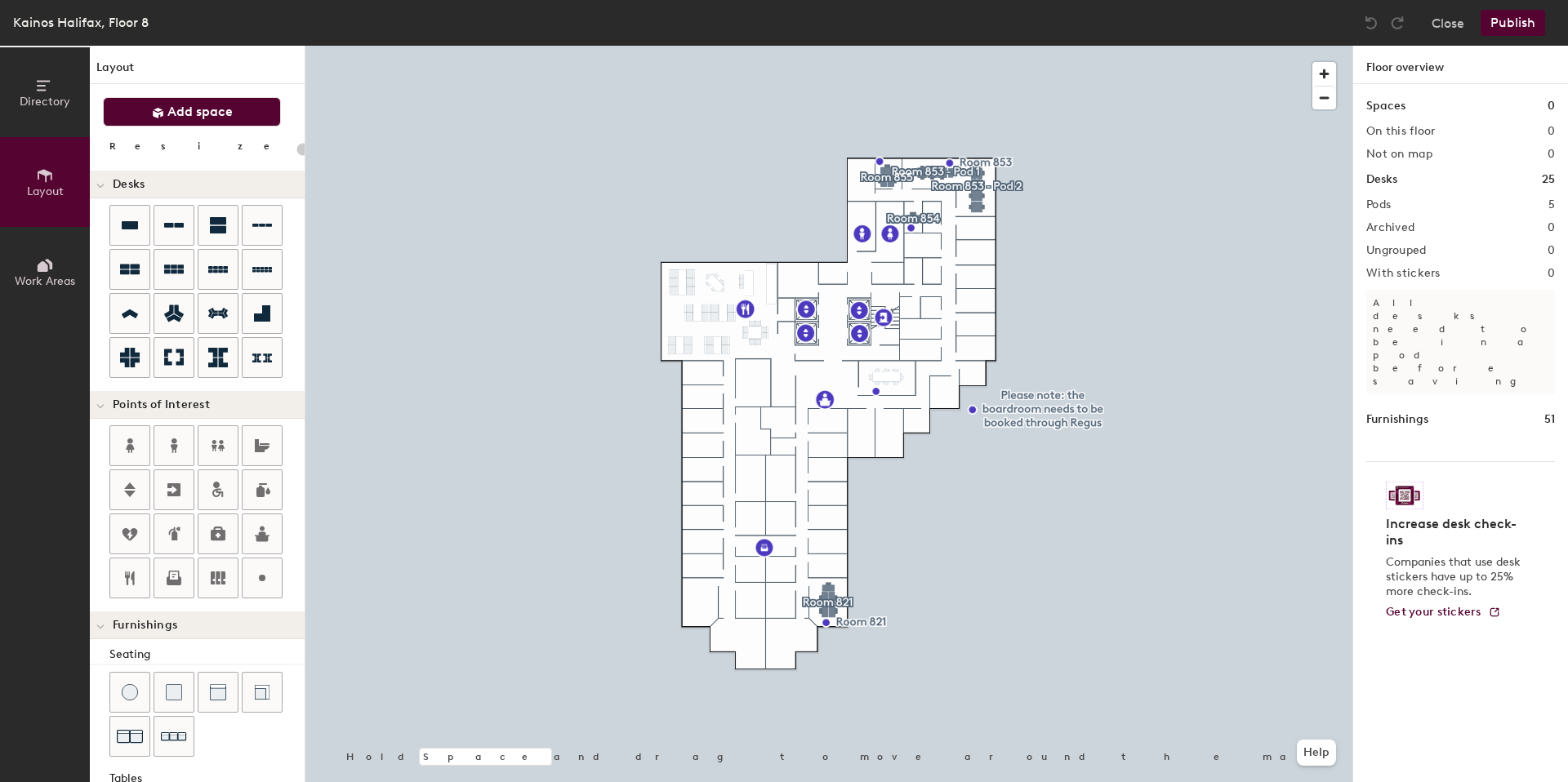
click at [137, 103] on button "Add space" at bounding box center [192, 112] width 178 height 30
click at [712, 46] on div at bounding box center [829, 46] width 1048 height 0
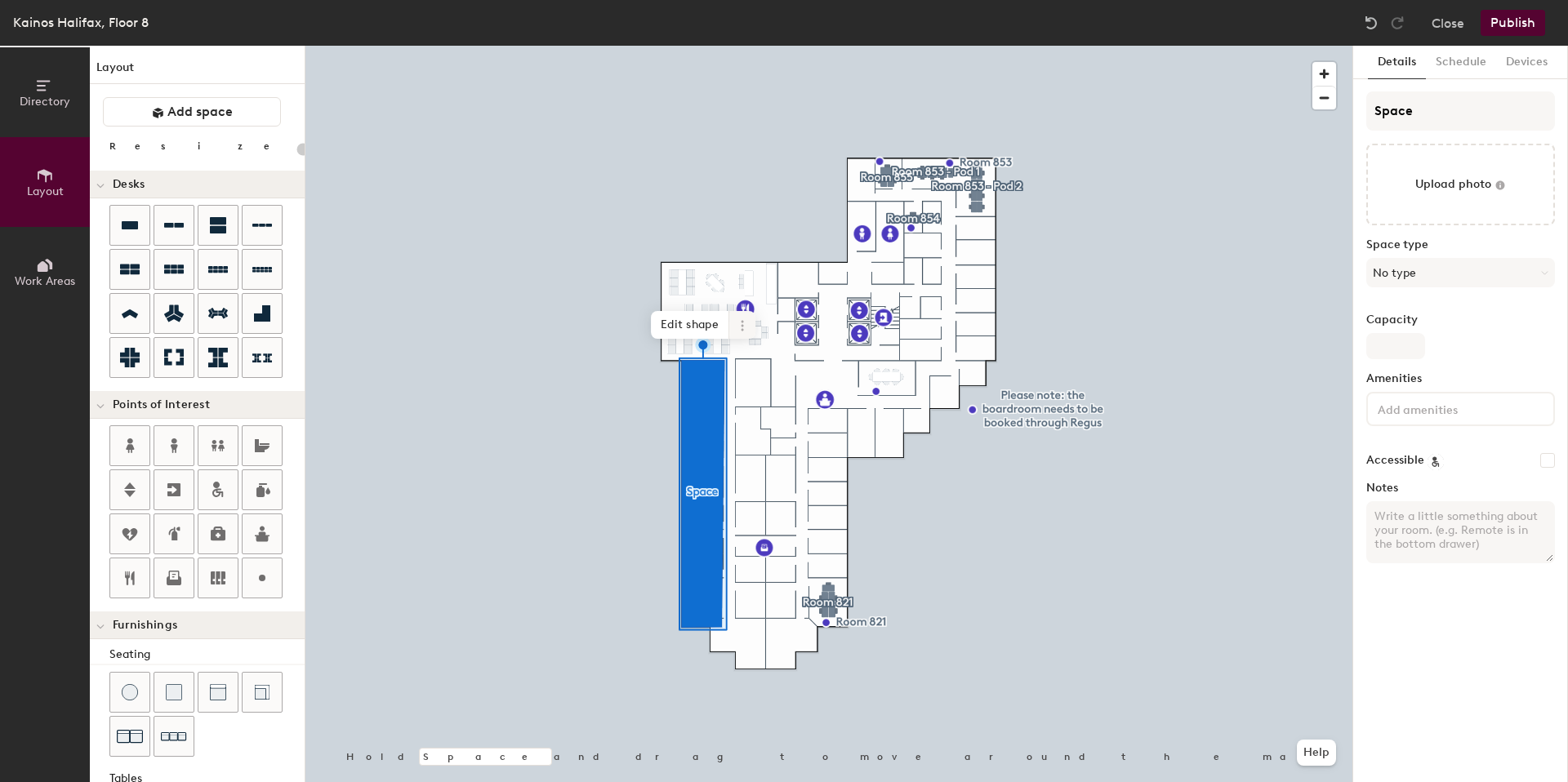
click at [742, 323] on icon at bounding box center [742, 326] width 13 height 13
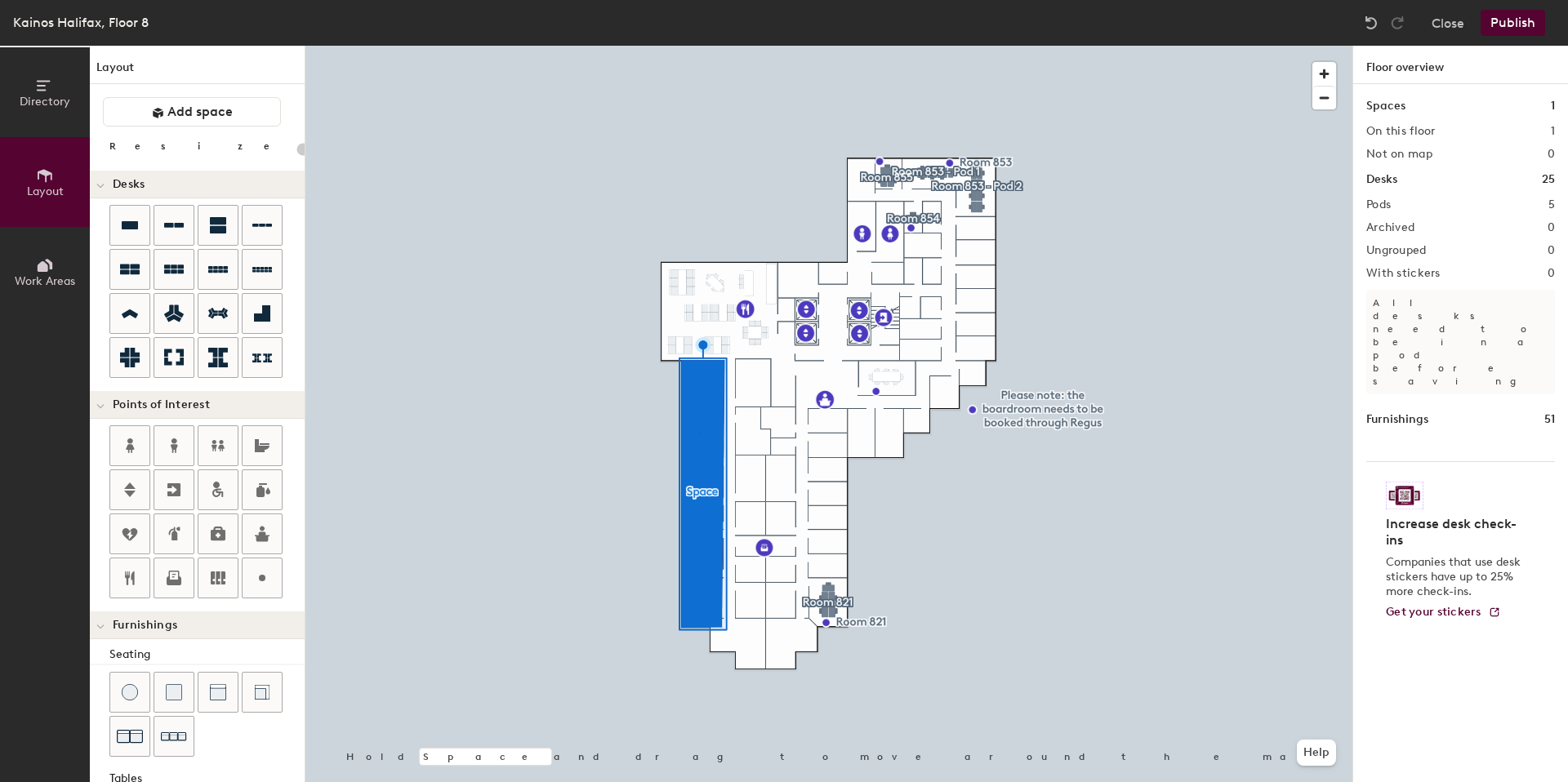
click at [698, 46] on div at bounding box center [829, 46] width 1048 height 0
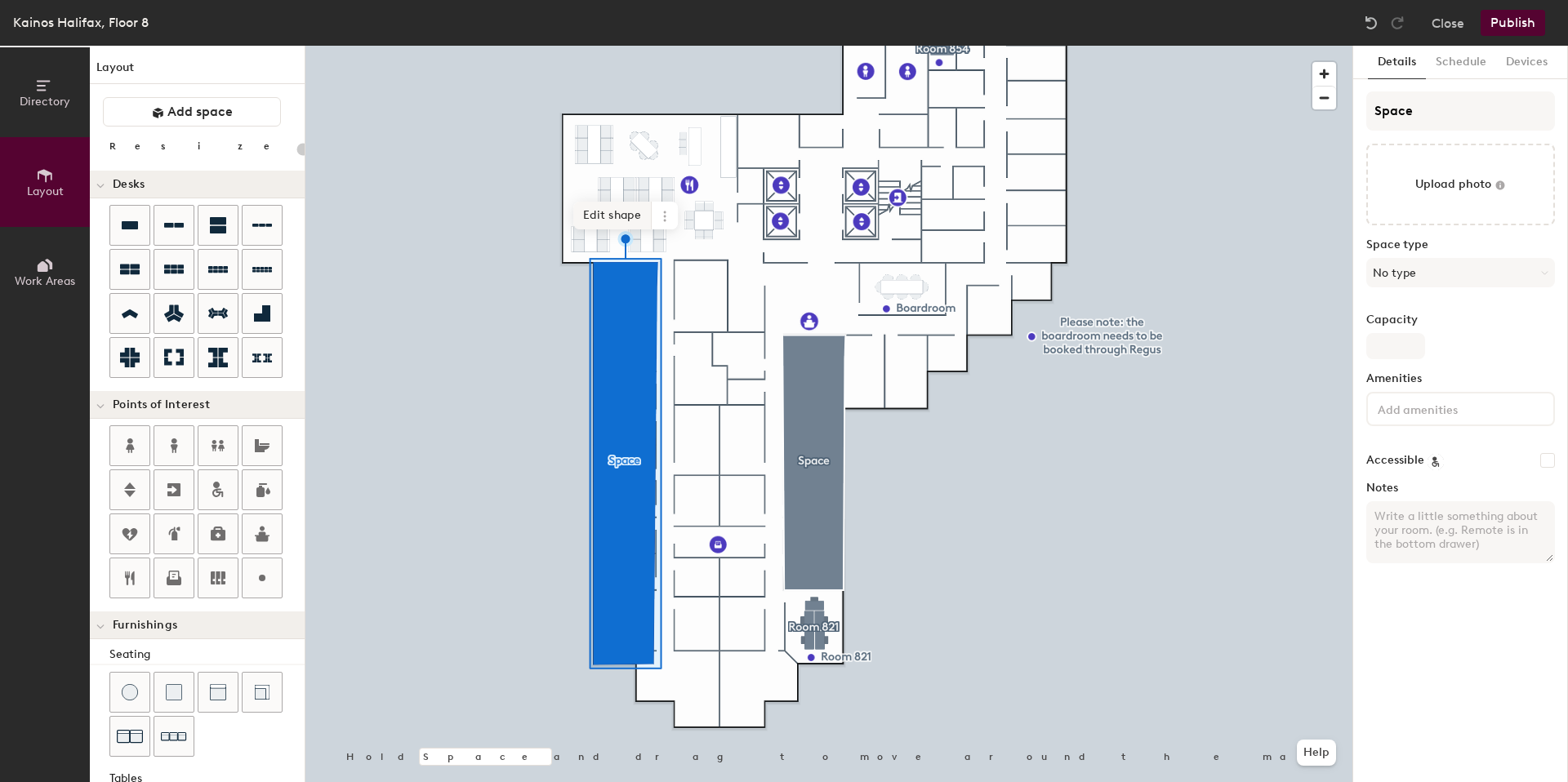
click at [622, 212] on span "Edit shape" at bounding box center [613, 216] width 78 height 28
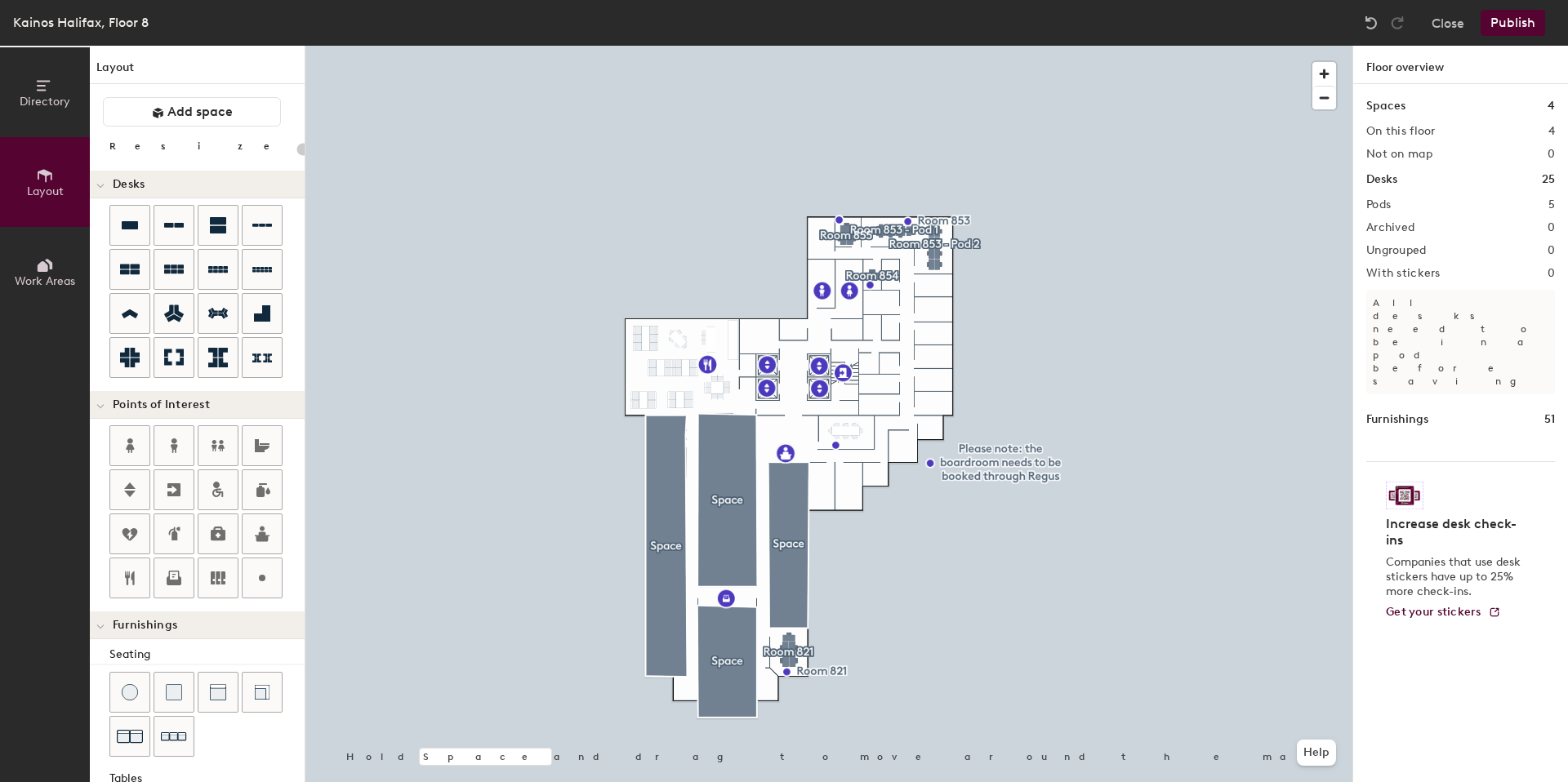
click at [895, 46] on div at bounding box center [829, 46] width 1048 height 0
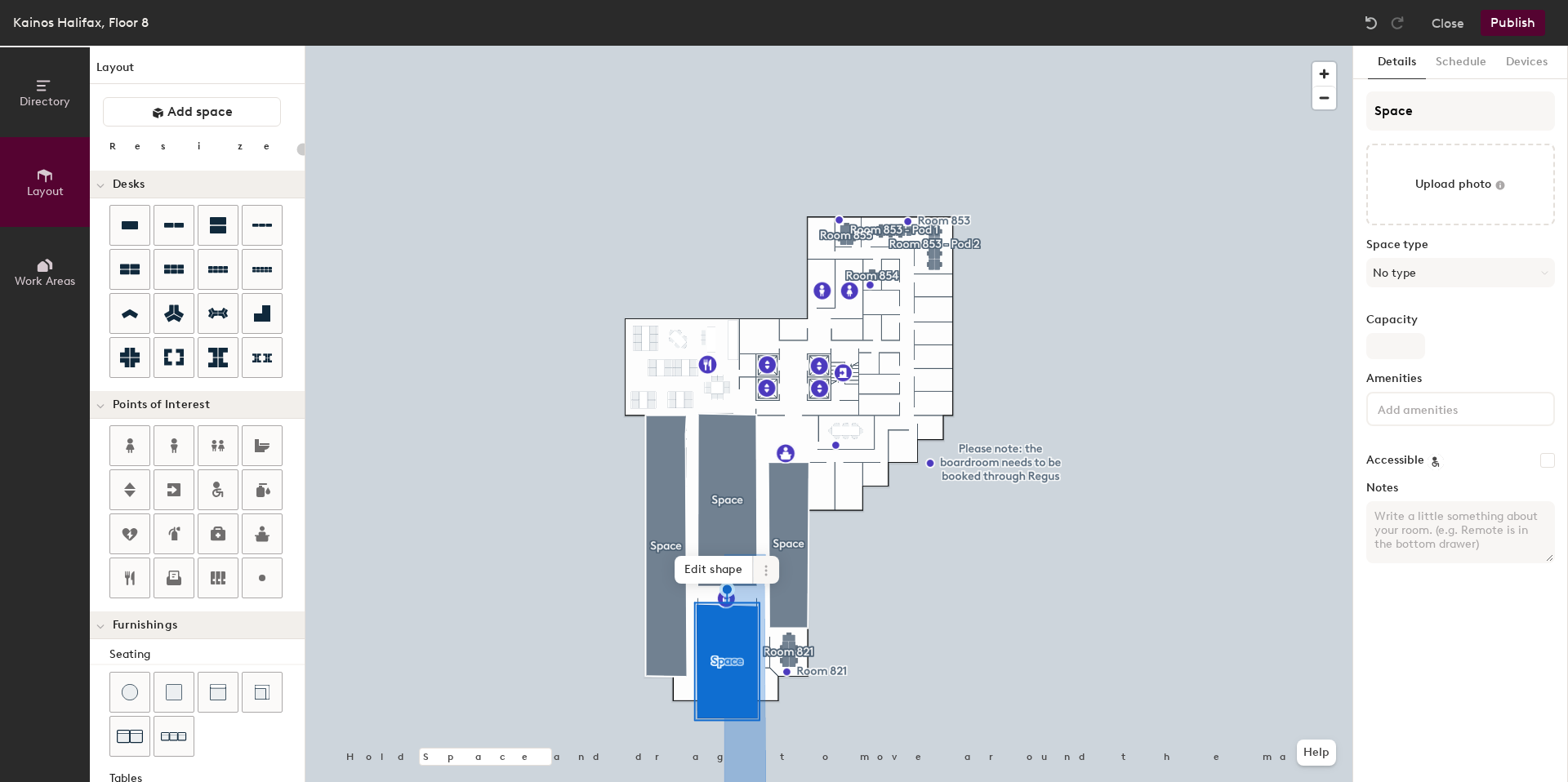
click at [720, 575] on span "Edit shape" at bounding box center [714, 570] width 78 height 28
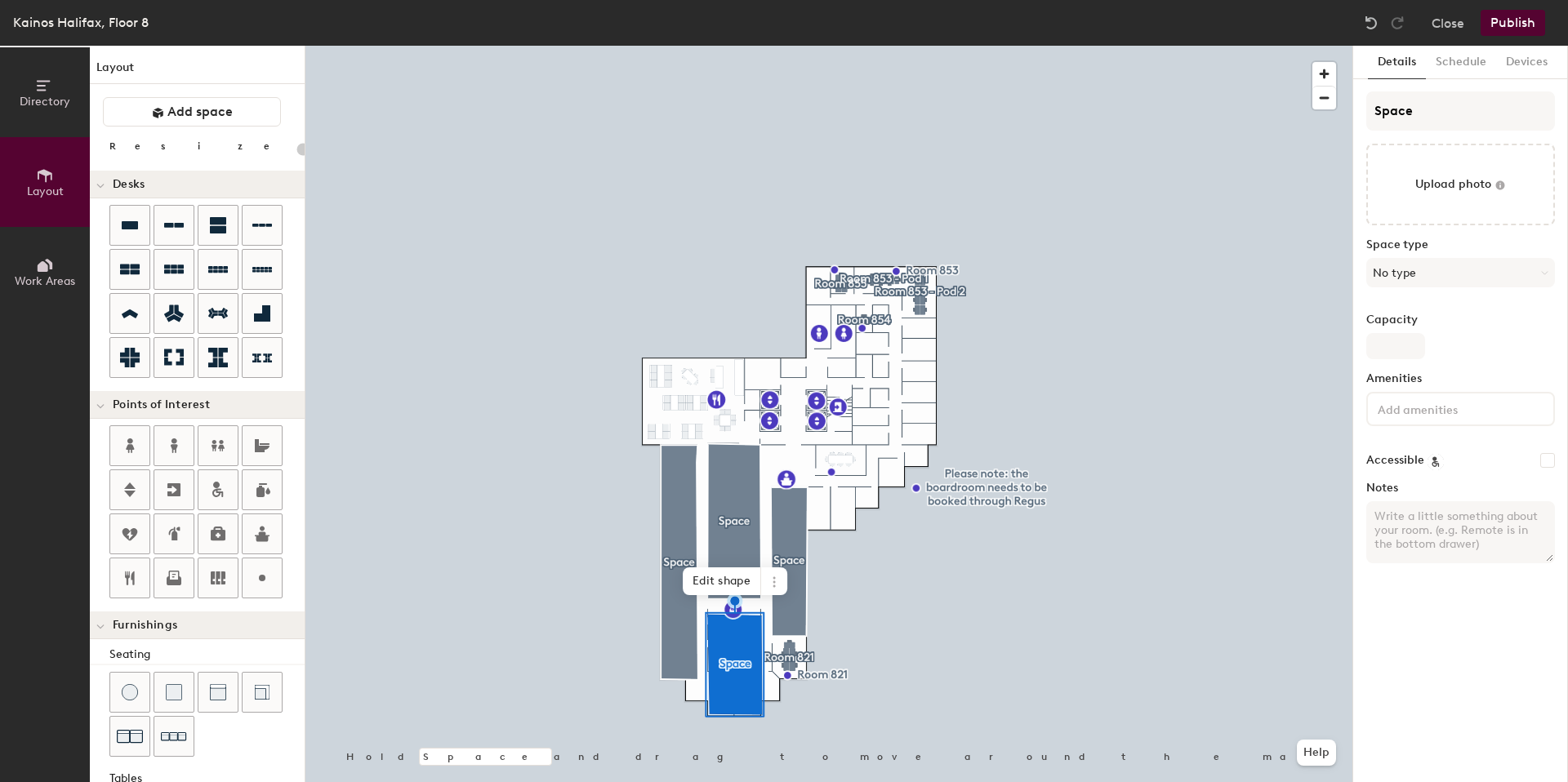
click at [828, 46] on div at bounding box center [829, 46] width 1048 height 0
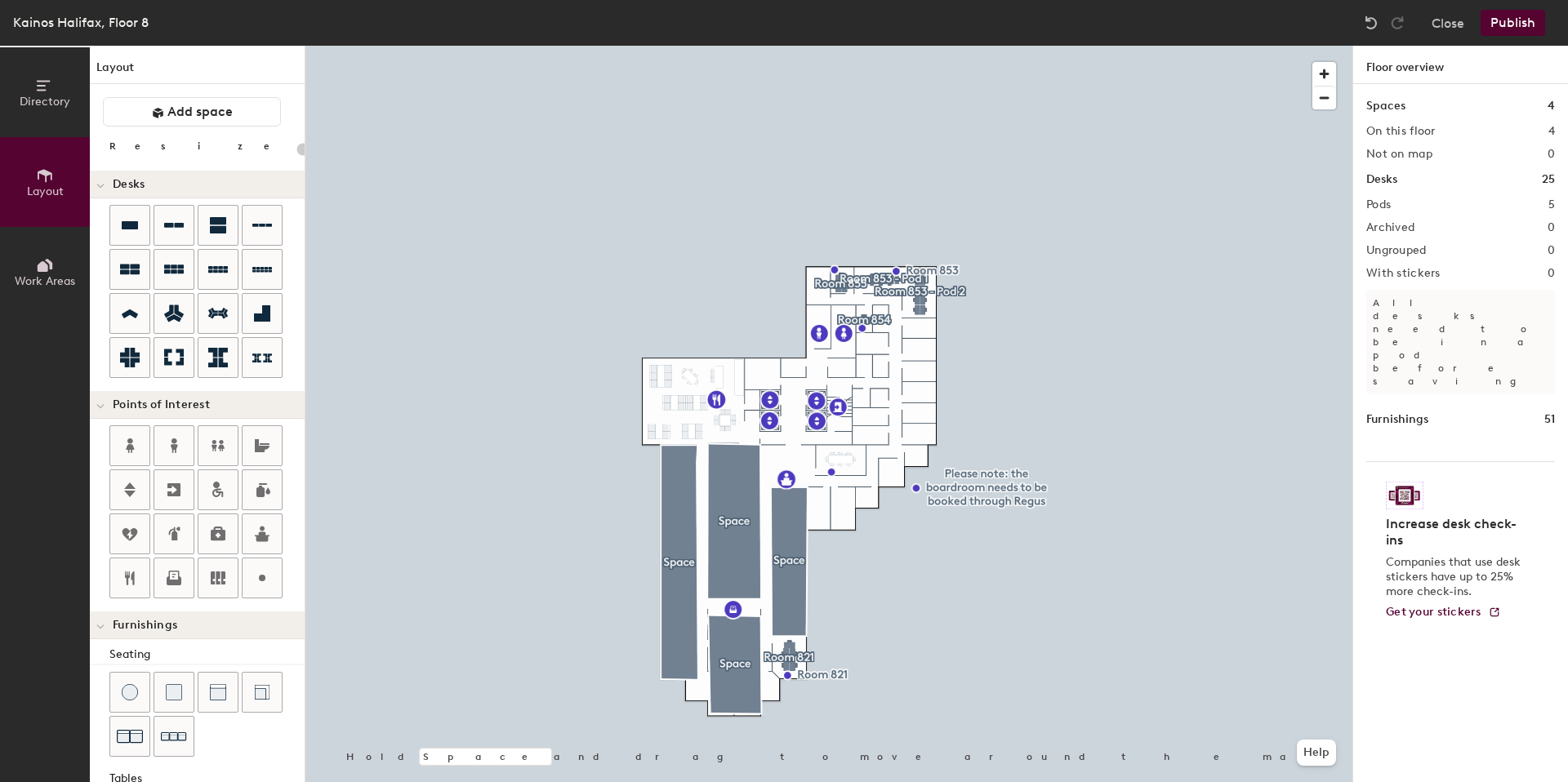
click at [1503, 30] on button "Publish" at bounding box center [1512, 23] width 64 height 26
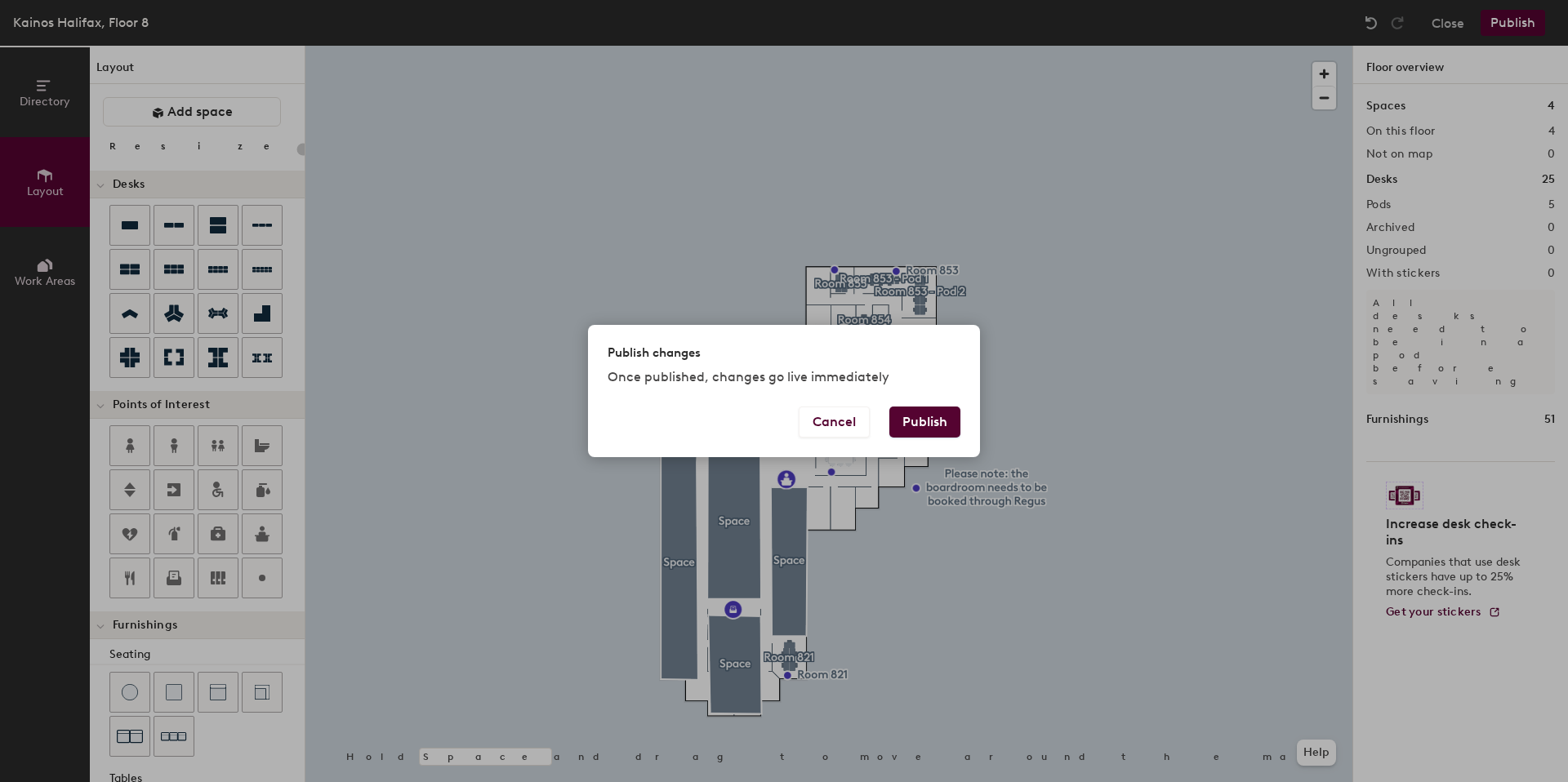
click at [930, 423] on button "Publish" at bounding box center [925, 422] width 71 height 31
type input "20"
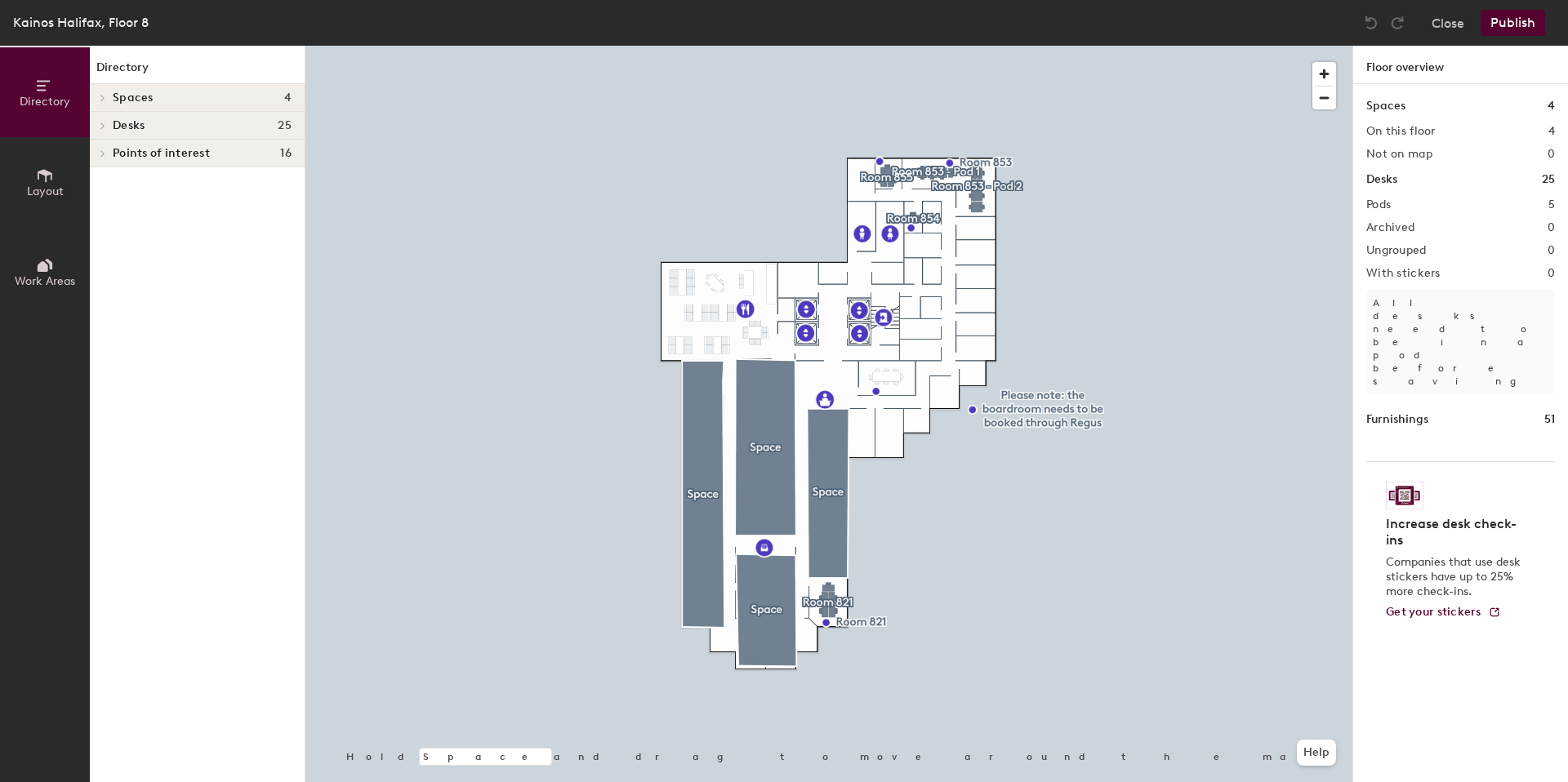
click at [47, 198] on button "Layout" at bounding box center [45, 182] width 89 height 89
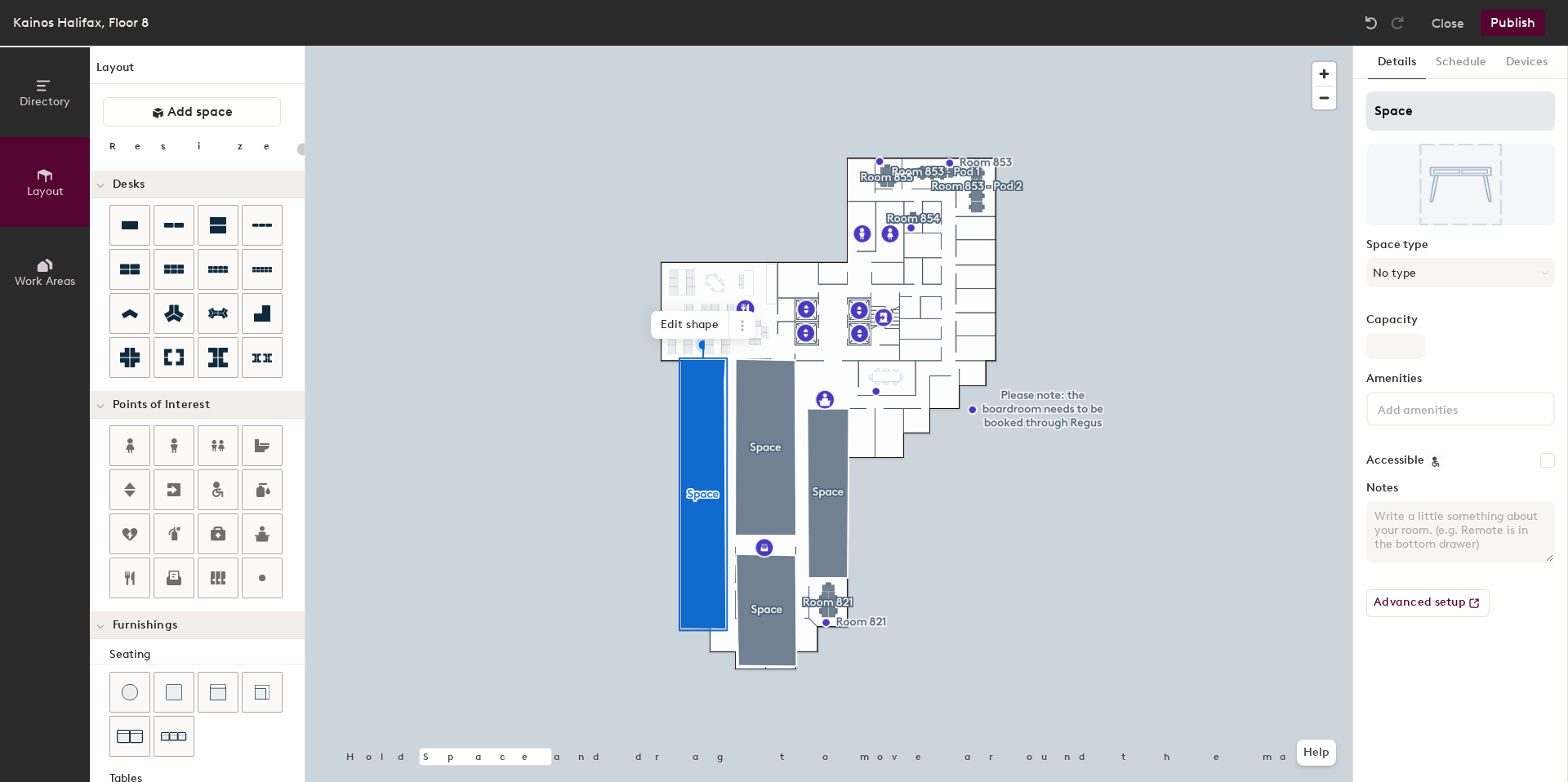
type input "20"
click at [1393, 116] on input "Space" at bounding box center [1461, 111] width 189 height 39
type input "Spac"
type input "20"
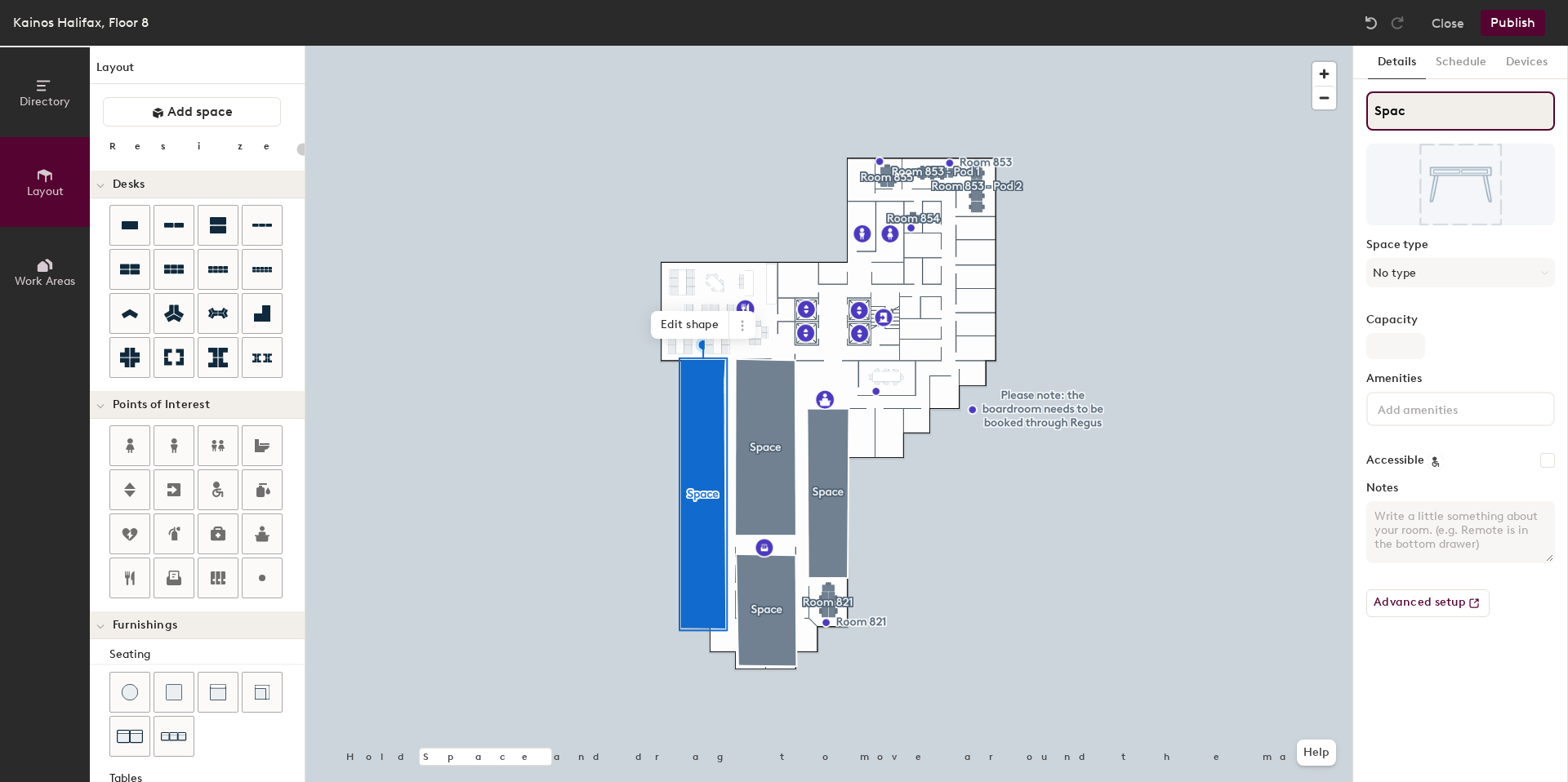
type input "Spa"
type input "20"
type input "S"
type input "20"
type input "S"
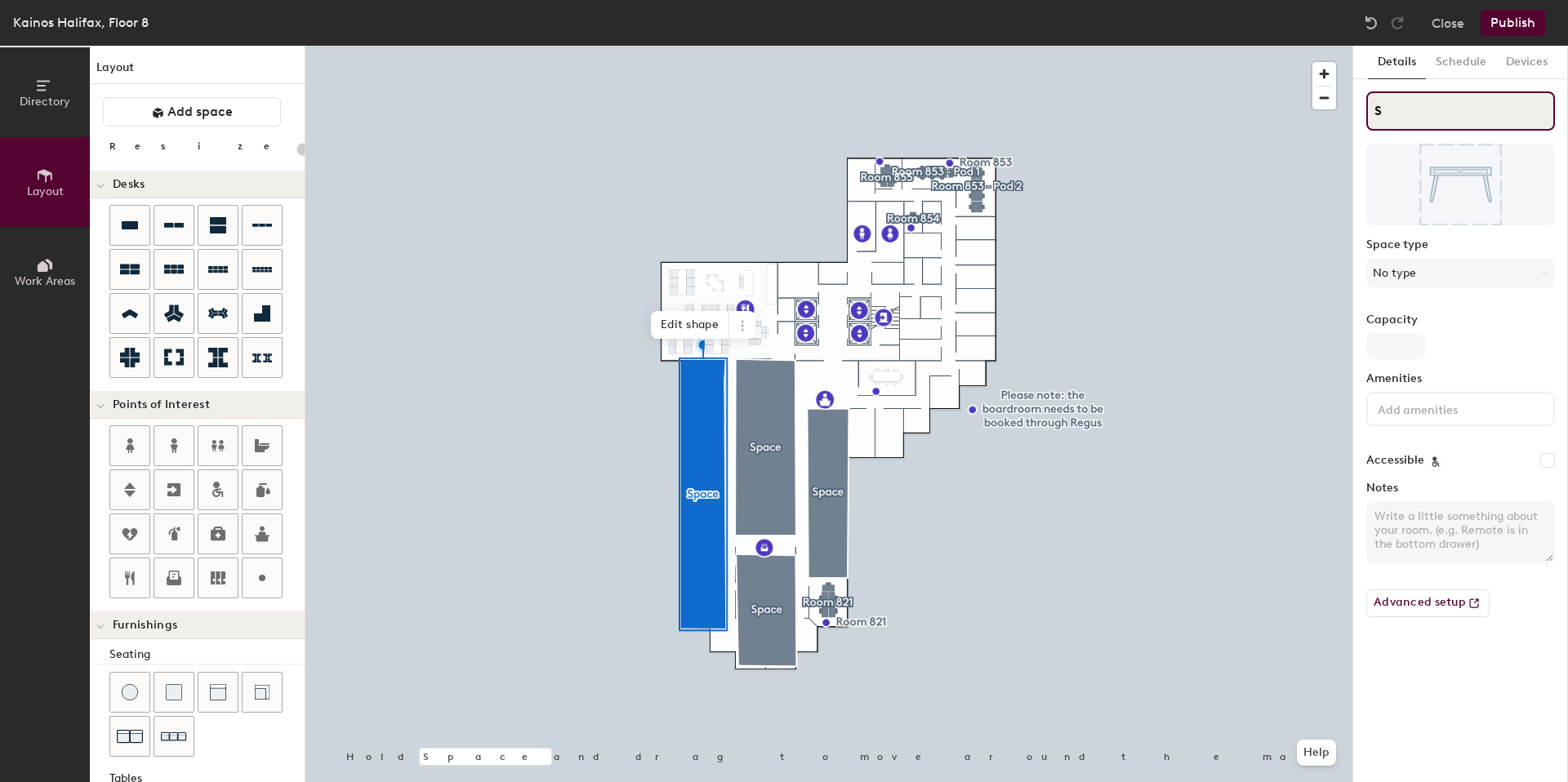
type input "20"
type input "S"
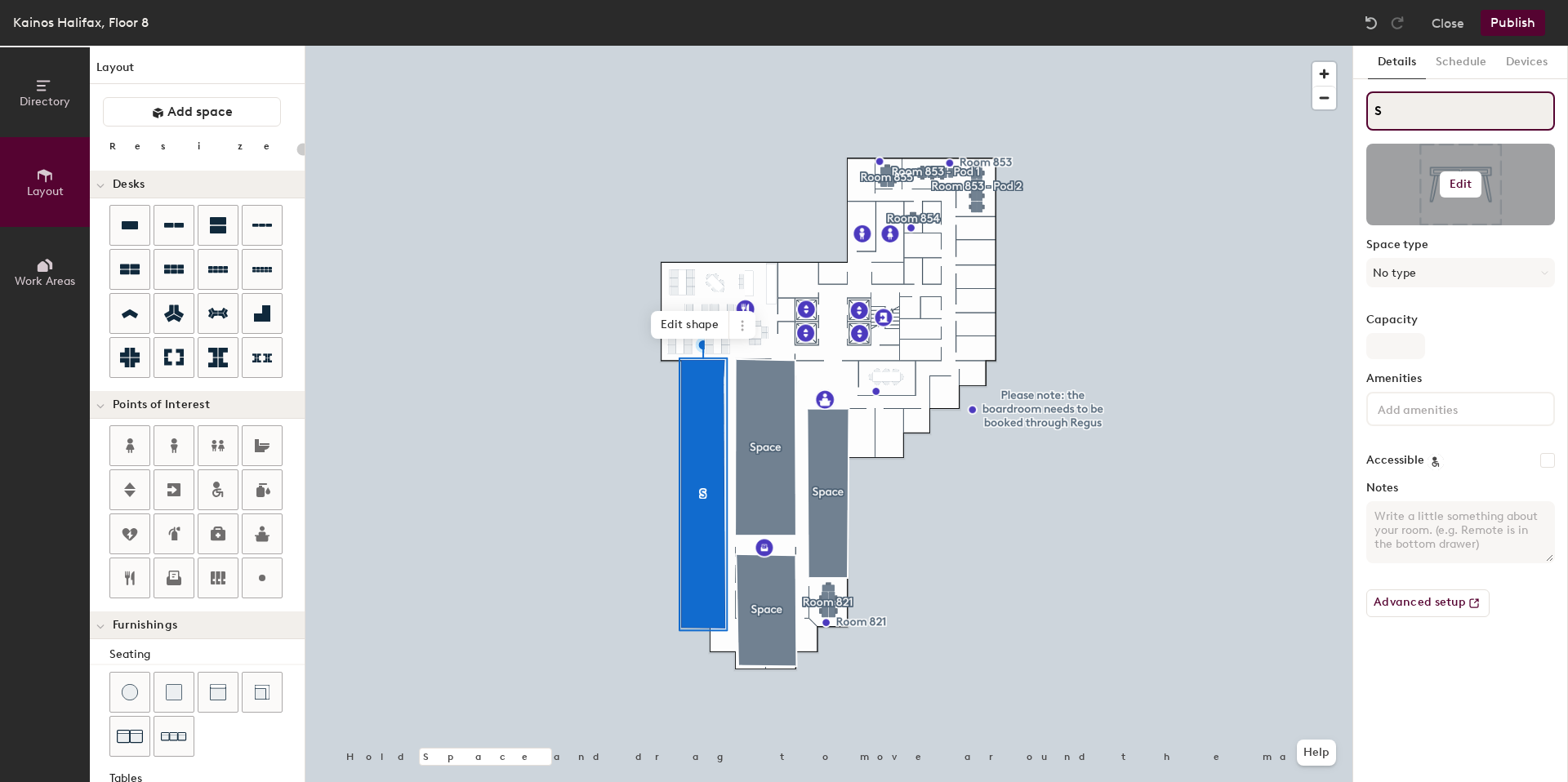
type input "20"
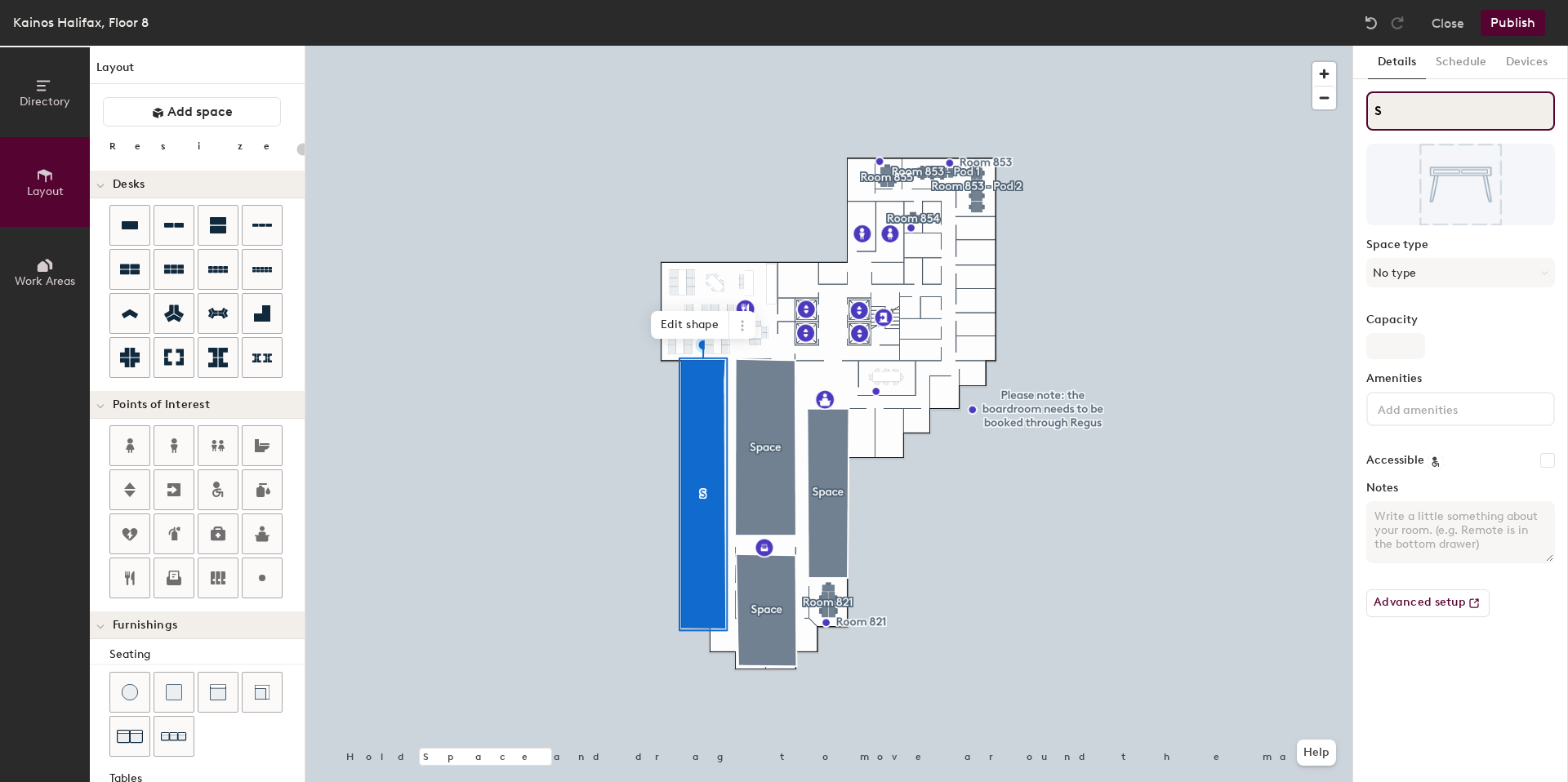
click at [1386, 111] on input "S" at bounding box center [1461, 111] width 189 height 39
type input "S"
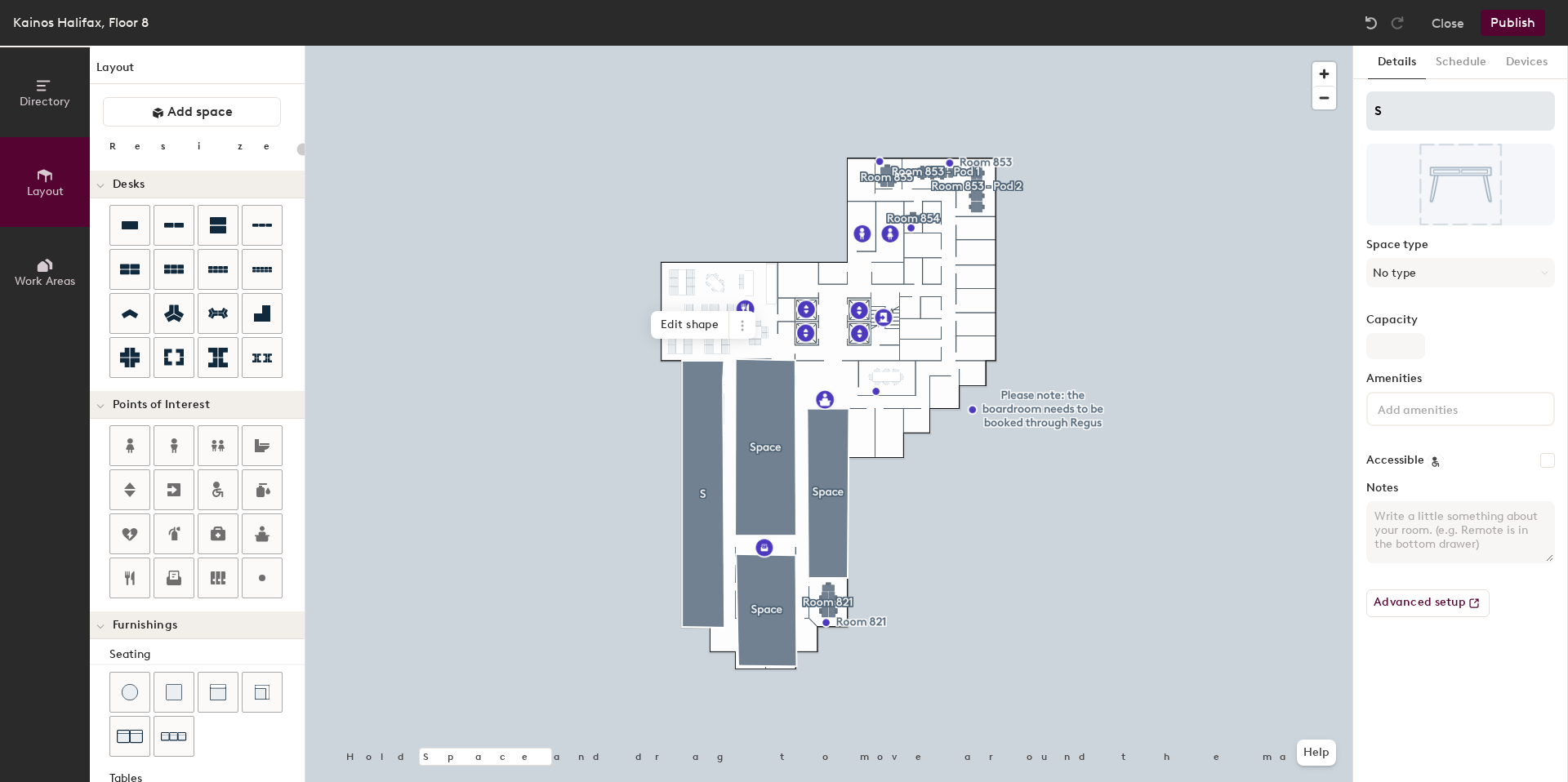
type input "20"
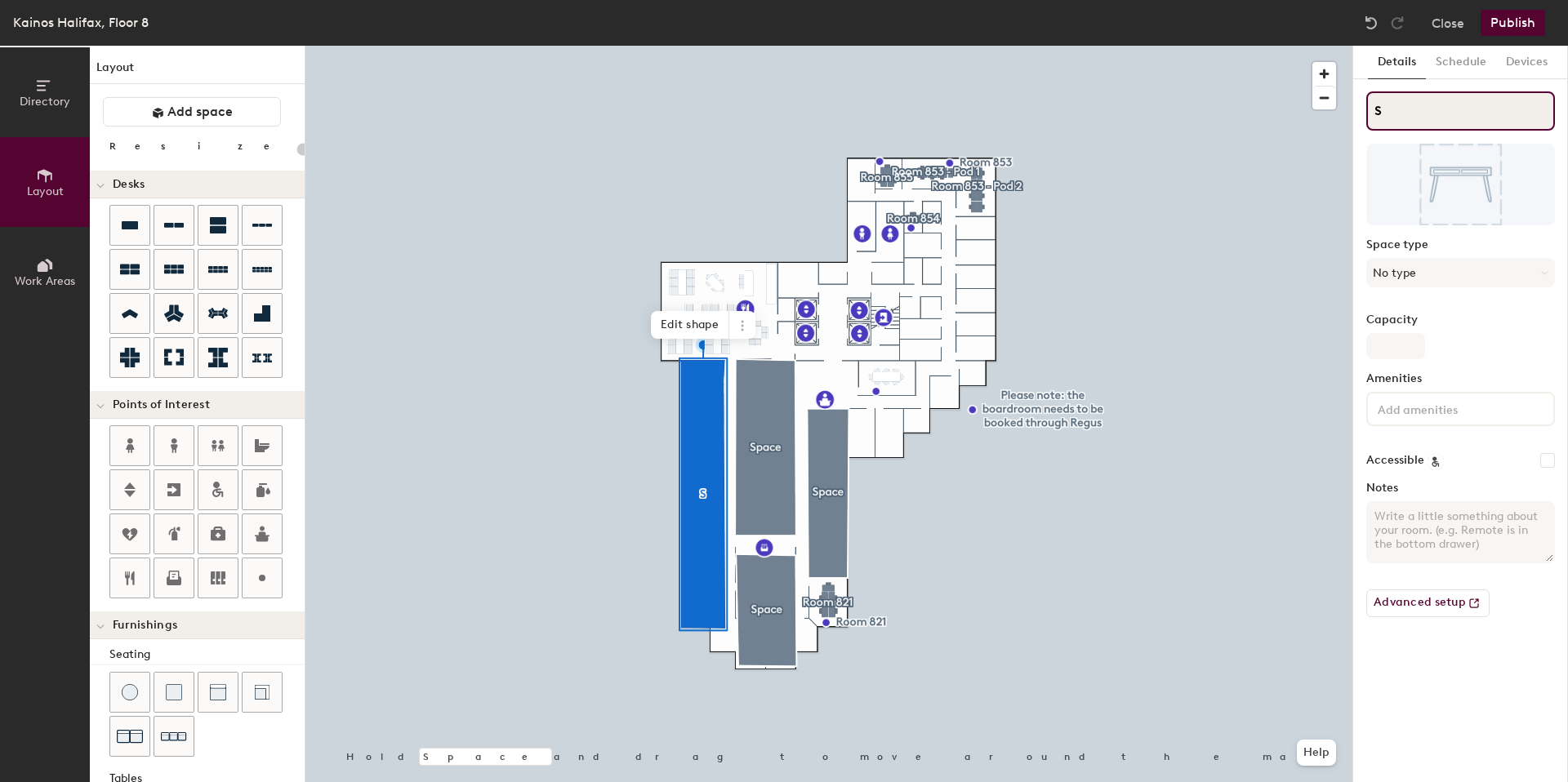
click at [1347, 112] on div "Directory Layout Work Areas Layout Add space Resize Desks Points of Interest Fu…" at bounding box center [784, 413] width 1568 height 736
type input "S"
type input "20"
type input "S"
type input "20"
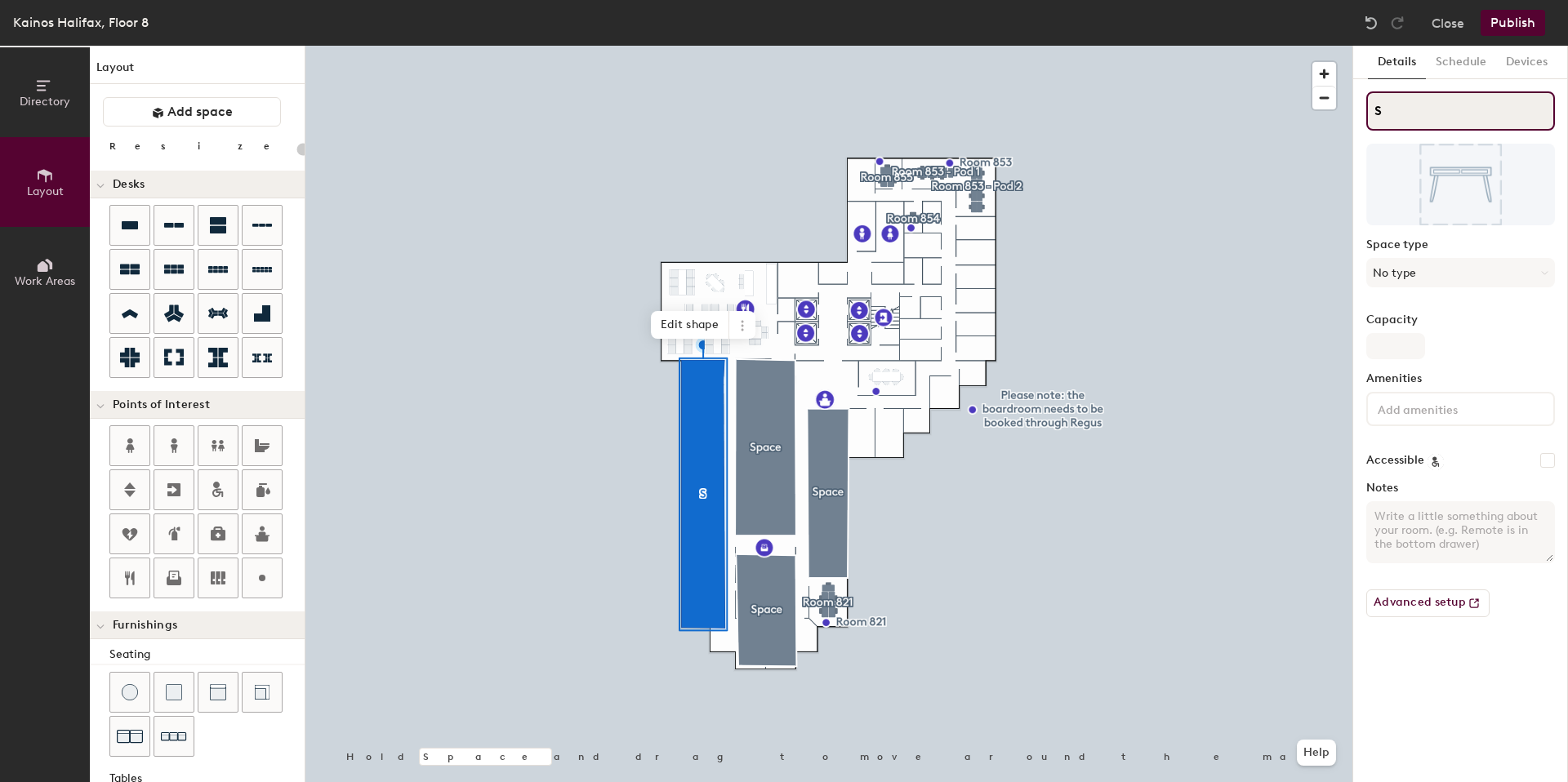
type input "S"
type input "20"
type input "S"
type input "20"
type input "S"
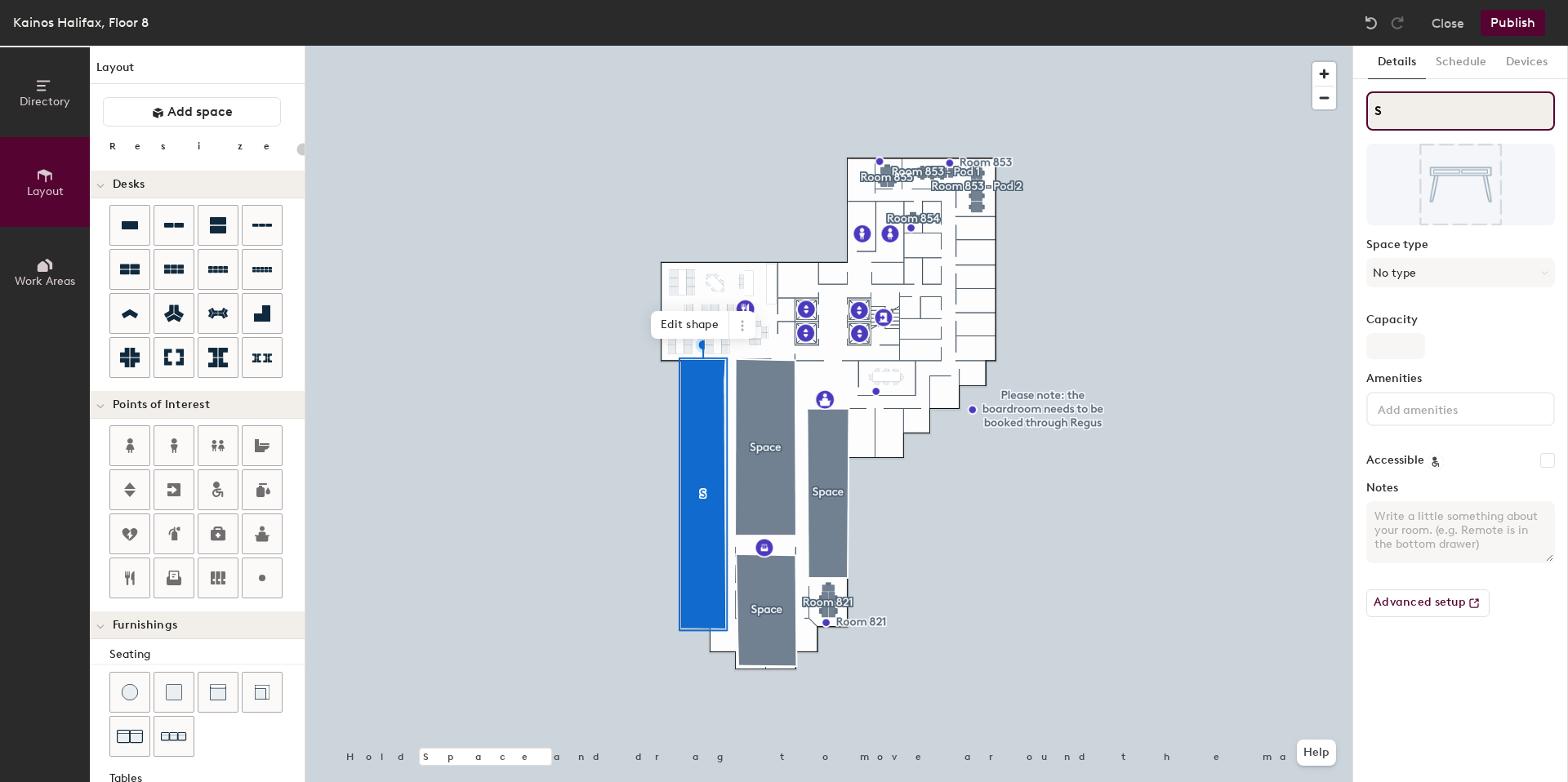
type input "20"
type input "S"
type input "20"
type input "S"
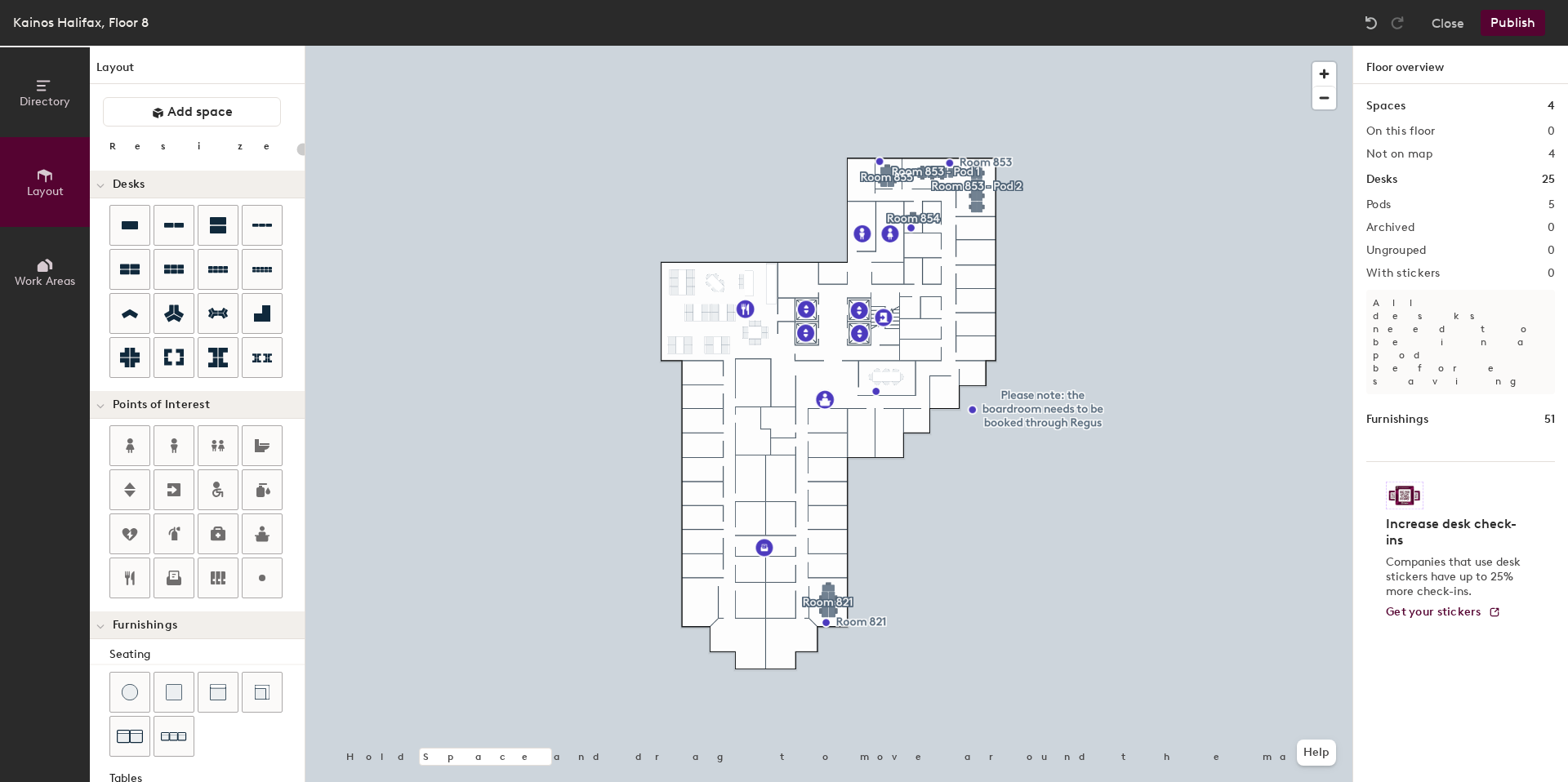
click at [1501, 23] on button "Publish" at bounding box center [1512, 23] width 64 height 26
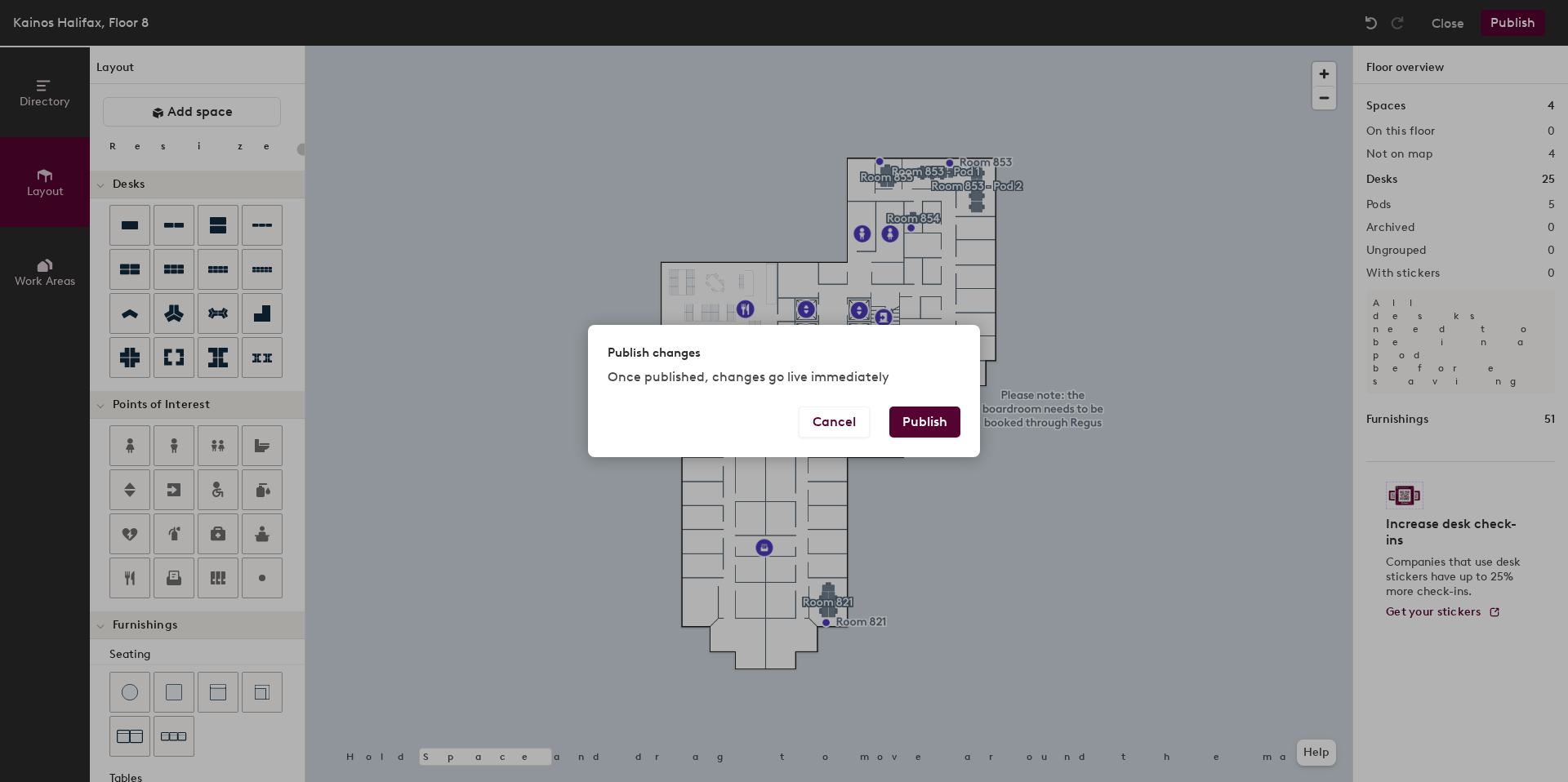
click at [904, 427] on button "Publish" at bounding box center [925, 422] width 71 height 31
type input "20"
